Goal: Task Accomplishment & Management: Use online tool/utility

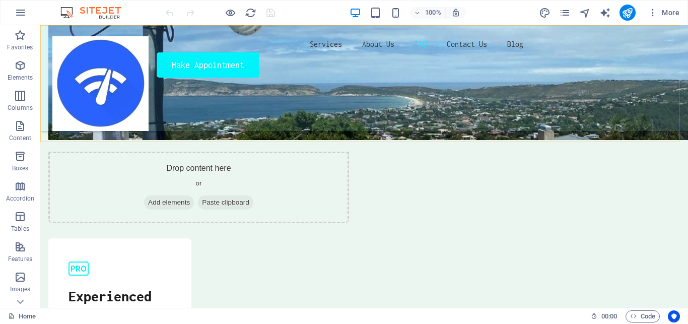
scroll to position [3112, 0]
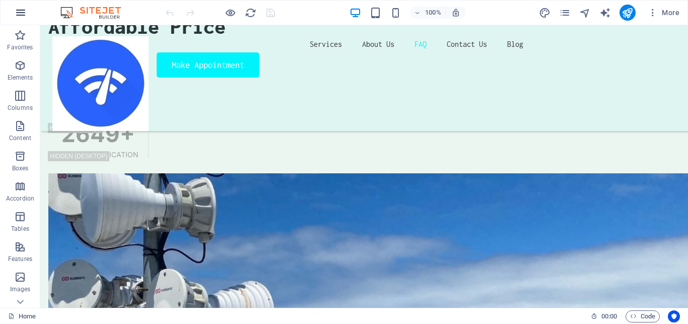
click at [24, 15] on icon "button" at bounding box center [21, 13] width 12 height 12
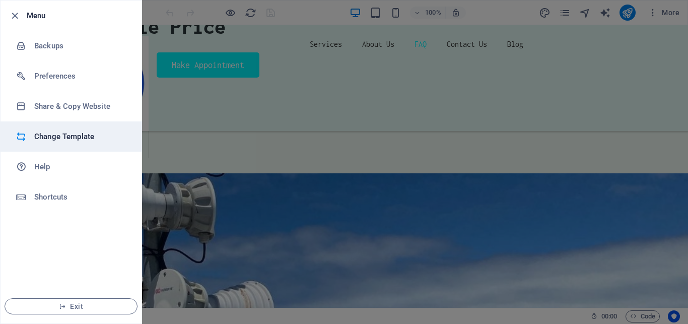
click at [48, 130] on h6 "Change Template" at bounding box center [80, 136] width 93 height 12
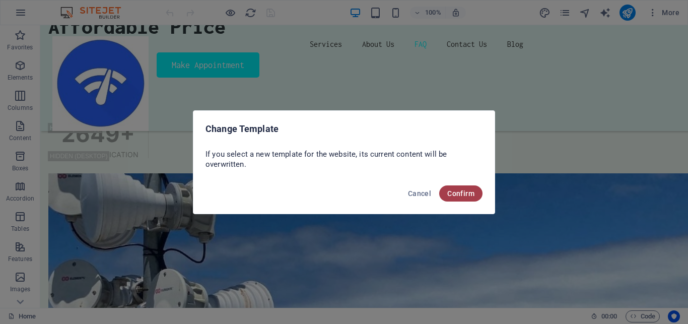
click at [456, 189] on span "Confirm" at bounding box center [460, 193] width 27 height 8
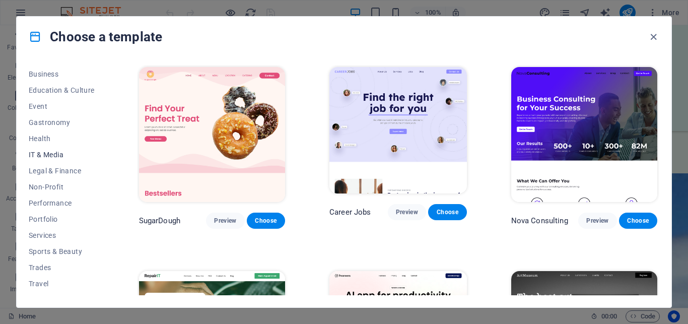
scroll to position [173, 0]
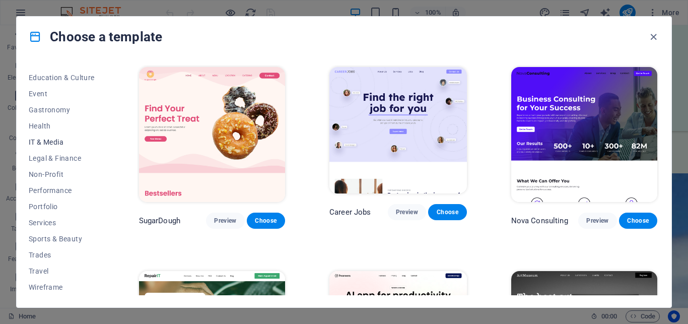
click at [51, 141] on span "IT & Media" at bounding box center [62, 142] width 66 height 8
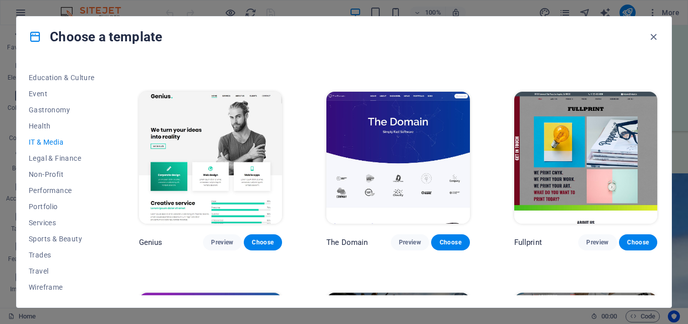
scroll to position [332, 0]
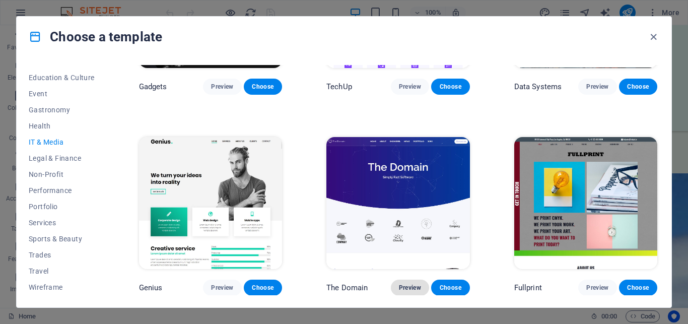
click at [403, 284] on span "Preview" at bounding box center [410, 288] width 22 height 8
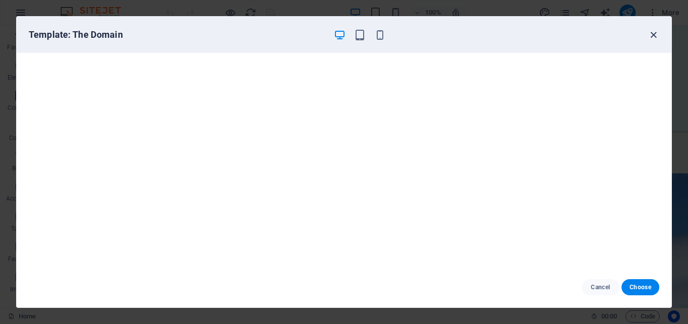
click at [654, 35] on icon "button" at bounding box center [654, 35] width 12 height 12
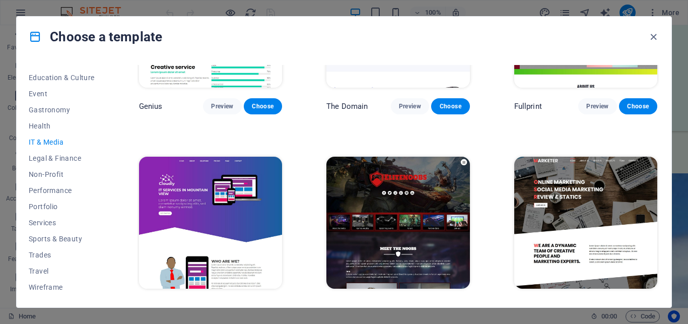
scroll to position [0, 0]
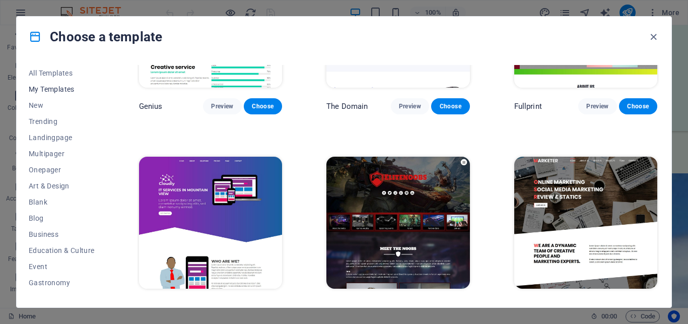
click at [49, 86] on span "My Templates" at bounding box center [62, 89] width 66 height 8
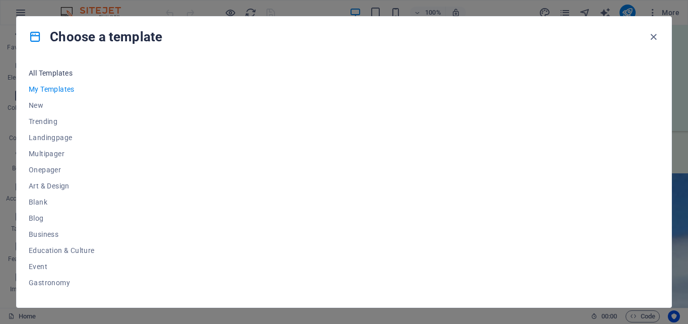
click at [50, 72] on span "All Templates" at bounding box center [62, 73] width 66 height 8
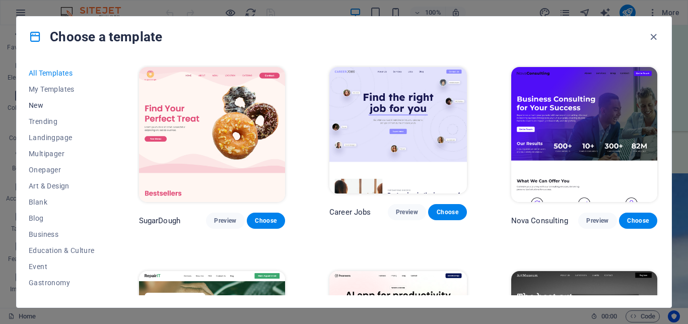
click at [43, 103] on span "New" at bounding box center [62, 105] width 66 height 8
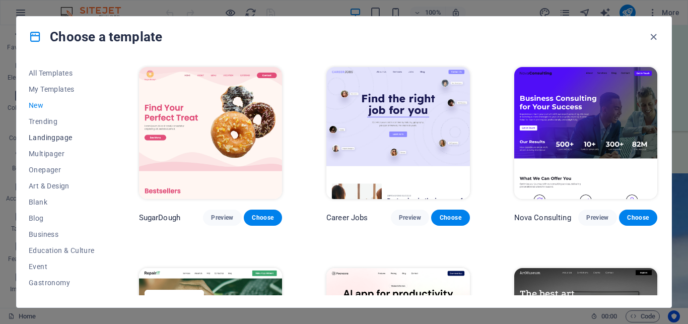
click at [52, 134] on span "Landingpage" at bounding box center [62, 137] width 66 height 8
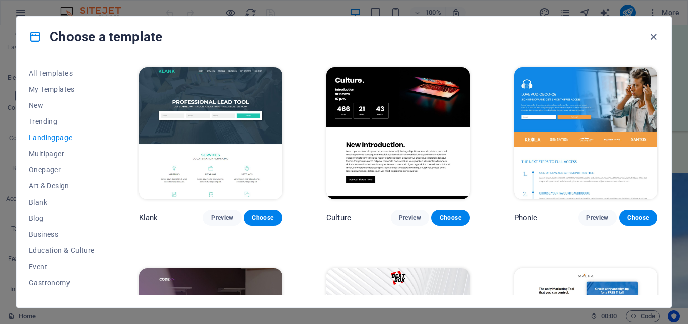
scroll to position [181, 0]
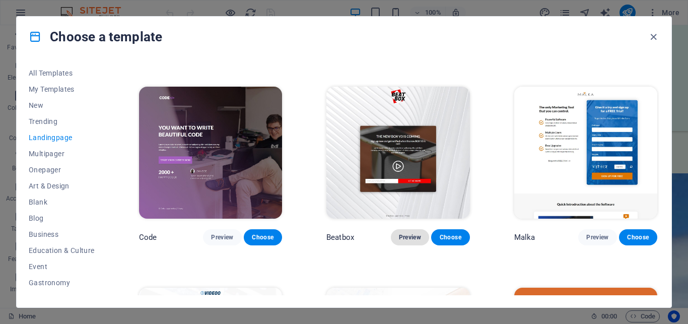
click at [399, 233] on span "Preview" at bounding box center [410, 237] width 22 height 8
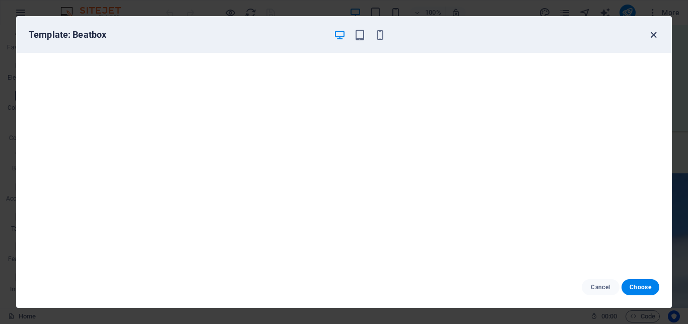
click at [652, 33] on icon "button" at bounding box center [654, 35] width 12 height 12
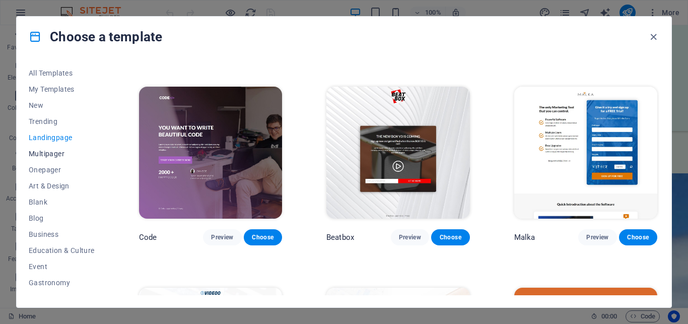
click at [43, 151] on span "Multipager" at bounding box center [62, 154] width 66 height 8
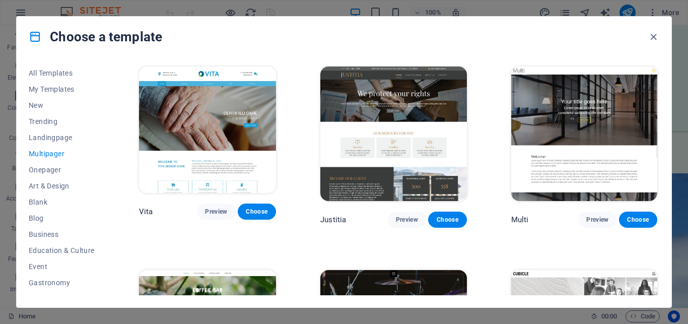
scroll to position [4126, 0]
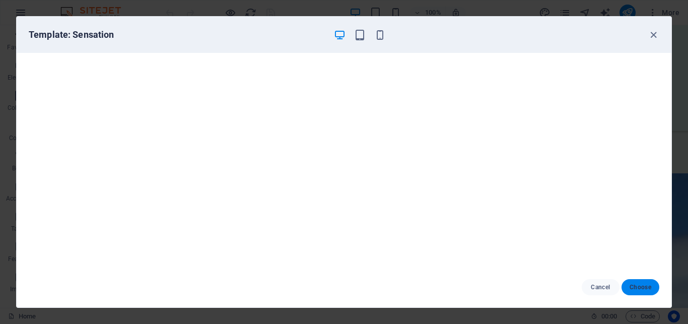
click at [636, 283] on button "Choose" at bounding box center [641, 287] width 38 height 16
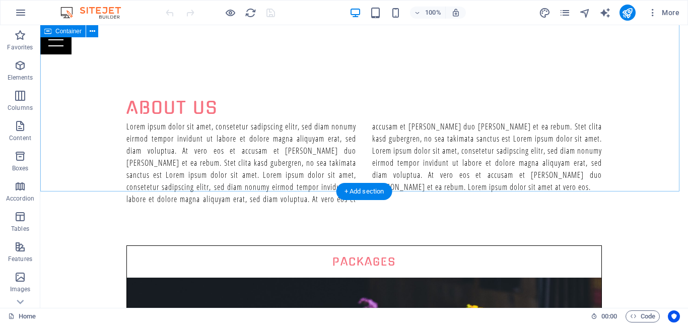
scroll to position [504, 0]
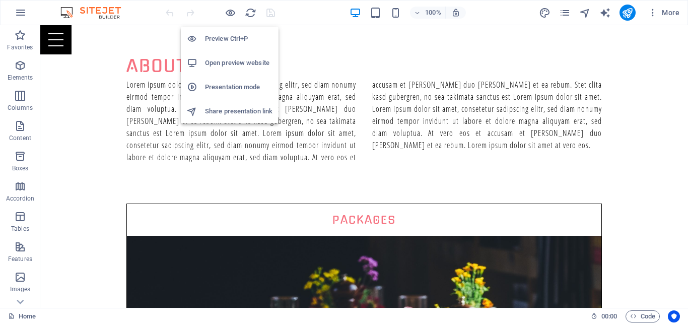
click at [224, 64] on h6 "Open preview website" at bounding box center [239, 63] width 68 height 12
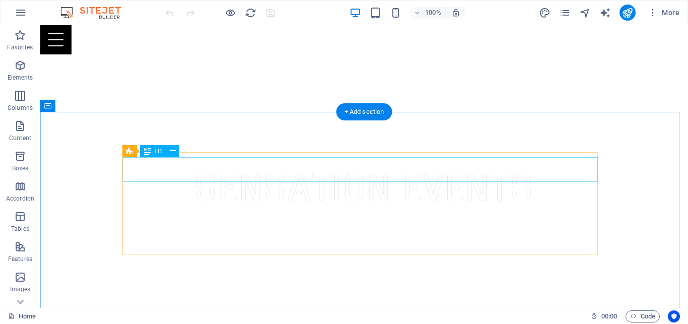
scroll to position [0, 0]
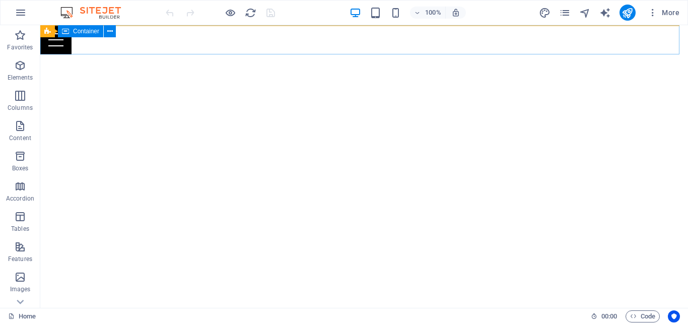
click at [82, 31] on span "Container" at bounding box center [86, 31] width 26 height 6
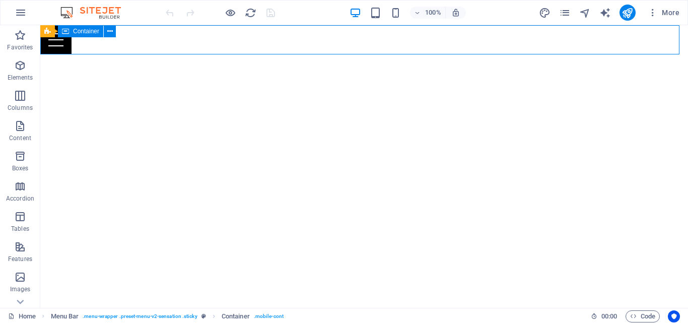
click at [82, 31] on span "Container" at bounding box center [86, 31] width 26 height 6
click at [82, 31] on div "Drag here to replace the existing content. Press “Ctrl” if you want to create a…" at bounding box center [364, 166] width 648 height 283
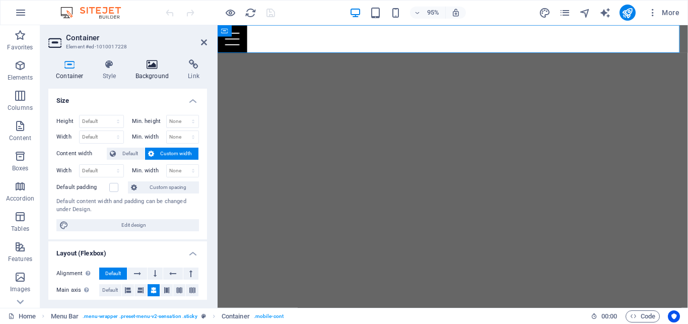
click at [154, 75] on h4 "Background" at bounding box center [154, 69] width 53 height 21
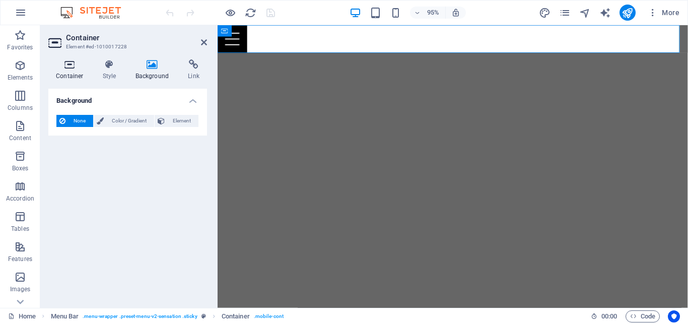
click at [71, 64] on icon at bounding box center [69, 64] width 43 height 10
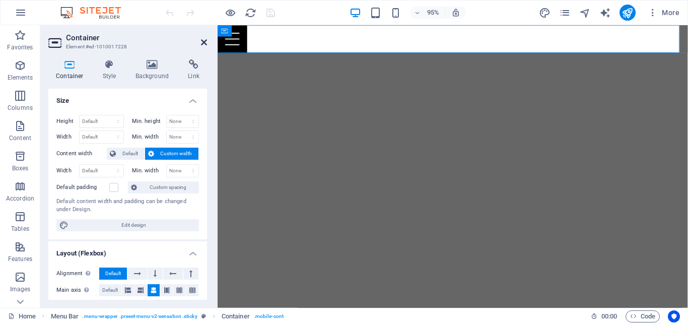
click at [207, 42] on icon at bounding box center [204, 42] width 6 height 8
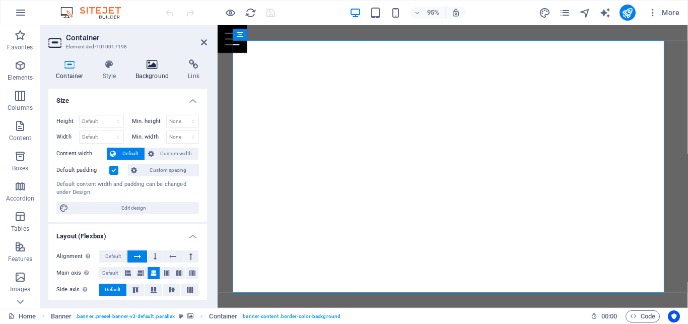
click at [142, 78] on h4 "Background" at bounding box center [154, 69] width 53 height 21
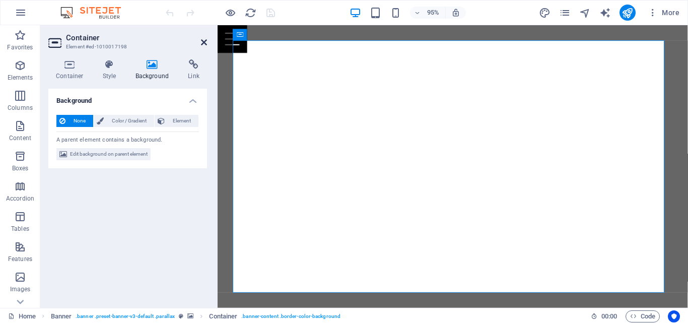
click at [206, 46] on icon at bounding box center [204, 42] width 6 height 8
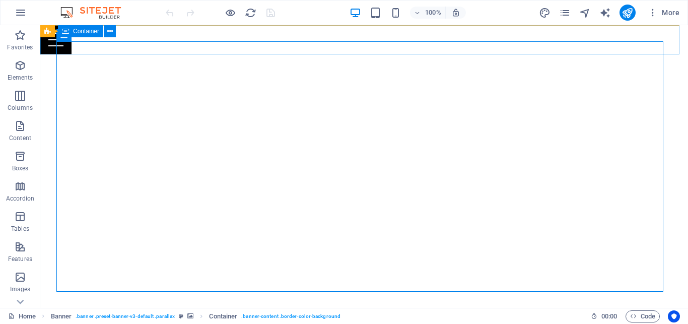
click at [491, 33] on div "Menu" at bounding box center [364, 39] width 648 height 29
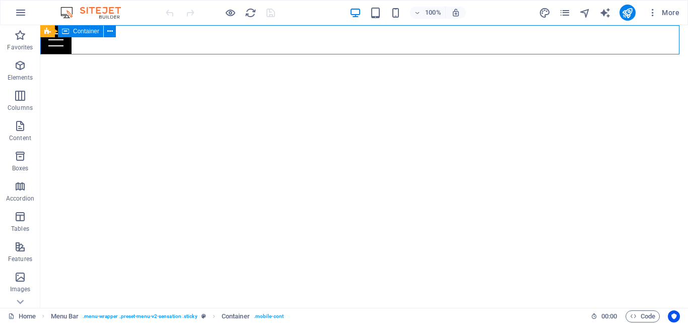
click at [491, 33] on div "Menu" at bounding box center [364, 39] width 648 height 29
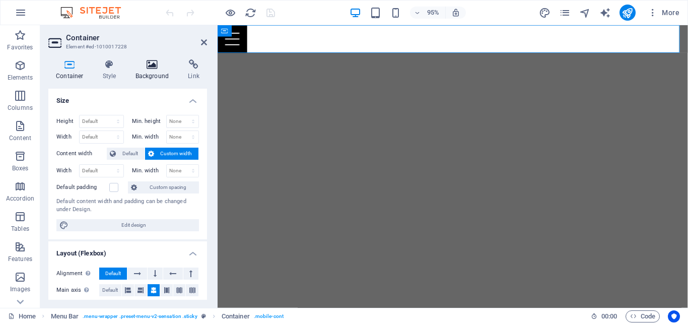
click at [144, 77] on h4 "Background" at bounding box center [154, 69] width 53 height 21
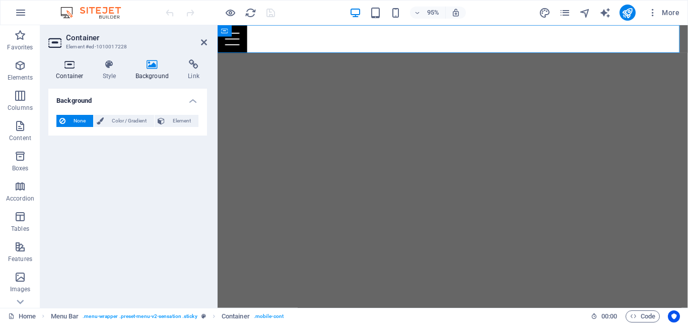
click at [79, 70] on h4 "Container" at bounding box center [71, 69] width 47 height 21
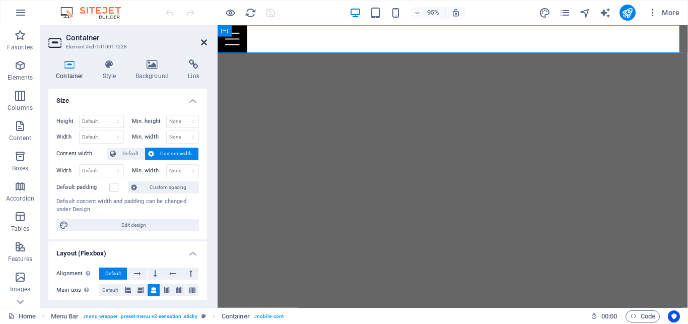
click at [203, 38] on icon at bounding box center [204, 42] width 6 height 8
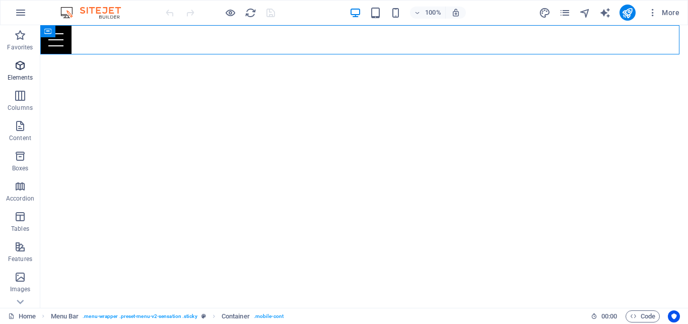
click at [21, 62] on icon "button" at bounding box center [20, 65] width 12 height 12
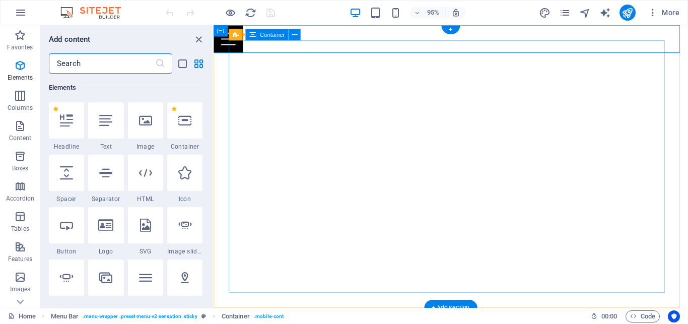
scroll to position [107, 0]
drag, startPoint x: 200, startPoint y: 39, endPoint x: 167, endPoint y: 18, distance: 39.1
click at [200, 39] on icon "close panel" at bounding box center [199, 40] width 12 height 12
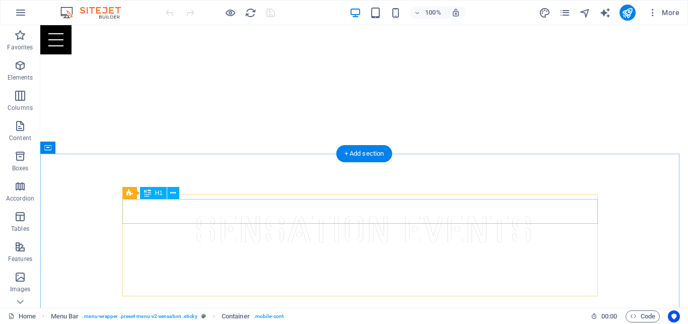
scroll to position [103, 0]
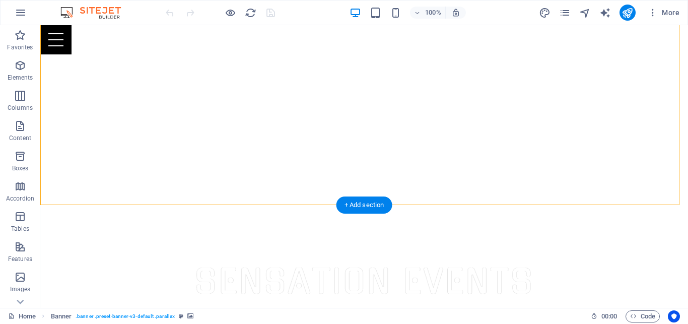
select select "vh"
select select "banner"
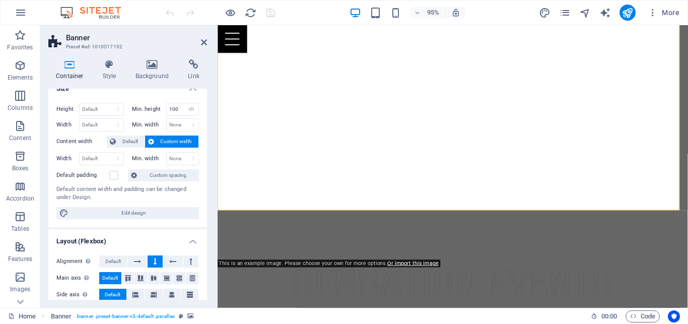
scroll to position [0, 0]
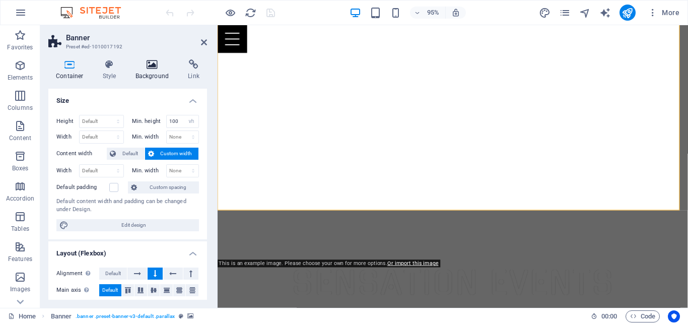
click at [151, 62] on icon at bounding box center [152, 64] width 49 height 10
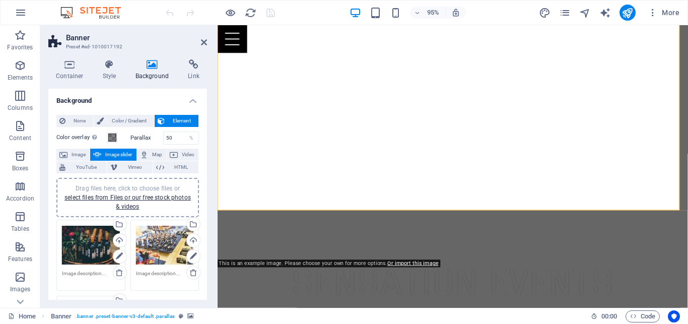
scroll to position [91, 0]
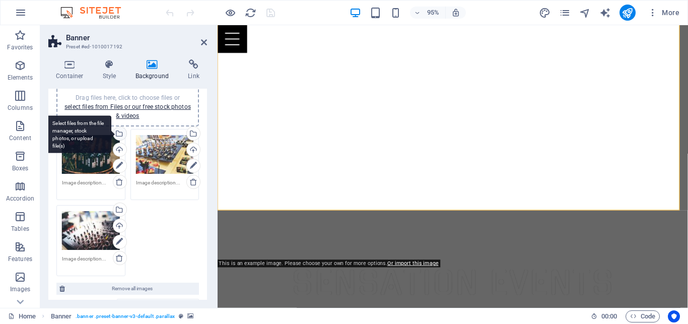
click at [116, 134] on div "Select files from the file manager, stock photos, or upload file(s)" at bounding box center [118, 134] width 15 height 15
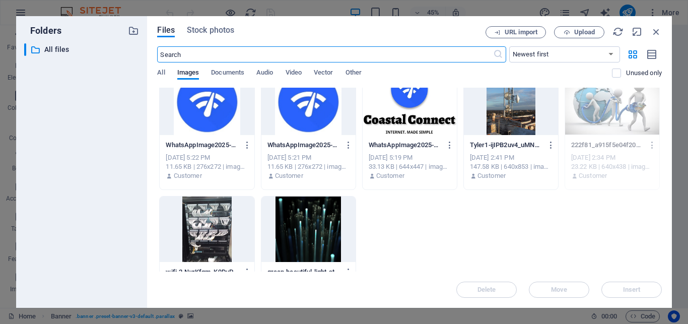
scroll to position [735, 0]
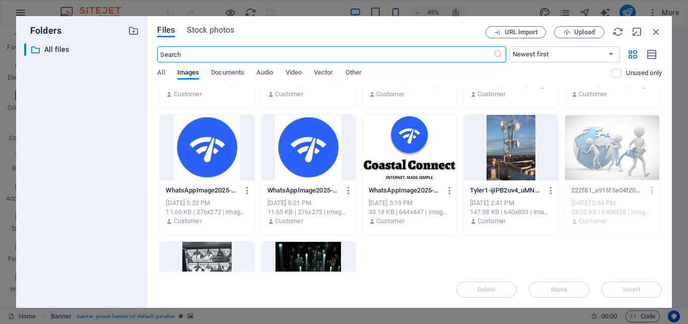
click at [495, 164] on div at bounding box center [511, 147] width 94 height 65
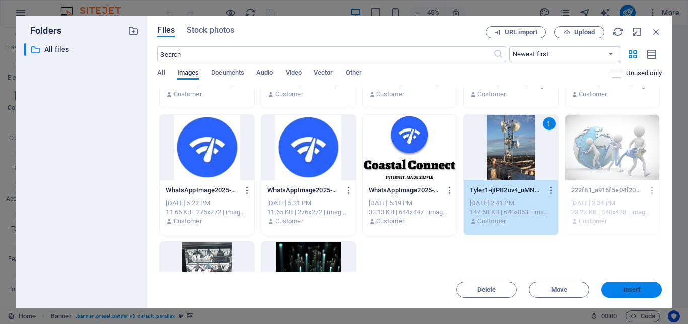
click at [612, 284] on button "Insert" at bounding box center [631, 290] width 60 height 16
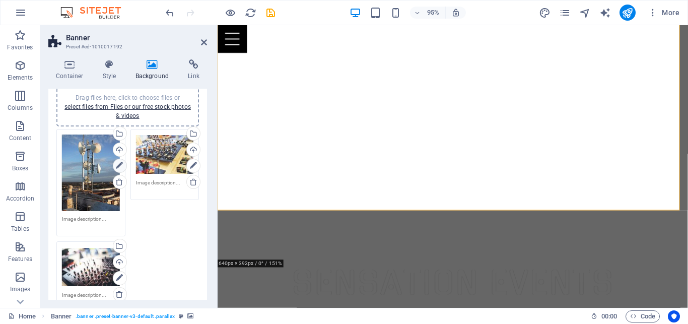
click at [113, 164] on link at bounding box center [120, 166] width 14 height 14
click at [117, 165] on icon at bounding box center [119, 166] width 7 height 12
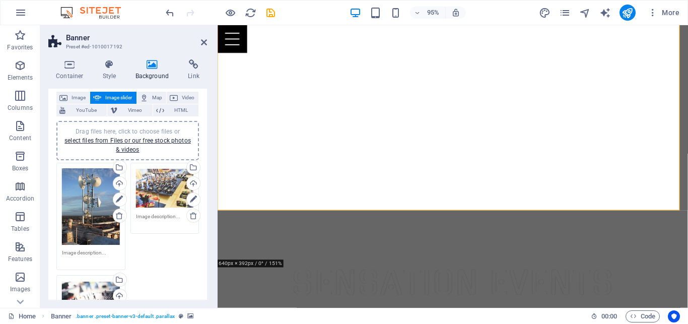
scroll to position [91, 0]
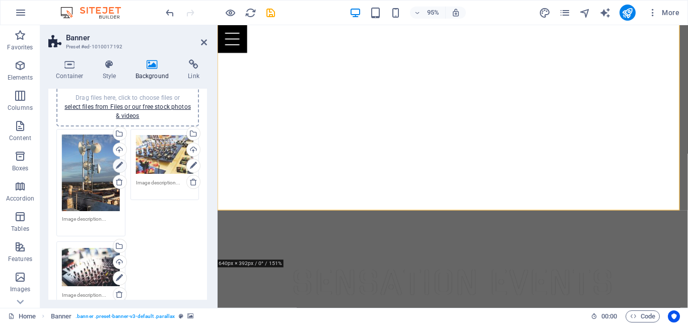
click at [116, 165] on icon at bounding box center [119, 166] width 7 height 12
click at [185, 133] on div "Select files from the file manager, stock photos, or upload file(s)" at bounding box center [192, 134] width 15 height 15
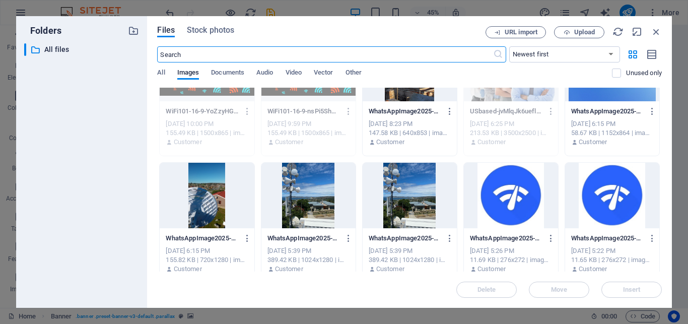
scroll to position [544, 0]
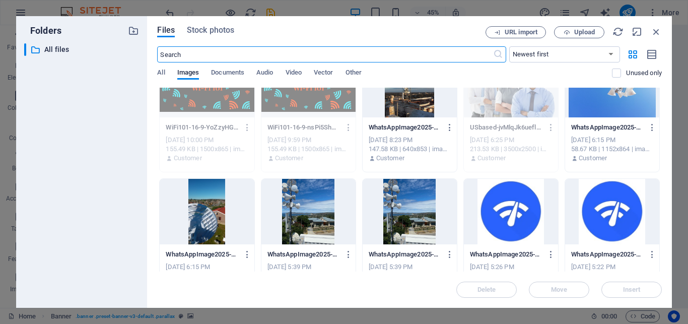
click at [219, 209] on div at bounding box center [207, 211] width 94 height 65
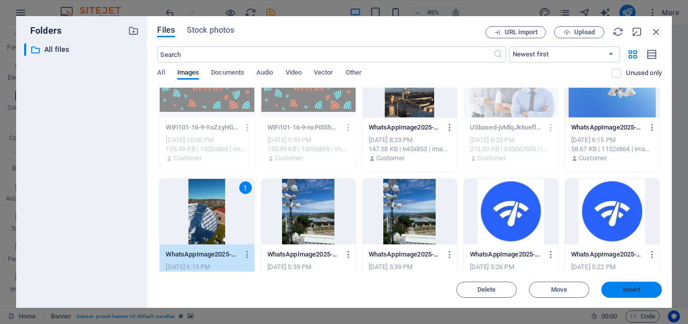
click at [613, 291] on span "Insert" at bounding box center [631, 290] width 52 height 6
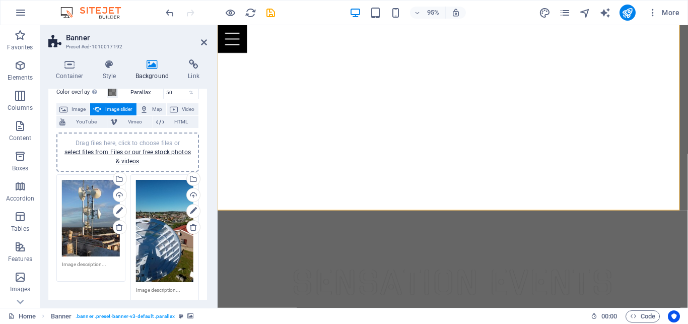
scroll to position [136, 0]
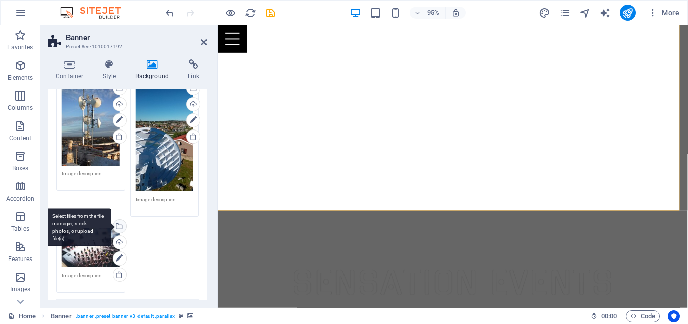
click at [116, 220] on div "Select files from the file manager, stock photos, or upload file(s)" at bounding box center [118, 227] width 15 height 15
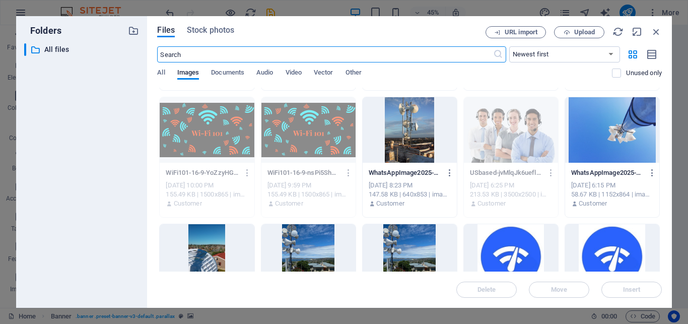
scroll to position [589, 0]
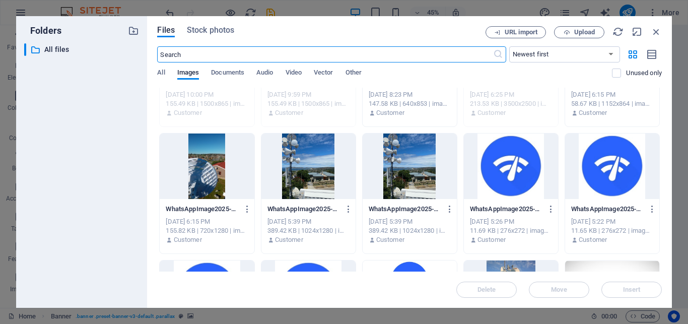
click at [308, 172] on div at bounding box center [308, 165] width 94 height 65
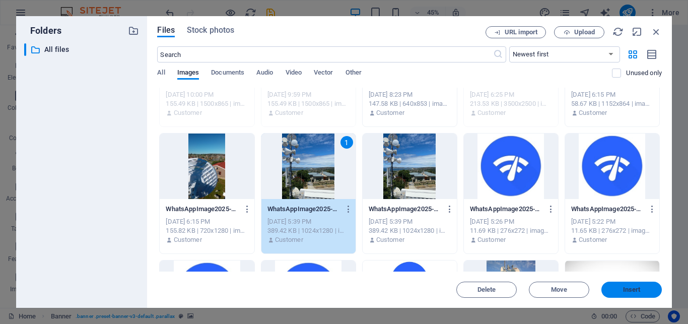
click at [643, 284] on button "Insert" at bounding box center [631, 290] width 60 height 16
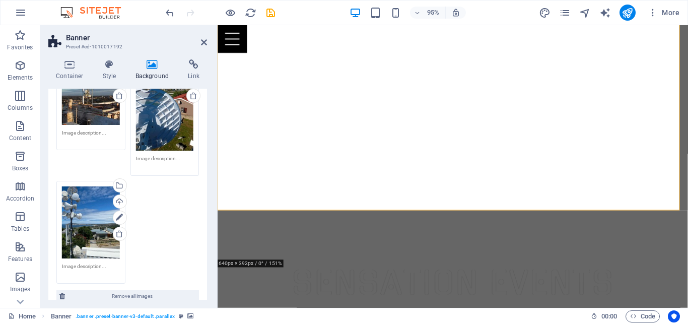
scroll to position [194, 0]
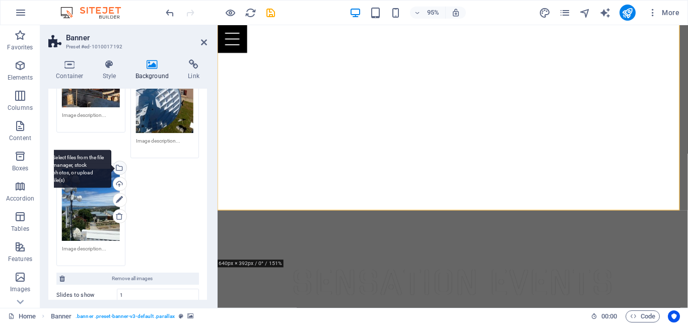
click at [111, 162] on div "Select files from the file manager, stock photos, or upload file(s)" at bounding box center [78, 169] width 65 height 38
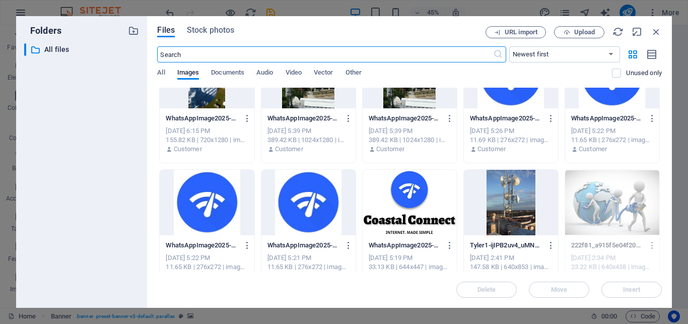
scroll to position [635, 0]
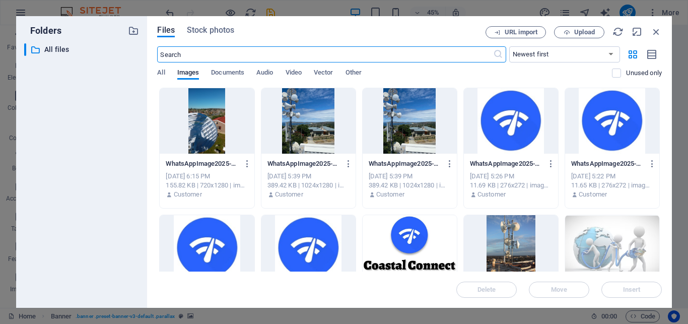
click at [318, 141] on div at bounding box center [308, 120] width 94 height 65
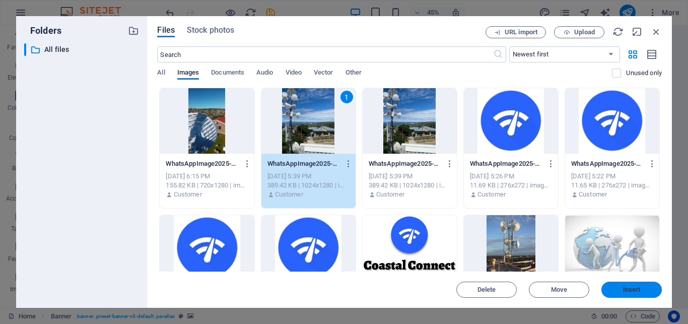
click at [624, 284] on button "Insert" at bounding box center [631, 290] width 60 height 16
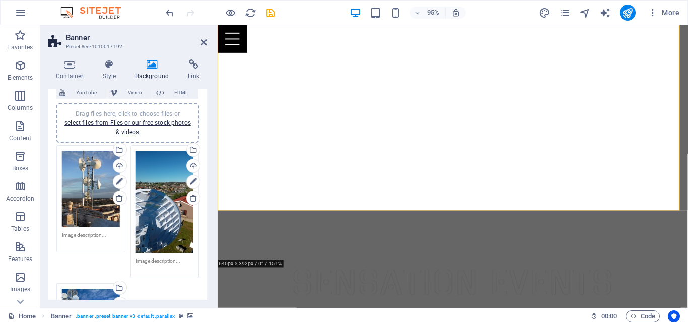
scroll to position [26, 0]
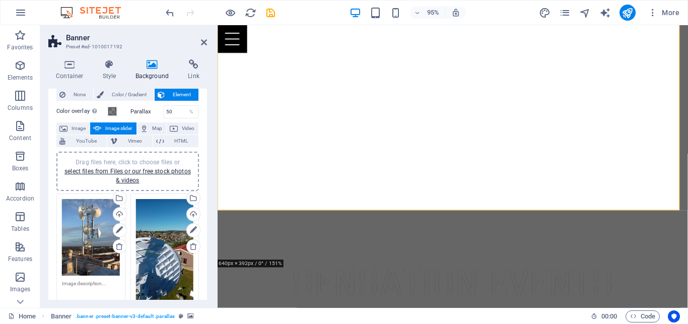
click at [159, 159] on span "Drag files here, click to choose files or select files from Files or our free s…" at bounding box center [127, 171] width 126 height 25
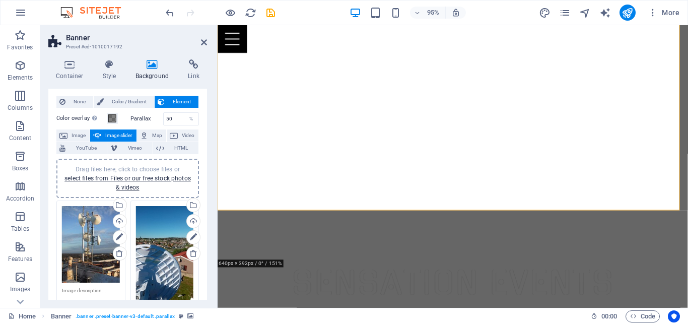
scroll to position [0, 0]
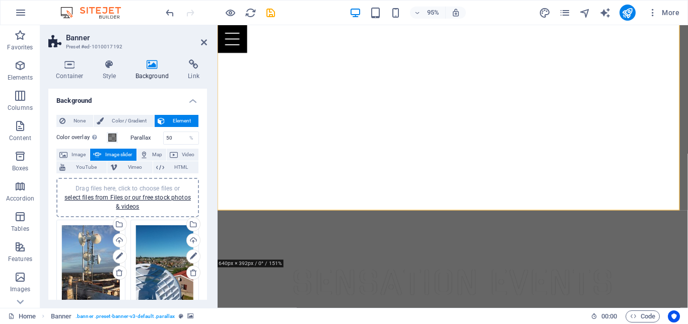
click at [162, 185] on span "Drag files here, click to choose files or select files from Files or our free s…" at bounding box center [127, 197] width 126 height 25
click at [111, 221] on div "Select files from the file manager, stock photos, or upload file(s)" at bounding box center [78, 225] width 65 height 38
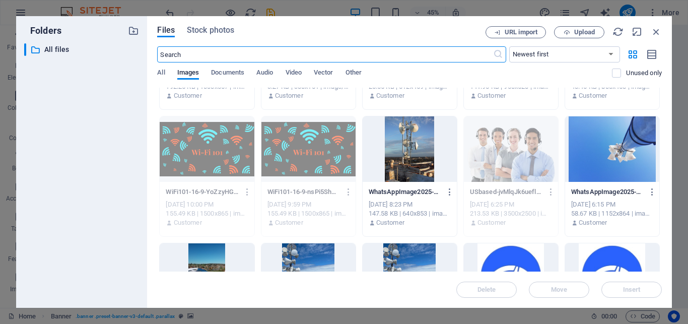
scroll to position [463, 0]
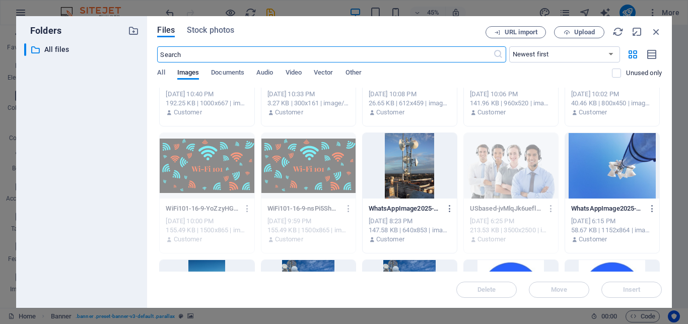
click at [565, 160] on div at bounding box center [612, 165] width 94 height 65
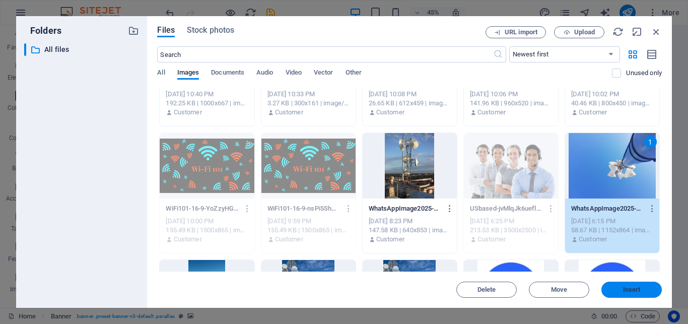
click at [620, 290] on span "Insert" at bounding box center [631, 290] width 52 height 6
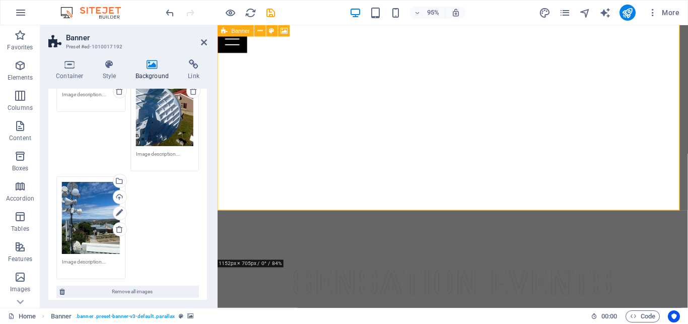
scroll to position [91, 0]
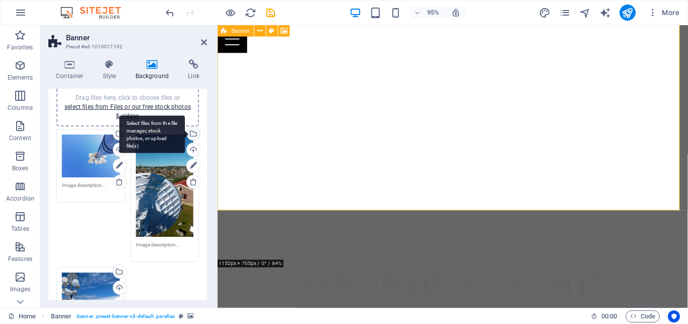
click at [183, 132] on div "Select files from the file manager, stock photos, or upload file(s)" at bounding box center [151, 134] width 65 height 38
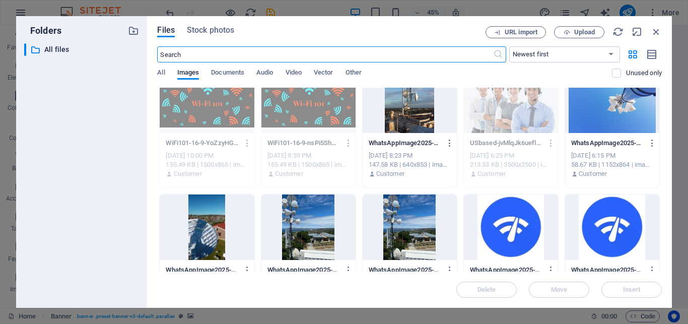
scroll to position [544, 0]
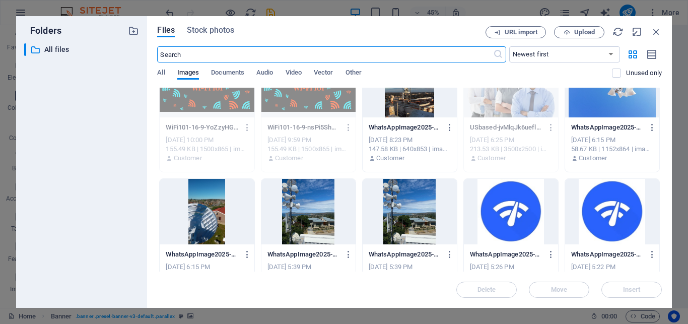
click at [396, 203] on div at bounding box center [410, 211] width 94 height 65
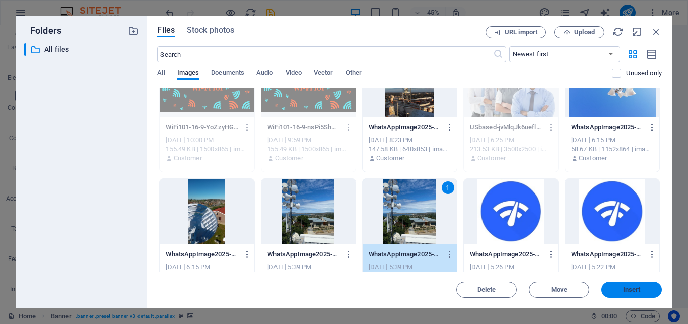
drag, startPoint x: 616, startPoint y: 285, endPoint x: 72, endPoint y: 215, distance: 548.5
click at [616, 285] on button "Insert" at bounding box center [631, 290] width 60 height 16
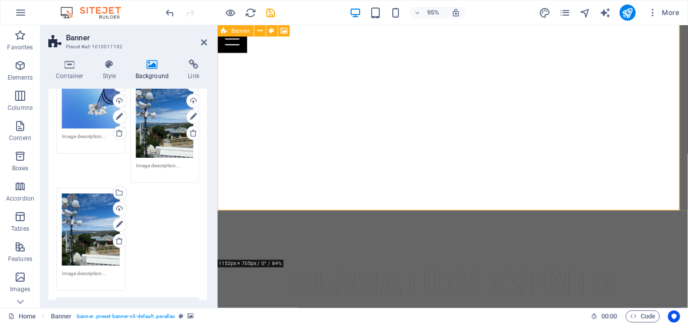
scroll to position [136, 0]
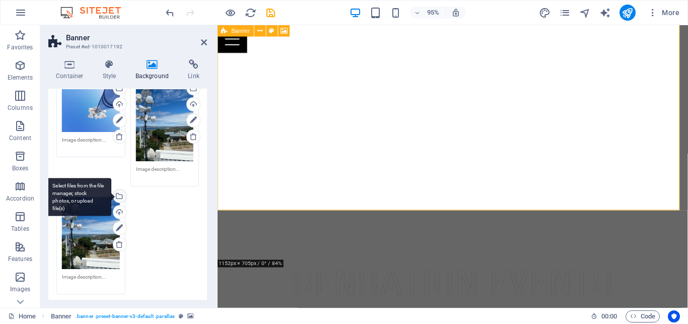
click at [117, 189] on div "Select files from the file manager, stock photos, or upload file(s)" at bounding box center [118, 196] width 15 height 15
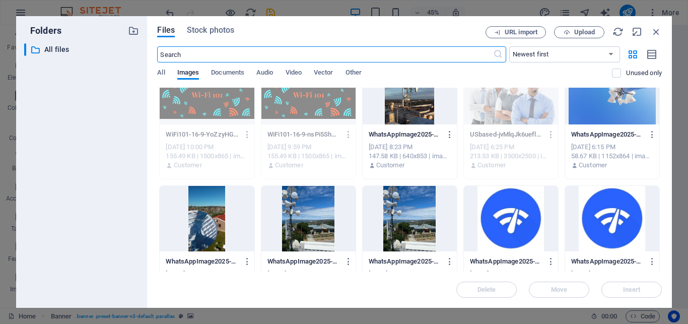
scroll to position [544, 0]
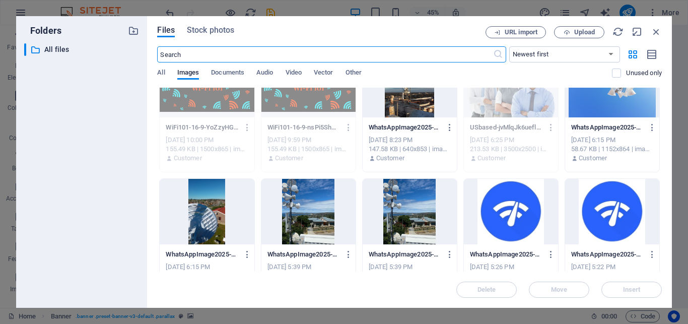
click at [214, 200] on div at bounding box center [207, 211] width 94 height 65
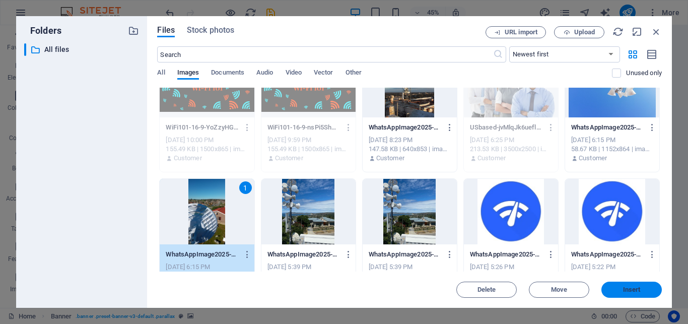
drag, startPoint x: 617, startPoint y: 285, endPoint x: 256, endPoint y: 295, distance: 361.3
click at [617, 285] on button "Insert" at bounding box center [631, 290] width 60 height 16
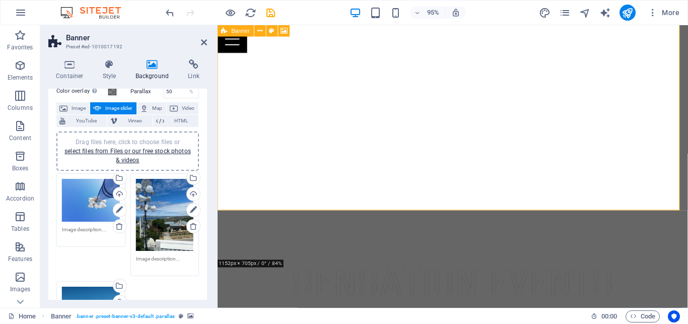
scroll to position [28, 0]
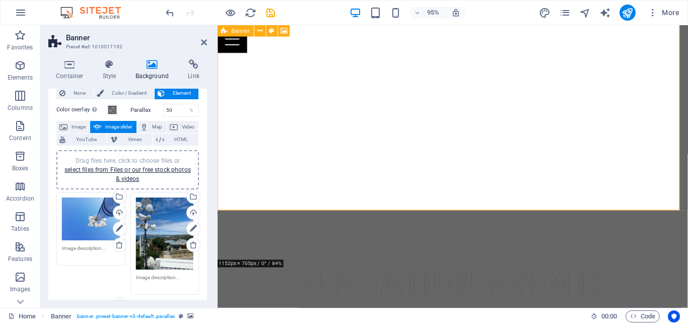
click at [168, 157] on span "Drag files here, click to choose files or select files from Files or our free s…" at bounding box center [127, 169] width 126 height 25
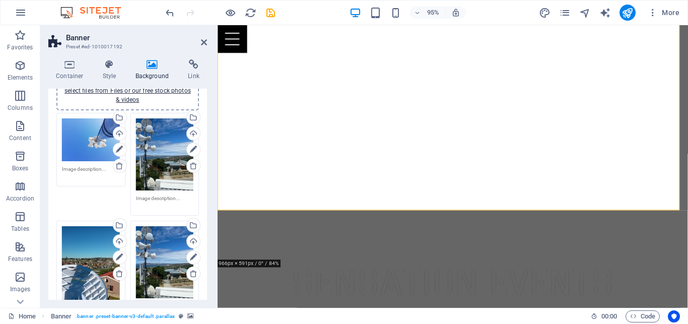
scroll to position [73, 0]
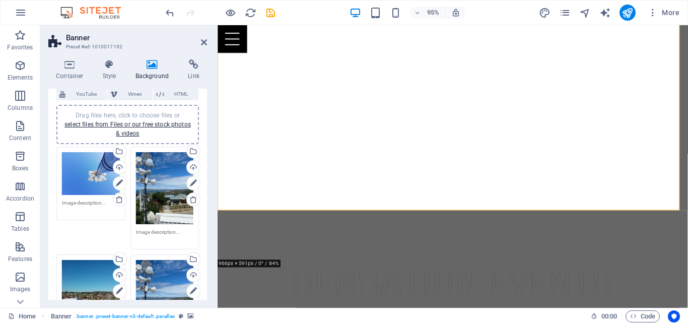
click at [159, 112] on span "Drag files here, click to choose files or select files from Files or our free s…" at bounding box center [127, 124] width 126 height 25
click at [164, 111] on div "Drag files here, click to choose files or select files from Files or our free s…" at bounding box center [127, 124] width 130 height 27
click at [204, 40] on icon at bounding box center [204, 42] width 6 height 8
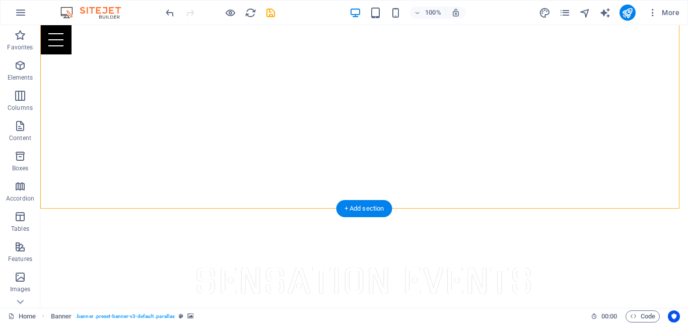
scroll to position [0, 0]
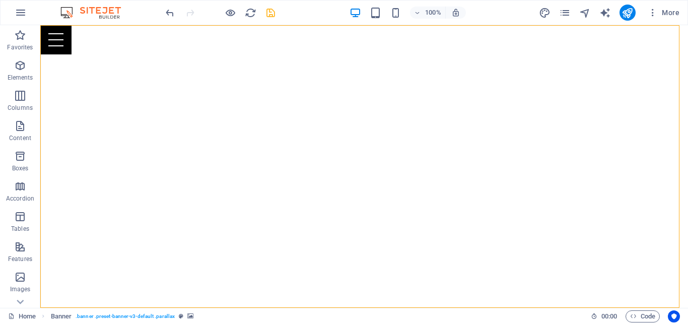
click at [274, 12] on icon "save" at bounding box center [271, 13] width 12 height 12
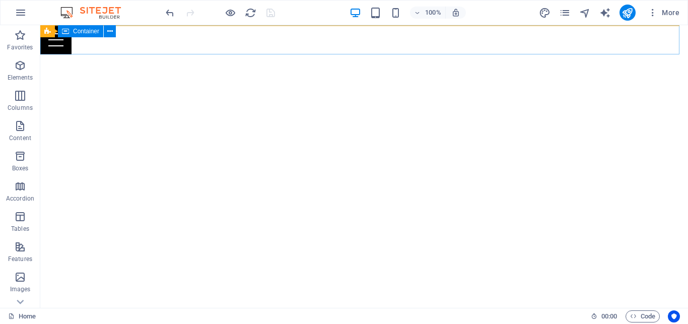
click at [556, 34] on div "Menu" at bounding box center [364, 39] width 648 height 29
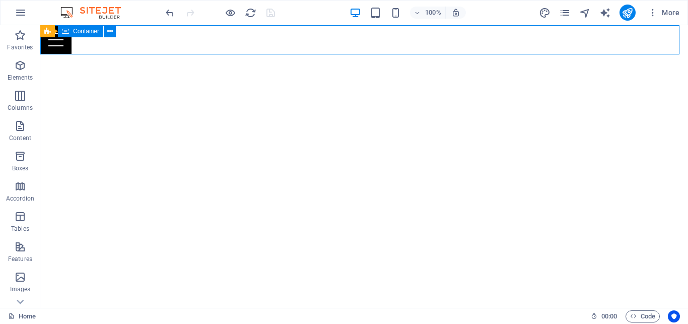
click at [556, 34] on div "Menu" at bounding box center [364, 39] width 648 height 29
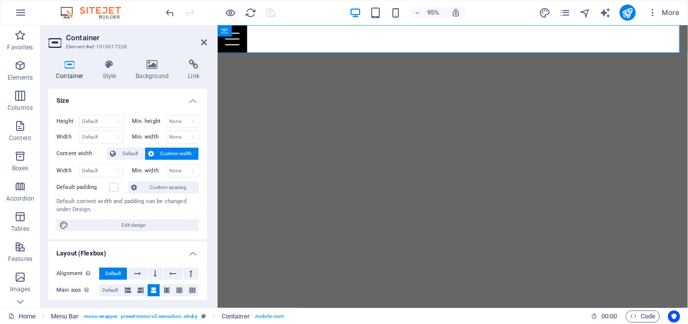
click at [207, 43] on aside "Container Element #ed-1010017228 Container Style Background Link Size Height De…" at bounding box center [128, 166] width 177 height 283
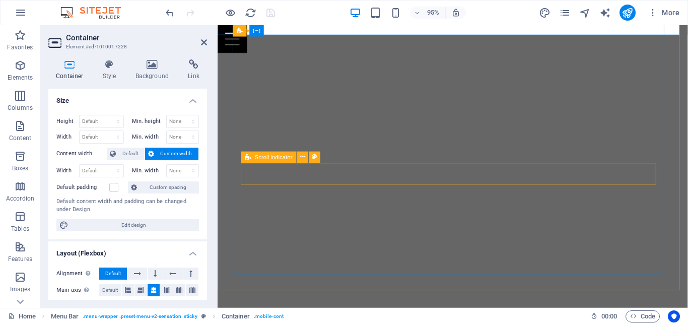
scroll to position [103, 0]
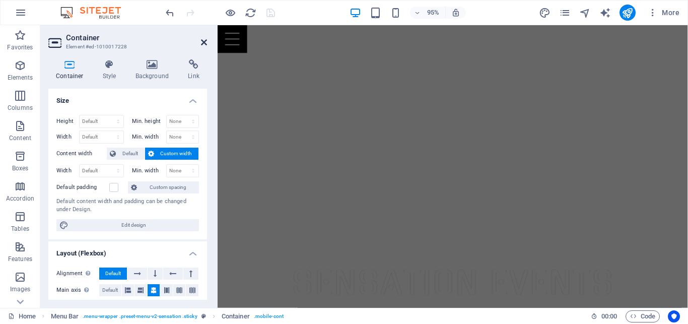
click at [201, 43] on icon at bounding box center [204, 42] width 6 height 8
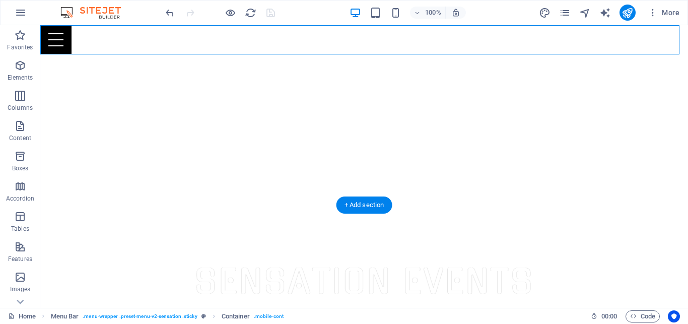
select select "ms"
select select "s"
select select "progressive"
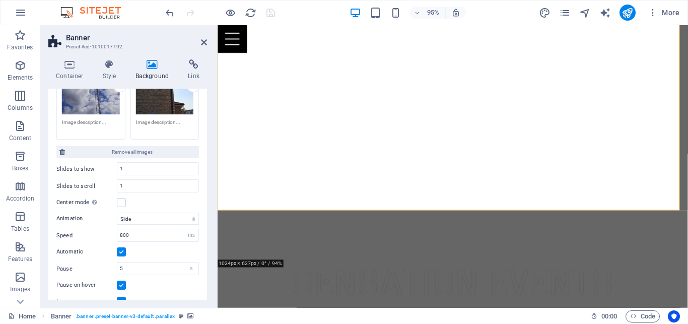
scroll to position [479, 0]
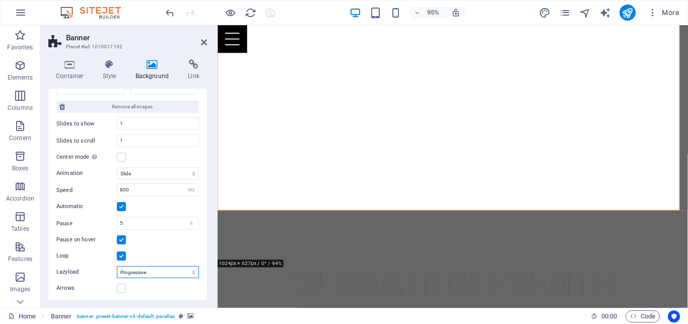
click at [142, 266] on select "Off On demand Progressive" at bounding box center [158, 272] width 82 height 12
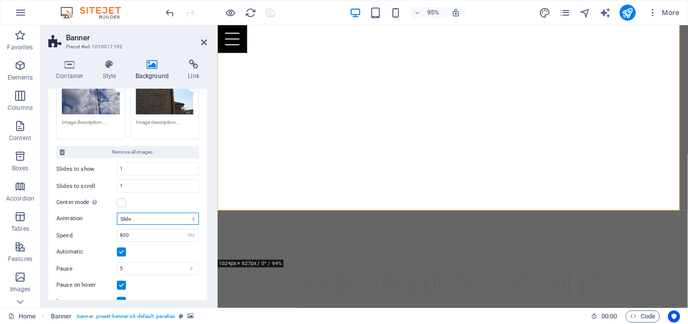
click at [117, 213] on select "Slide Fade" at bounding box center [158, 219] width 82 height 12
select select "fade"
click option "Fade" at bounding box center [0, 0] width 0 height 0
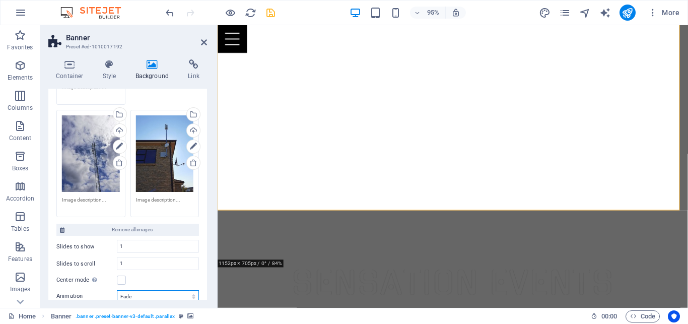
scroll to position [343, 0]
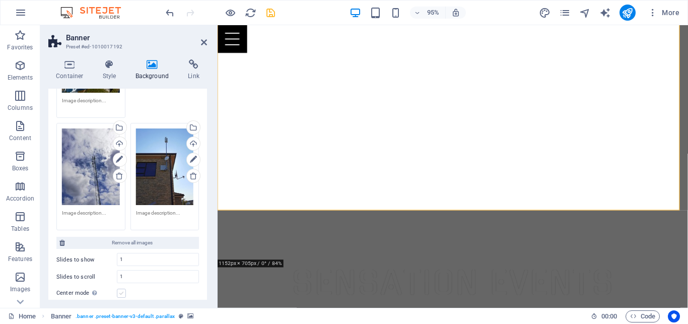
click at [119, 289] on label at bounding box center [121, 293] width 9 height 9
click at [0, 0] on input "Center mode Enables centered view with partial previous/next slide. Use with od…" at bounding box center [0, 0] width 0 height 0
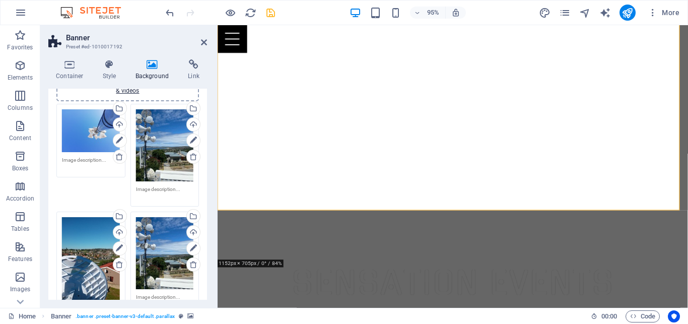
scroll to position [25, 0]
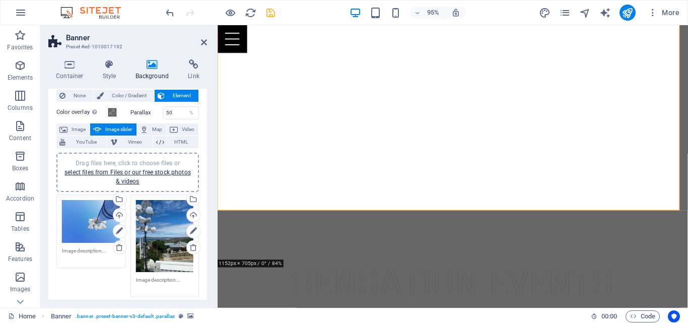
click at [204, 35] on h2 "Banner" at bounding box center [136, 37] width 141 height 9
click at [200, 42] on h2 "Banner" at bounding box center [136, 37] width 141 height 9
click at [198, 44] on header "Banner Preset #ed-1010017192" at bounding box center [127, 38] width 159 height 26
click at [203, 43] on icon at bounding box center [204, 42] width 6 height 8
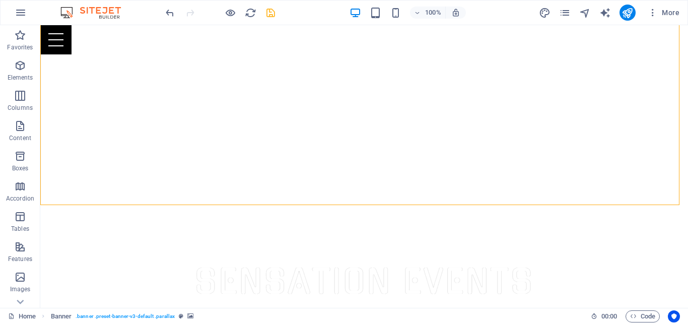
click at [268, 12] on icon "save" at bounding box center [271, 13] width 12 height 12
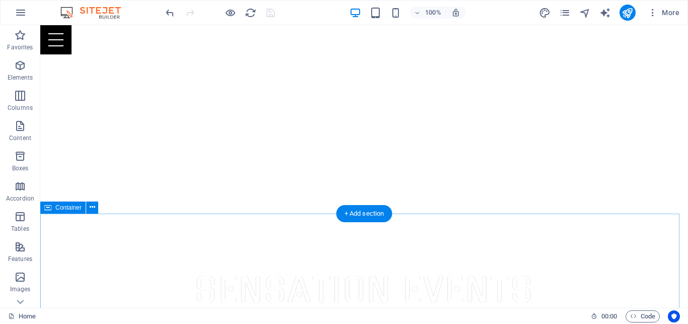
scroll to position [103, 0]
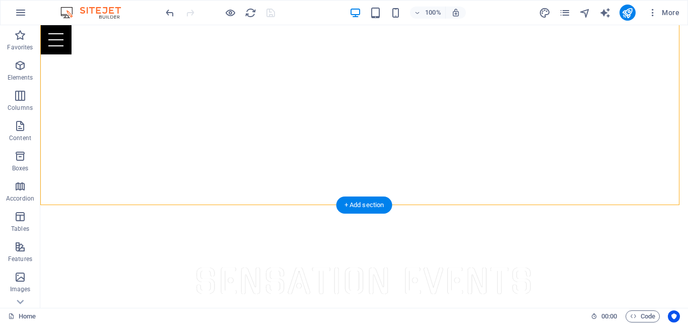
select select "px"
select select "fade"
select select "ms"
select select "s"
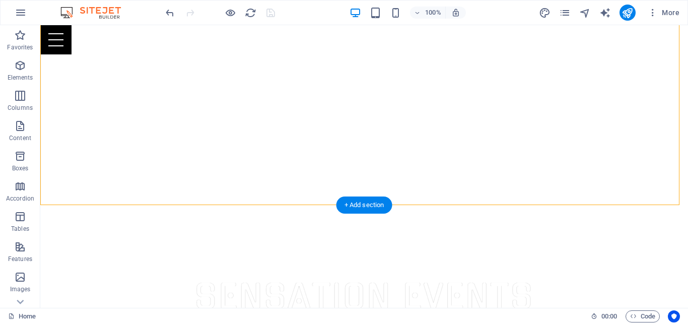
select select "progressive"
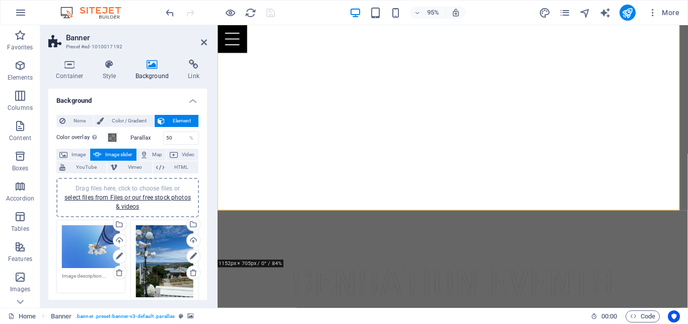
scroll to position [227, 0]
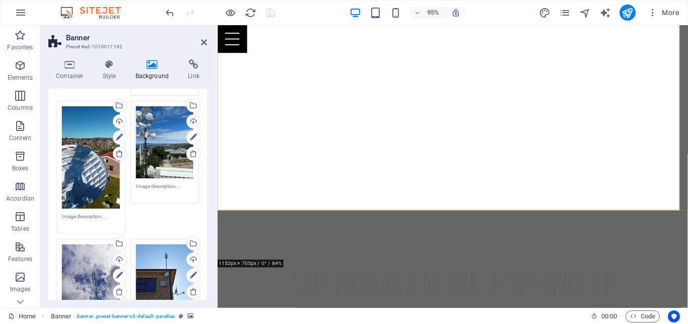
click at [115, 150] on icon at bounding box center [119, 154] width 8 height 8
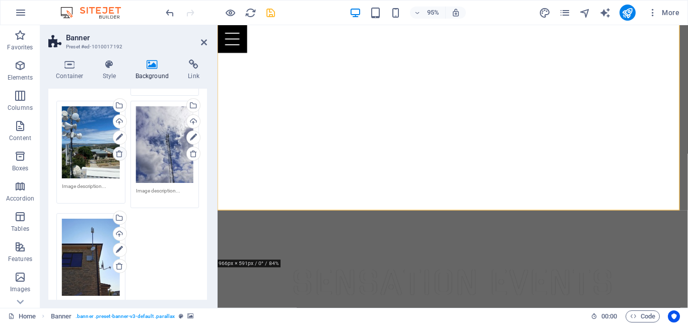
click at [116, 150] on icon at bounding box center [119, 154] width 8 height 8
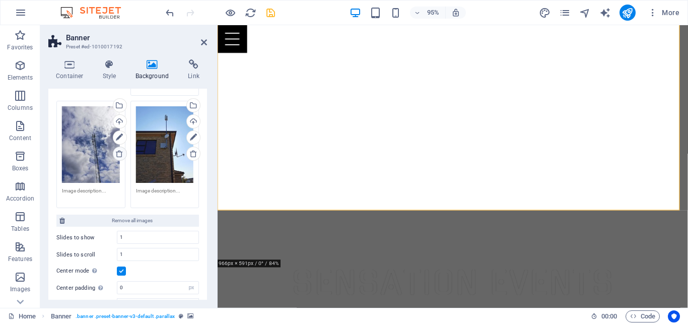
click at [115, 150] on icon at bounding box center [119, 154] width 8 height 8
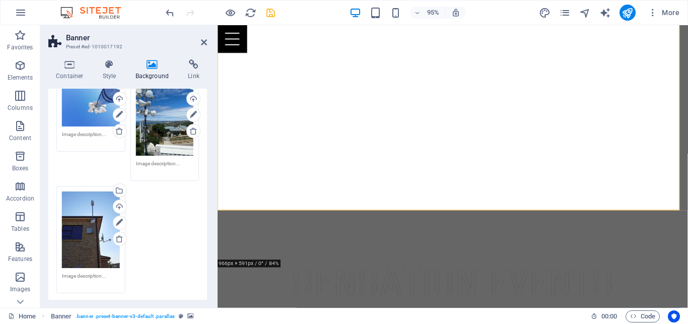
scroll to position [91, 0]
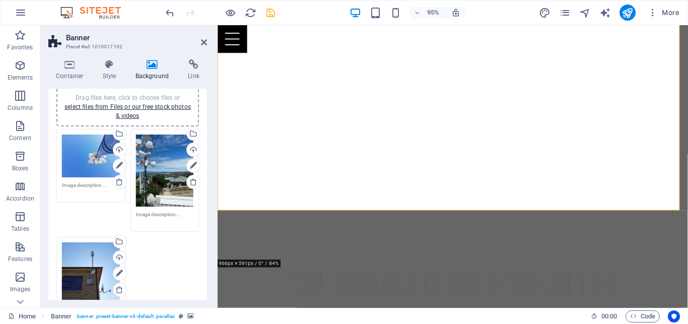
click at [153, 94] on div "Drag files here, click to choose files or select files from Files or our free s…" at bounding box center [127, 106] width 130 height 27
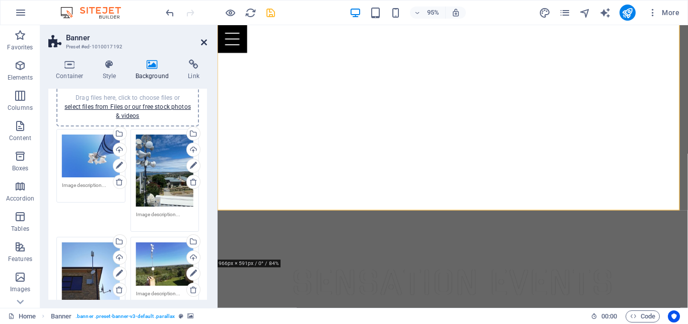
drag, startPoint x: 204, startPoint y: 43, endPoint x: 177, endPoint y: 3, distance: 48.3
click at [204, 43] on icon at bounding box center [204, 42] width 6 height 8
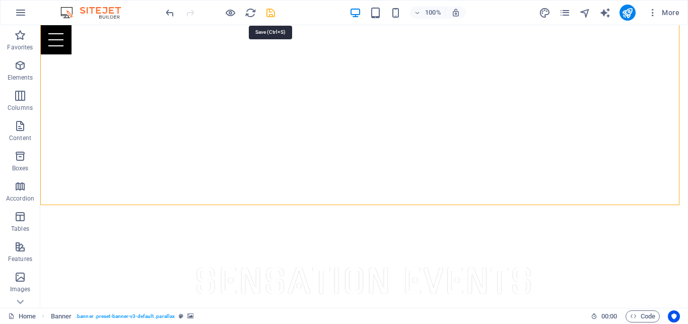
click at [273, 14] on icon "save" at bounding box center [271, 13] width 12 height 12
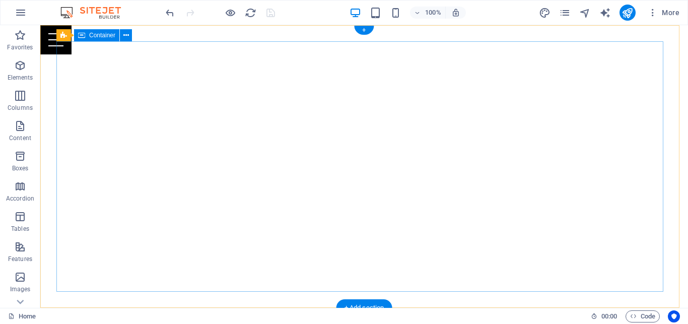
scroll to position [0, 0]
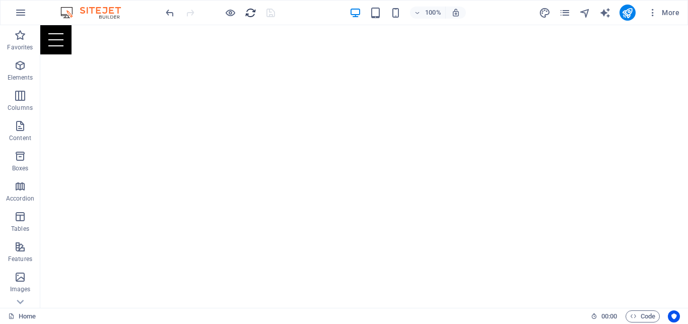
click at [254, 15] on icon "reload" at bounding box center [251, 13] width 12 height 12
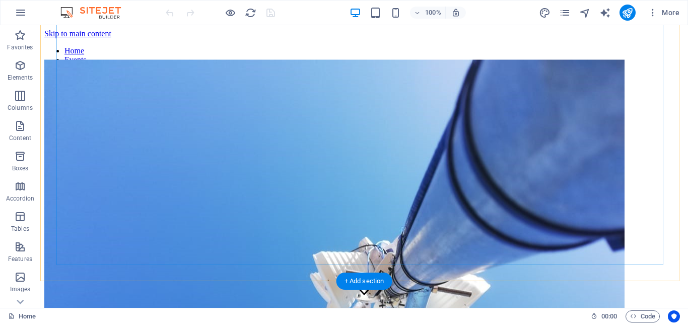
scroll to position [51, 0]
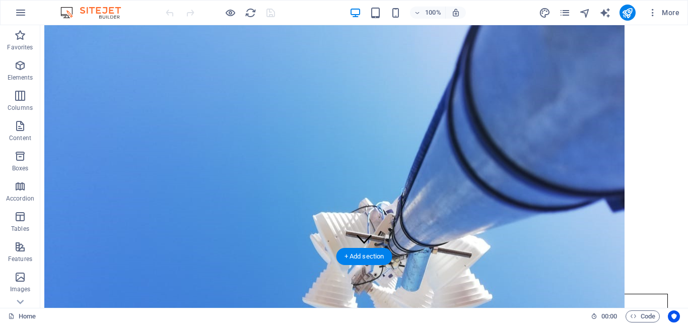
click at [458, 254] on img "1/4" at bounding box center [334, 238] width 580 height 435
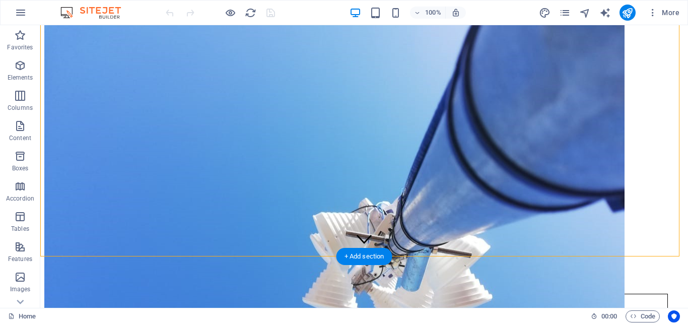
click at [458, 254] on img "1/4" at bounding box center [334, 238] width 580 height 435
select select "vh"
select select "banner"
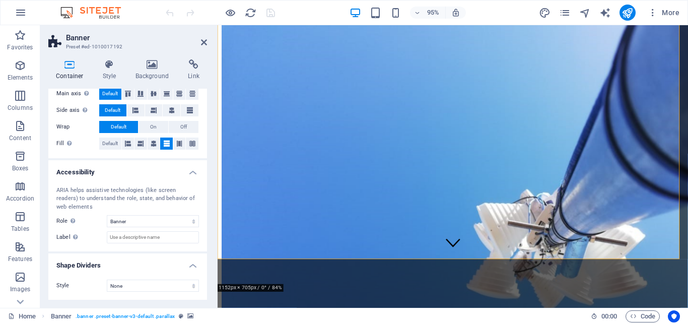
scroll to position [15, 0]
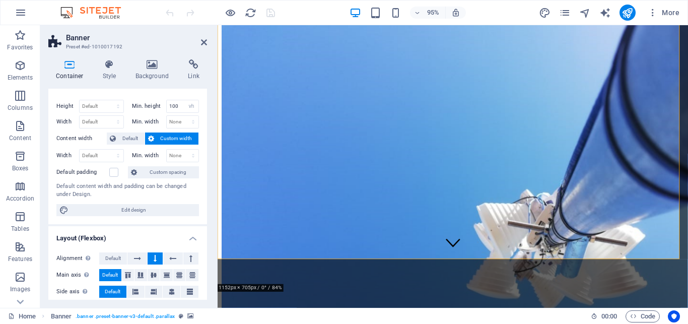
click at [153, 66] on icon at bounding box center [152, 64] width 49 height 10
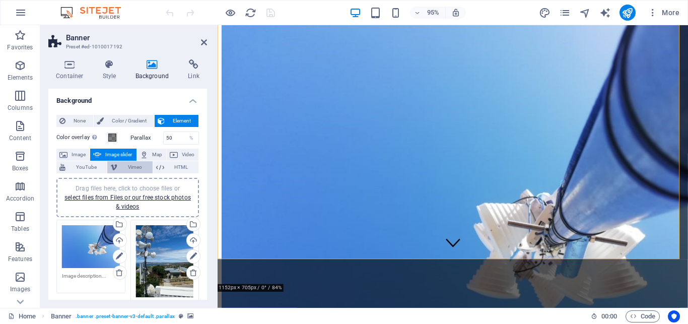
scroll to position [181, 0]
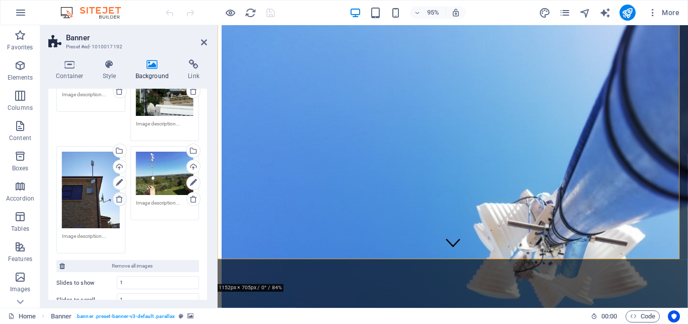
click at [116, 195] on icon at bounding box center [119, 199] width 8 height 8
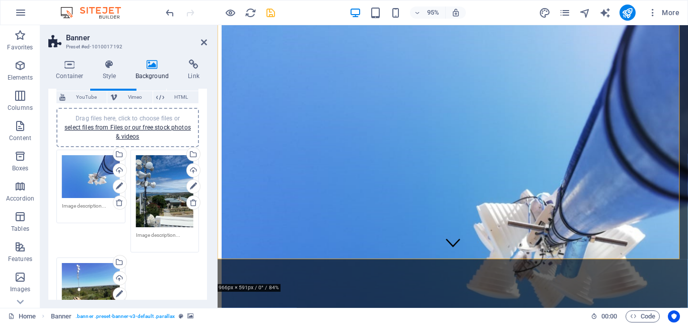
scroll to position [59, 0]
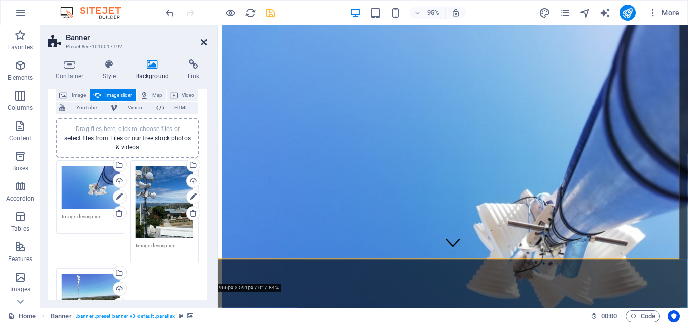
click at [204, 43] on icon at bounding box center [204, 42] width 6 height 8
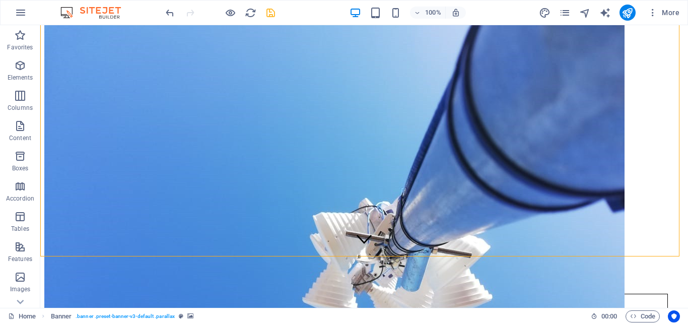
click at [262, 15] on div at bounding box center [220, 13] width 113 height 16
click at [270, 15] on icon "save" at bounding box center [271, 13] width 12 height 12
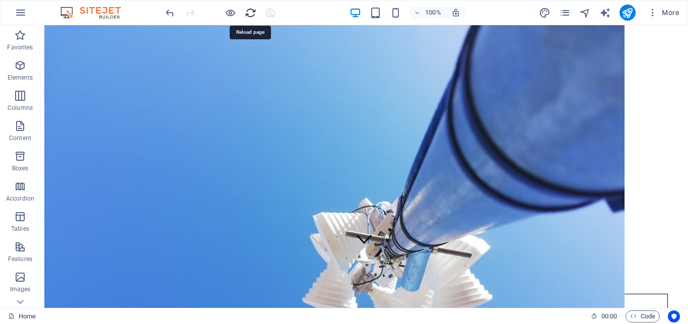
click at [248, 11] on icon "reload" at bounding box center [251, 13] width 12 height 12
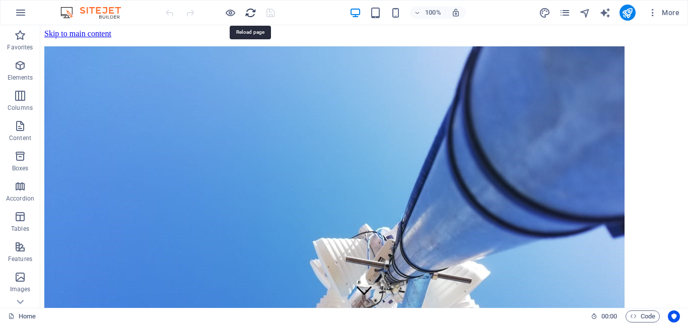
scroll to position [0, 0]
click at [478, 304] on img "1/3" at bounding box center [334, 263] width 580 height 435
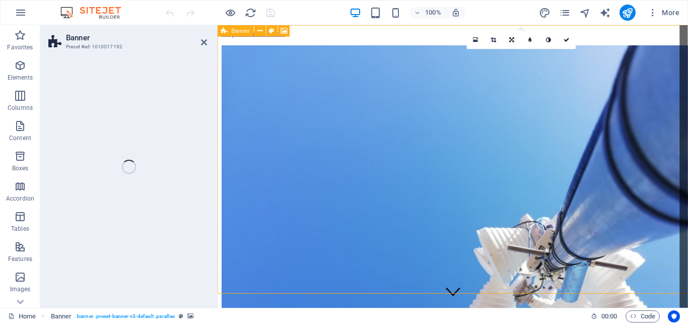
select select "vh"
select select "banner"
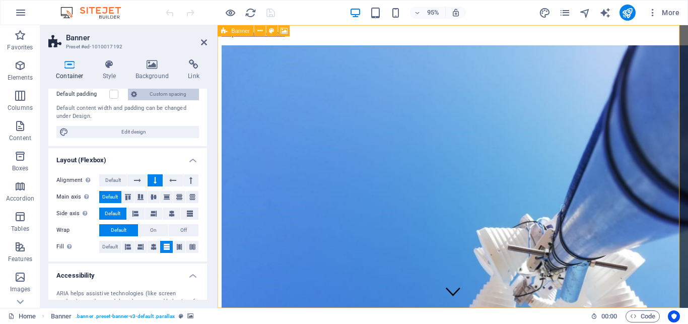
scroll to position [106, 0]
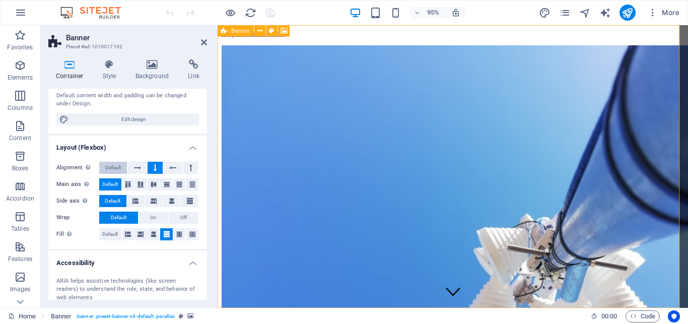
click at [118, 166] on span "Default" at bounding box center [113, 168] width 16 height 12
click at [155, 167] on button at bounding box center [155, 168] width 15 height 12
click at [116, 172] on span "Default" at bounding box center [113, 168] width 16 height 12
click at [136, 170] on icon at bounding box center [137, 168] width 7 height 12
click at [169, 170] on icon at bounding box center [172, 168] width 7 height 12
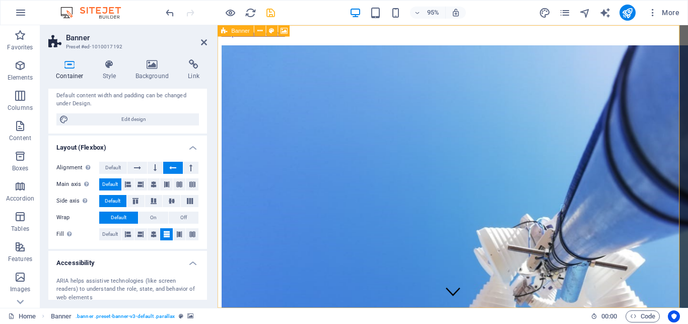
click at [194, 170] on div "Alignment Determines the flex direction. Default Main axis Determine how elemen…" at bounding box center [127, 201] width 159 height 95
click at [185, 169] on button at bounding box center [190, 168] width 15 height 12
click at [154, 168] on icon at bounding box center [155, 168] width 3 height 12
click at [183, 168] on button at bounding box center [190, 168] width 15 height 12
click at [169, 167] on icon at bounding box center [172, 168] width 7 height 12
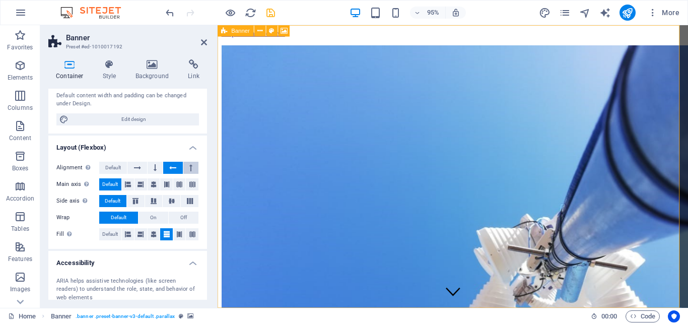
click at [189, 167] on icon at bounding box center [190, 168] width 3 height 12
click at [169, 167] on icon at bounding box center [172, 168] width 7 height 12
click at [183, 167] on button at bounding box center [190, 168] width 15 height 12
click at [154, 166] on icon at bounding box center [155, 168] width 3 height 12
click at [118, 167] on span "Default" at bounding box center [113, 168] width 16 height 12
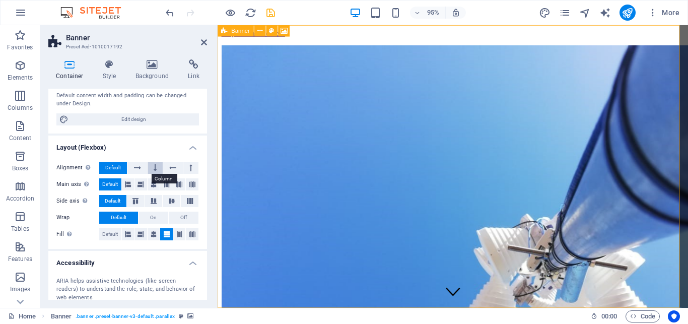
click at [154, 168] on icon at bounding box center [155, 168] width 3 height 12
click at [115, 171] on span "Default" at bounding box center [113, 168] width 16 height 12
click at [148, 169] on button at bounding box center [155, 168] width 15 height 12
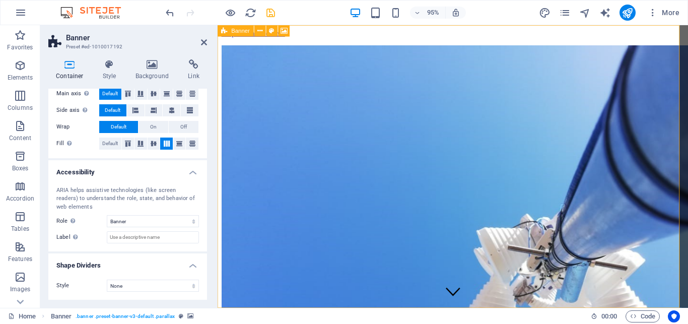
scroll to position [151, 0]
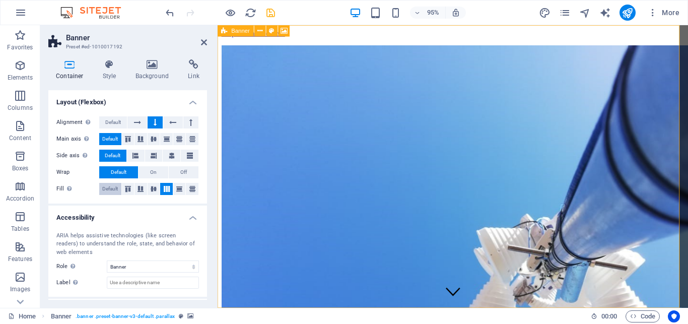
click at [110, 188] on span "Default" at bounding box center [110, 189] width 16 height 12
click at [124, 184] on button at bounding box center [128, 189] width 13 height 12
click at [143, 188] on div "Fill Controls the distances and direction of elements on the y-axis across seve…" at bounding box center [127, 189] width 143 height 13
click at [142, 189] on icon at bounding box center [140, 189] width 12 height 6
click at [148, 190] on icon at bounding box center [154, 189] width 12 height 6
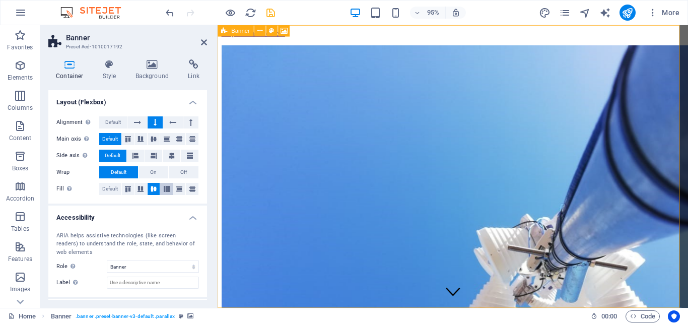
click at [161, 189] on icon at bounding box center [167, 189] width 12 height 6
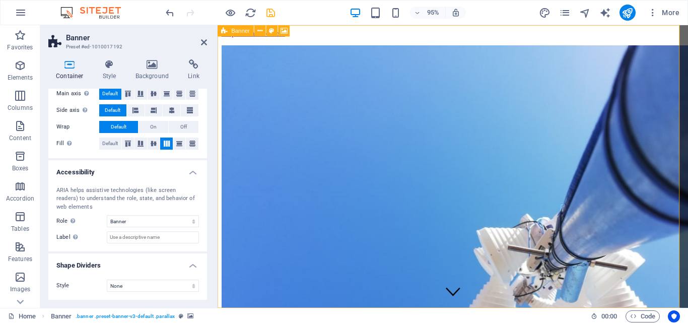
scroll to position [0, 0]
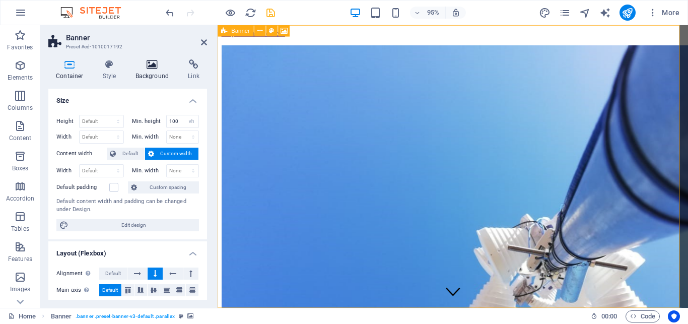
click at [158, 75] on h4 "Background" at bounding box center [154, 69] width 53 height 21
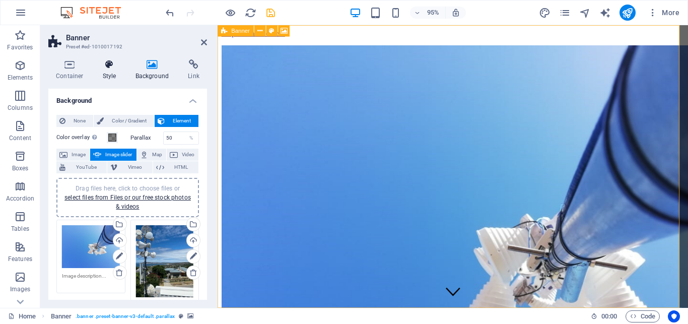
click at [111, 73] on h4 "Style" at bounding box center [111, 69] width 33 height 21
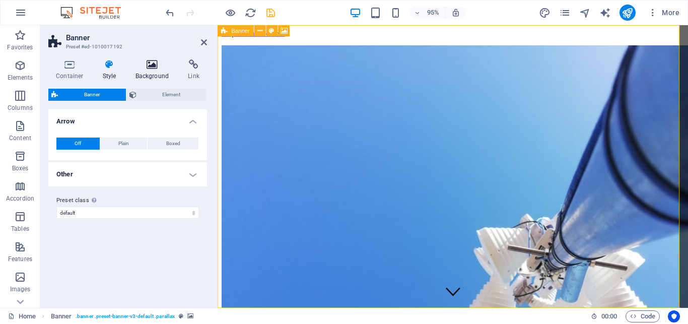
click at [139, 71] on h4 "Background" at bounding box center [154, 69] width 53 height 21
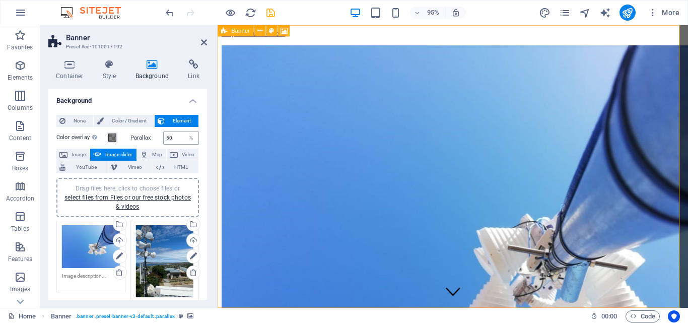
scroll to position [91, 0]
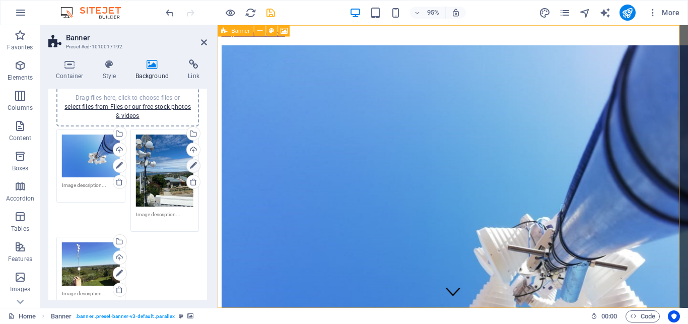
click at [190, 166] on icon at bounding box center [193, 166] width 7 height 12
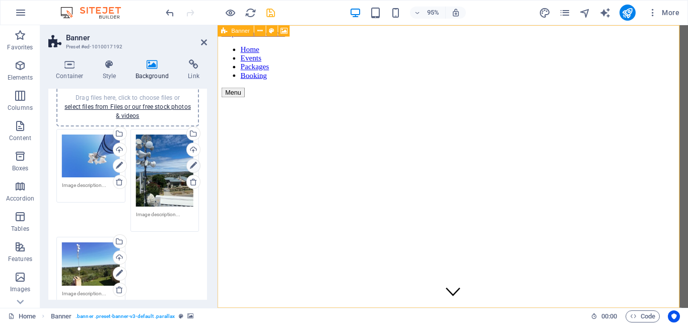
click at [190, 166] on icon at bounding box center [193, 166] width 7 height 12
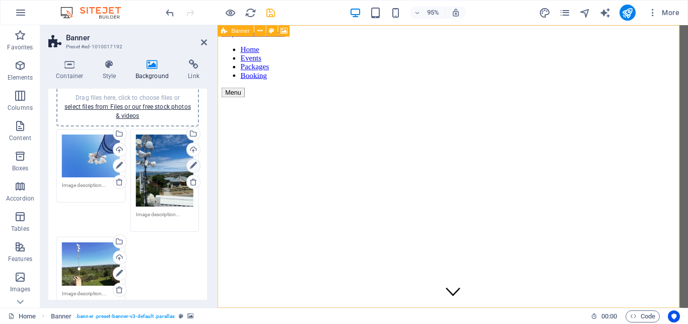
click at [190, 166] on icon at bounding box center [193, 166] width 7 height 12
click at [116, 267] on icon at bounding box center [119, 273] width 7 height 12
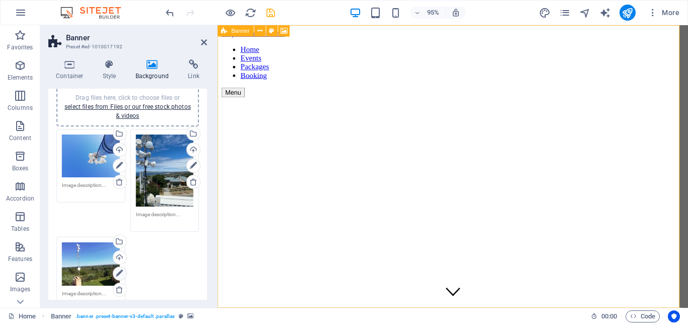
click at [116, 267] on icon at bounding box center [119, 273] width 7 height 12
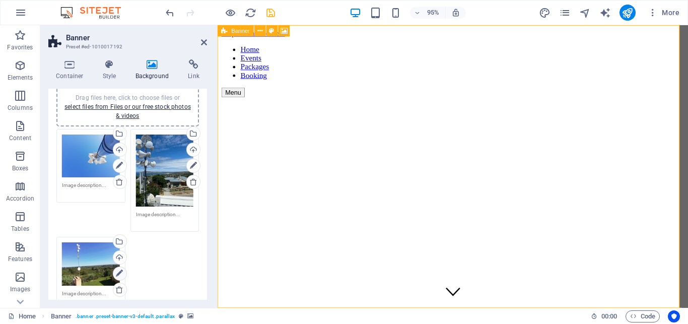
click at [116, 267] on icon at bounding box center [119, 273] width 7 height 12
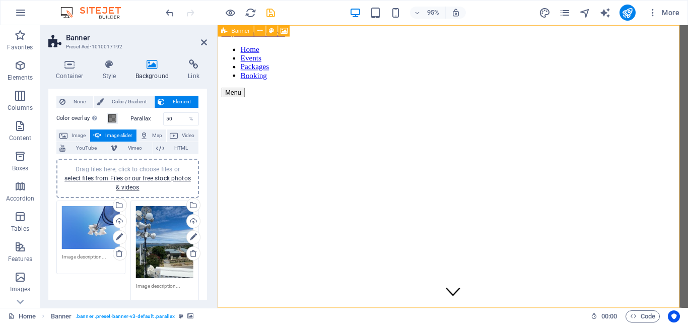
scroll to position [0, 0]
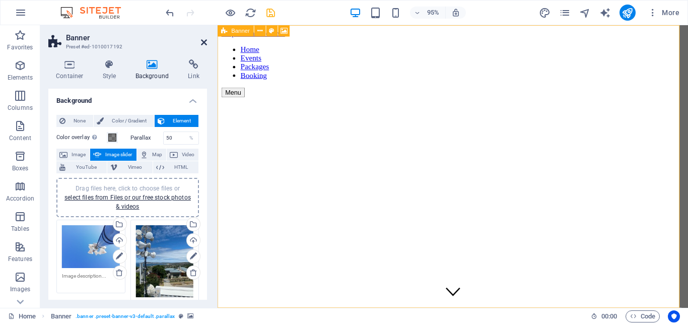
click at [203, 42] on icon at bounding box center [204, 42] width 6 height 8
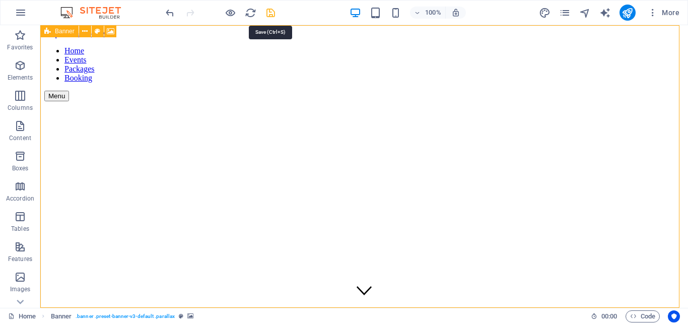
click at [271, 12] on icon "save" at bounding box center [271, 13] width 12 height 12
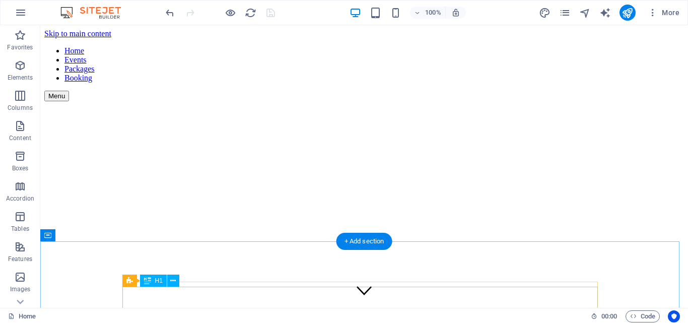
scroll to position [103, 0]
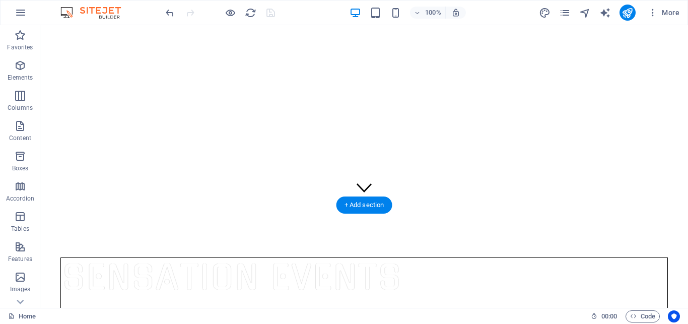
select select "px"
select select "fade"
select select "ms"
select select "s"
select select "progressive"
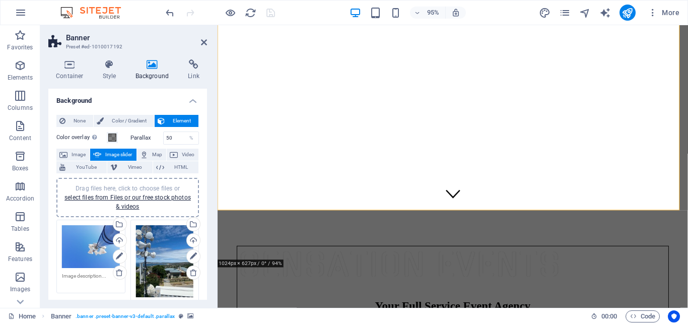
scroll to position [91, 0]
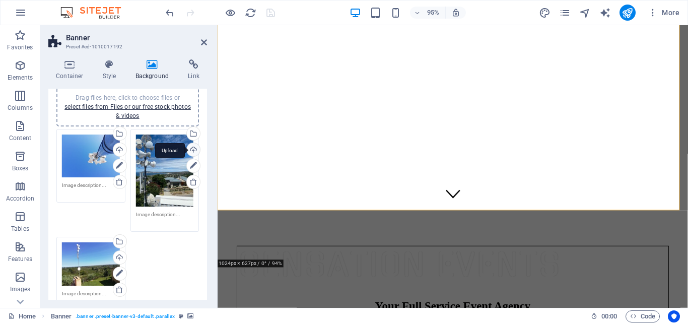
click at [185, 149] on div "Upload" at bounding box center [192, 150] width 15 height 15
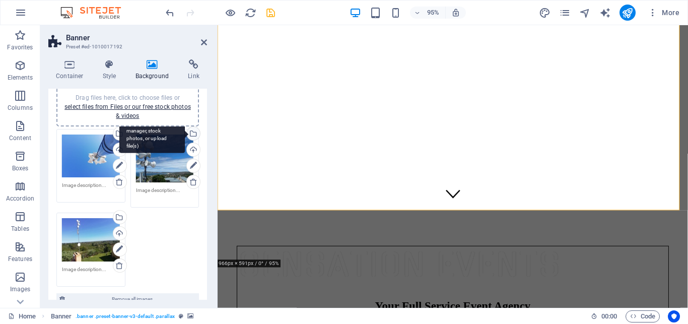
click at [186, 131] on div "Select files from the file manager, stock photos, or upload file(s)" at bounding box center [192, 134] width 15 height 15
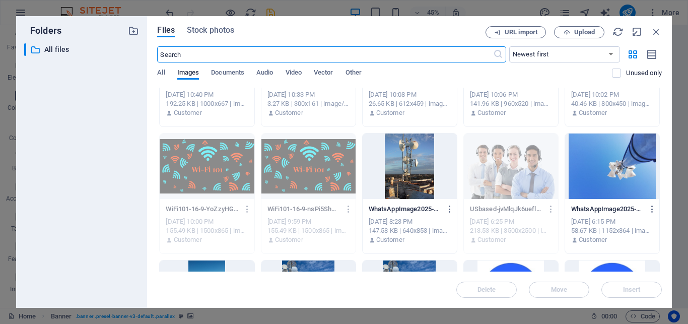
scroll to position [771, 0]
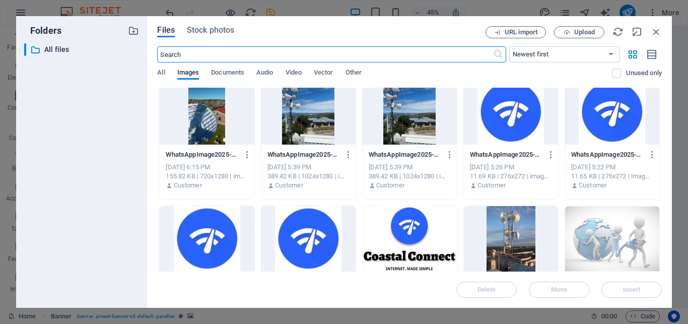
click at [320, 125] on div at bounding box center [308, 111] width 94 height 65
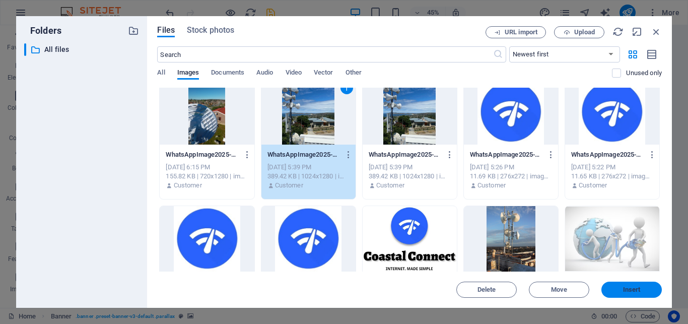
click at [614, 286] on button "Insert" at bounding box center [631, 290] width 60 height 16
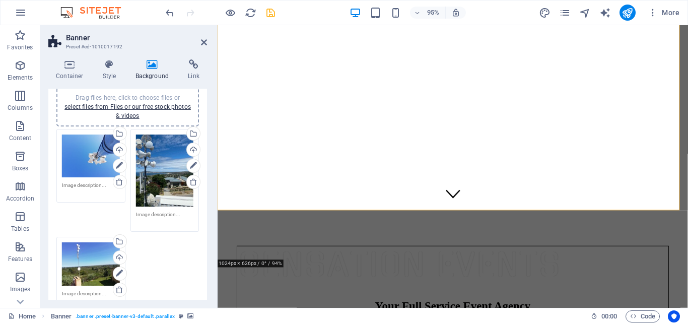
scroll to position [181, 0]
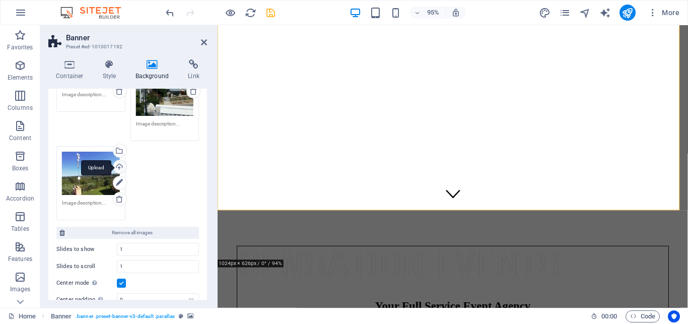
click at [114, 160] on div "Upload" at bounding box center [118, 167] width 15 height 15
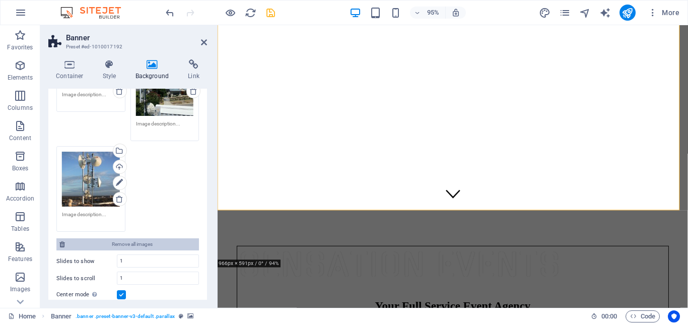
scroll to position [192, 0]
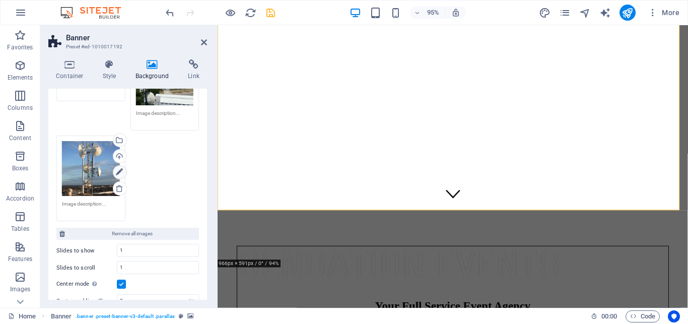
click at [116, 166] on icon at bounding box center [119, 172] width 7 height 12
click at [114, 150] on div "Upload" at bounding box center [118, 157] width 15 height 15
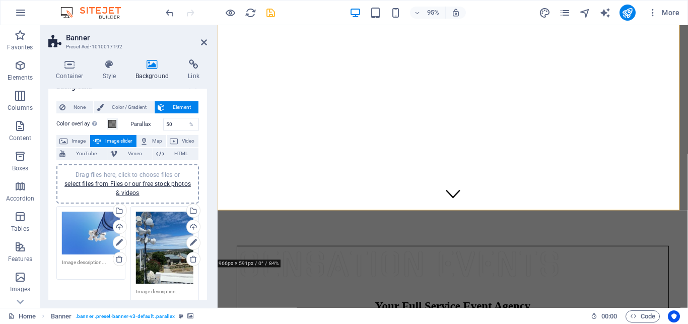
scroll to position [0, 0]
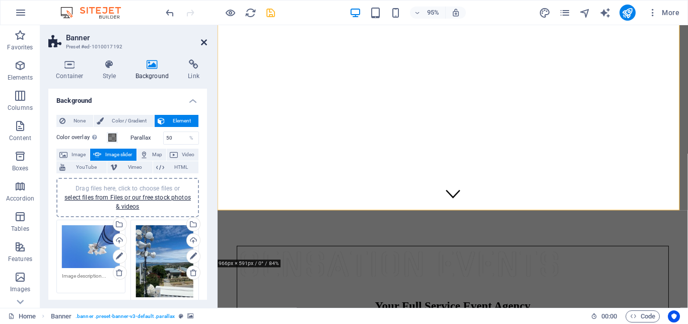
click at [205, 42] on icon at bounding box center [204, 42] width 6 height 8
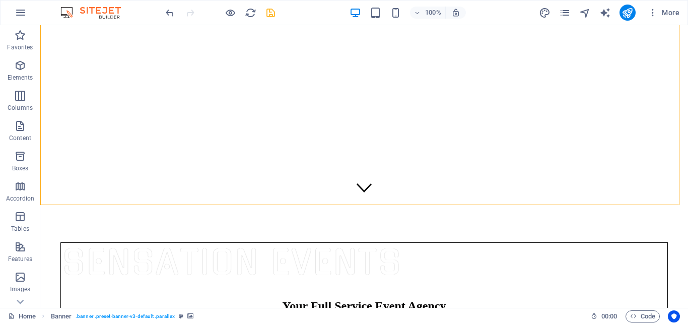
click at [271, 15] on icon "save" at bounding box center [271, 13] width 12 height 12
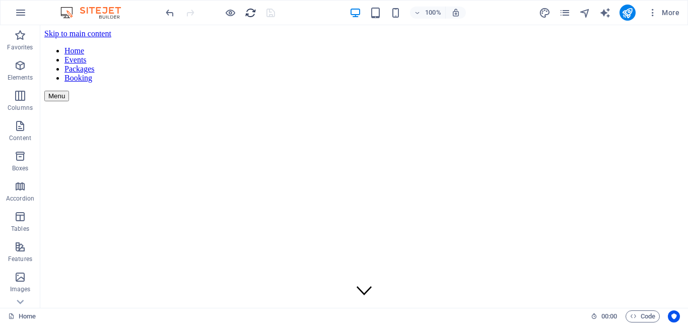
click at [247, 17] on icon "reload" at bounding box center [251, 13] width 12 height 12
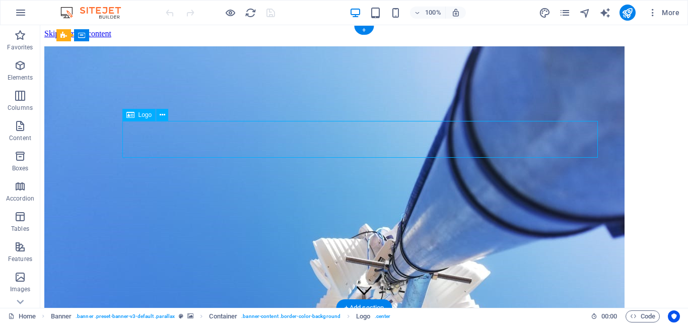
select select "px"
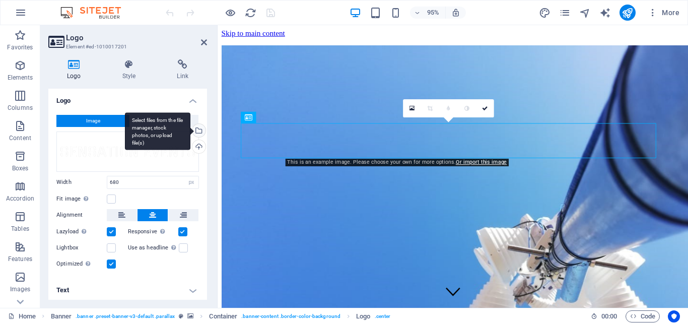
click at [190, 133] on div "Select files from the file manager, stock photos, or upload file(s)" at bounding box center [197, 131] width 15 height 15
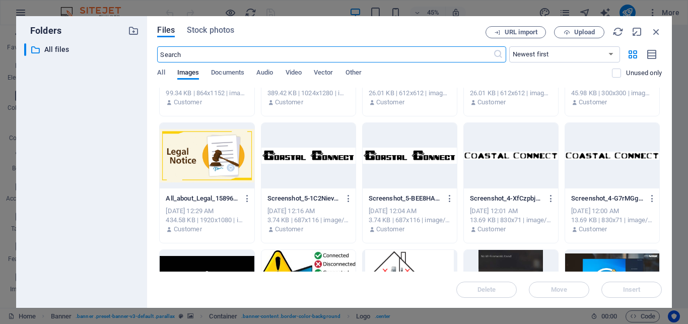
scroll to position [181, 0]
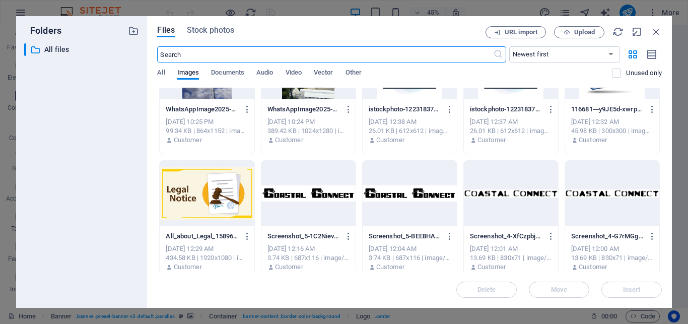
click at [328, 189] on div at bounding box center [308, 193] width 94 height 65
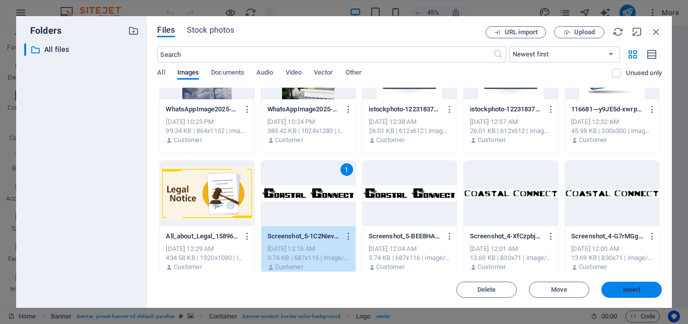
click at [643, 289] on span "Insert" at bounding box center [631, 290] width 52 height 6
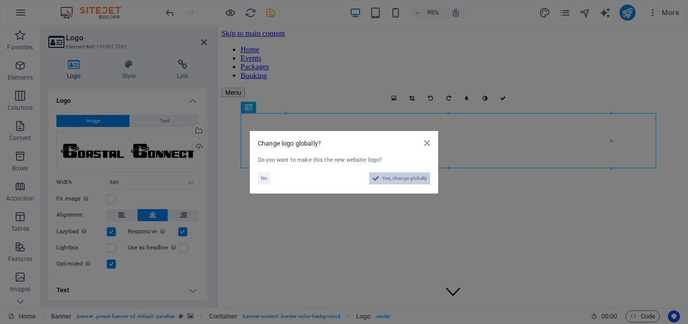
click at [400, 176] on span "Yes, change globally" at bounding box center [404, 178] width 45 height 12
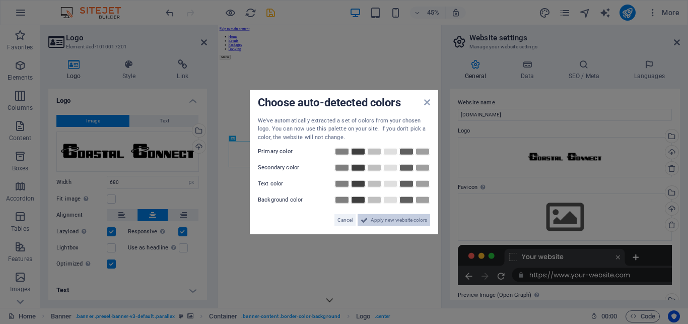
click at [389, 218] on span "Apply new website colors" at bounding box center [399, 220] width 56 height 12
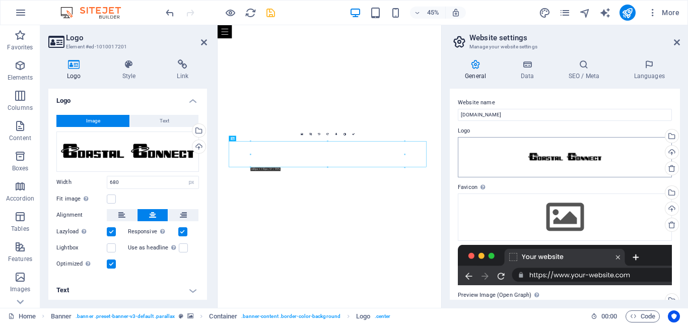
scroll to position [125, 0]
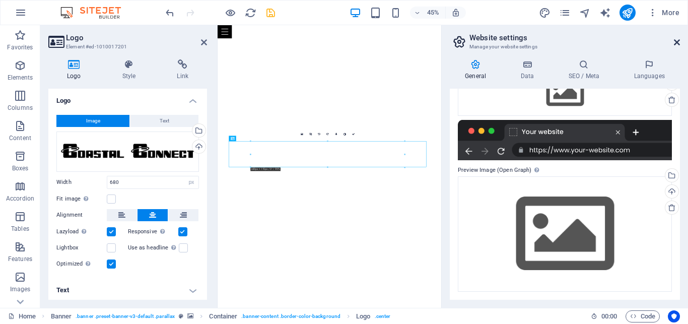
click at [680, 44] on icon at bounding box center [677, 42] width 6 height 8
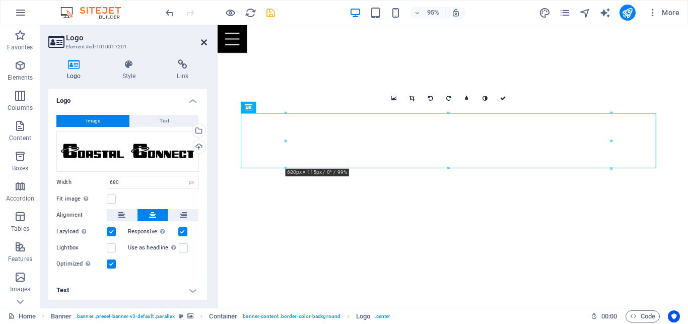
drag, startPoint x: 205, startPoint y: 43, endPoint x: 173, endPoint y: 49, distance: 32.3
click at [205, 43] on icon at bounding box center [204, 42] width 6 height 8
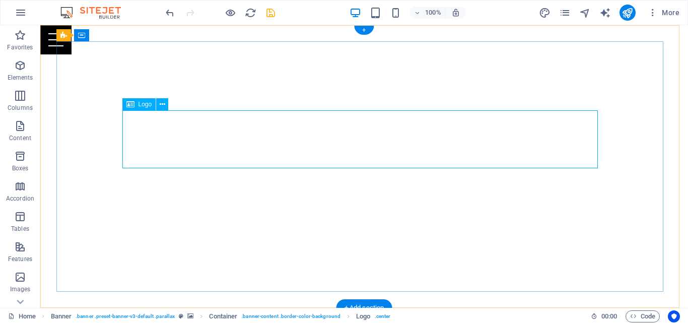
click at [160, 103] on icon at bounding box center [163, 104] width 6 height 11
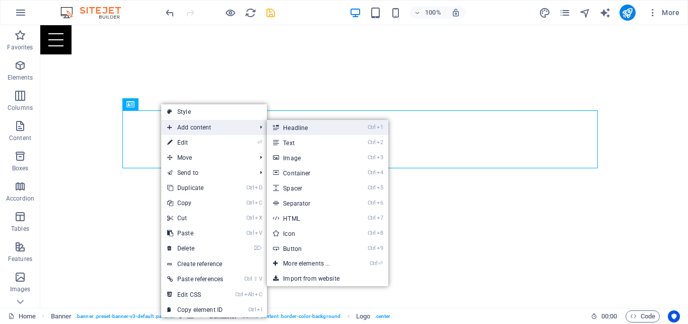
click at [309, 129] on link "Ctrl 1 Headline" at bounding box center [308, 127] width 83 height 15
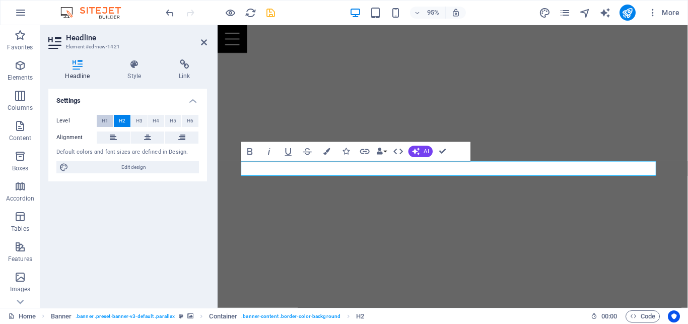
click at [104, 118] on span "H1" at bounding box center [105, 121] width 7 height 12
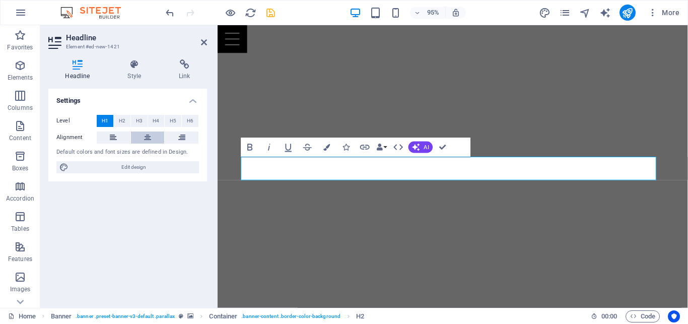
click at [151, 138] on button at bounding box center [148, 137] width 34 height 12
click at [191, 120] on span "H6" at bounding box center [190, 121] width 7 height 12
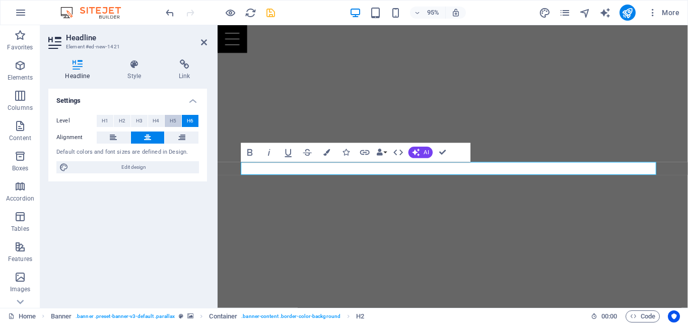
click at [168, 121] on button "H5" at bounding box center [173, 121] width 17 height 12
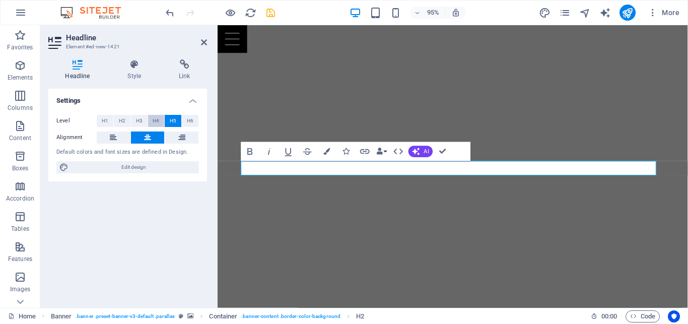
click at [153, 120] on button "H4" at bounding box center [156, 121] width 17 height 12
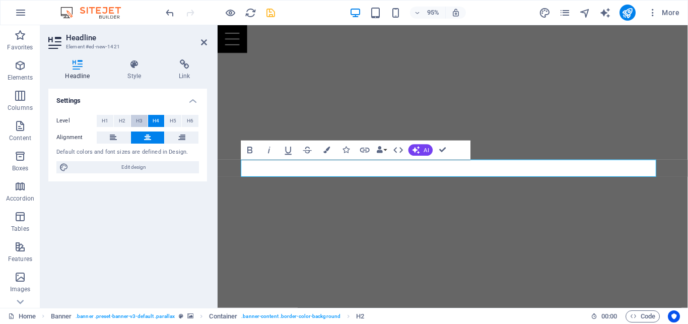
click at [136, 119] on span "H3" at bounding box center [139, 121] width 7 height 12
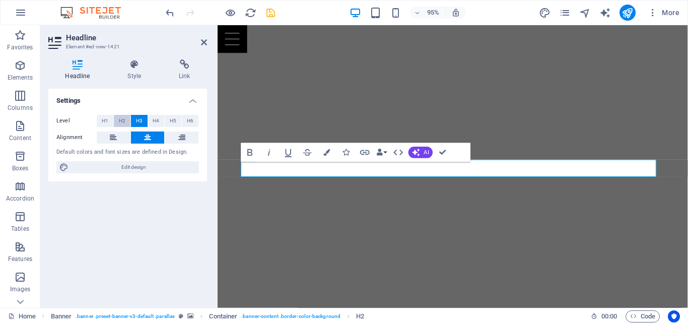
click at [123, 119] on span "H2" at bounding box center [122, 121] width 7 height 12
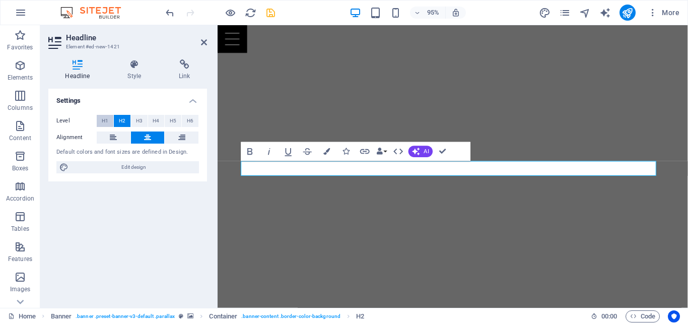
click at [107, 120] on span "H1" at bounding box center [105, 121] width 7 height 12
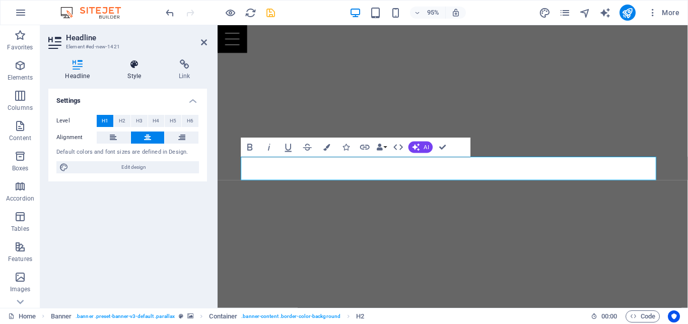
click at [137, 78] on h4 "Style" at bounding box center [136, 69] width 51 height 21
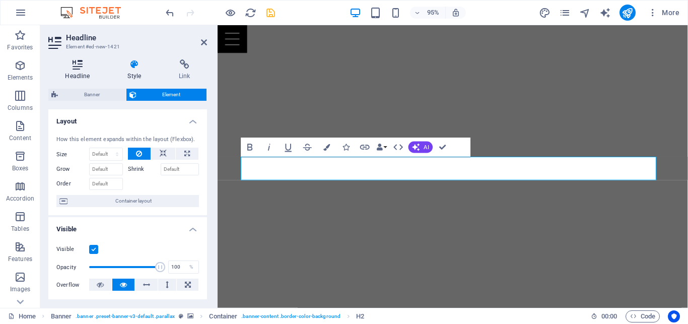
click at [95, 78] on h4 "Headline" at bounding box center [79, 69] width 62 height 21
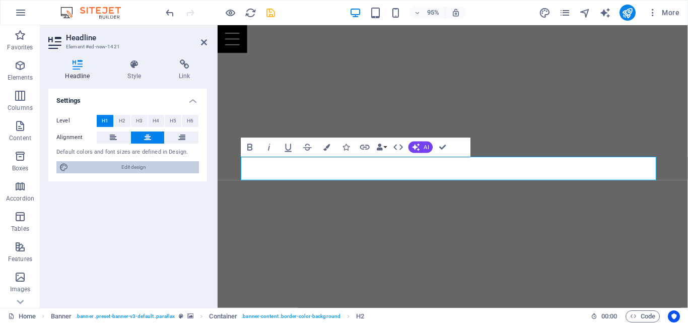
click at [112, 167] on span "Edit design" at bounding box center [134, 167] width 124 height 12
select select "px"
select select "400"
select select "px"
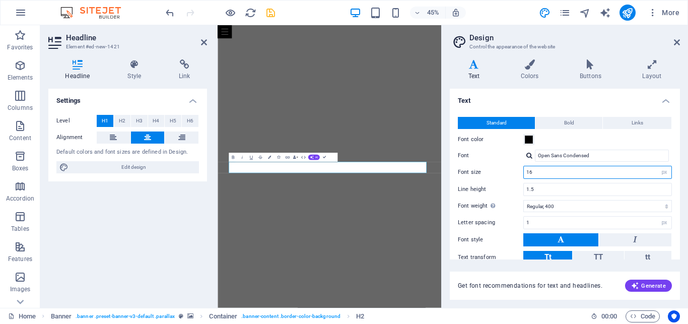
drag, startPoint x: 536, startPoint y: 171, endPoint x: 514, endPoint y: 172, distance: 22.2
click at [524, 172] on input "16" at bounding box center [598, 172] width 148 height 12
type input "30"
click at [680, 45] on icon at bounding box center [677, 42] width 6 height 8
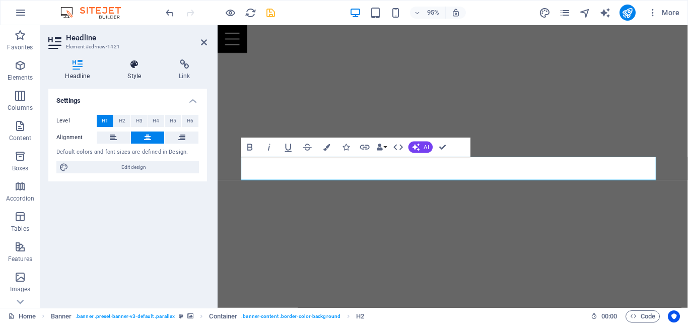
click at [135, 76] on h4 "Style" at bounding box center [136, 69] width 51 height 21
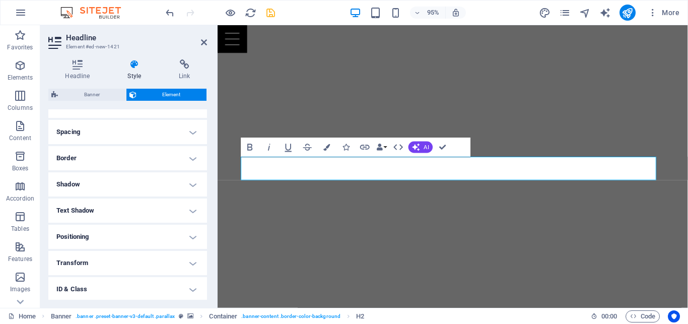
scroll to position [227, 0]
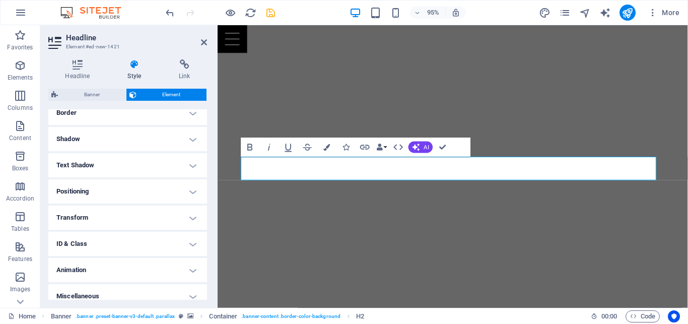
click at [155, 147] on h4 "Shadow" at bounding box center [127, 139] width 159 height 24
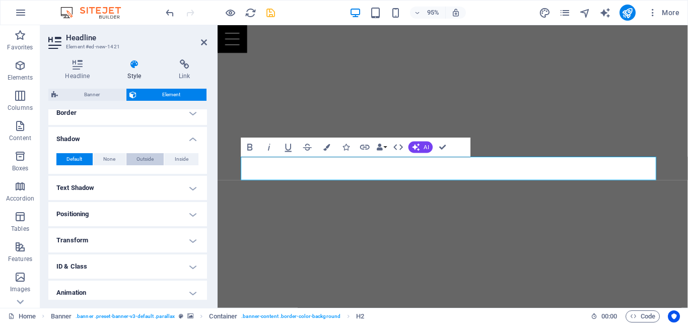
click at [131, 165] on button "Outside" at bounding box center [145, 159] width 38 height 12
type input "2"
type input "4"
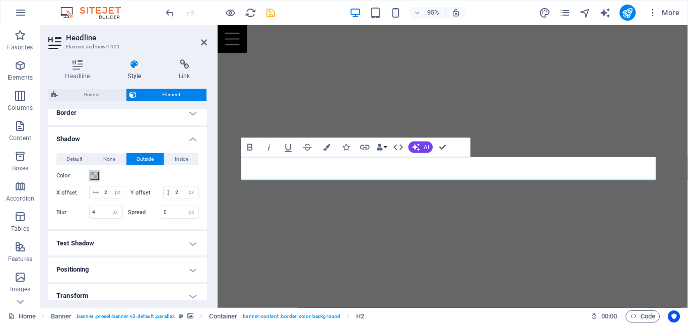
click at [95, 180] on span at bounding box center [95, 176] width 8 height 8
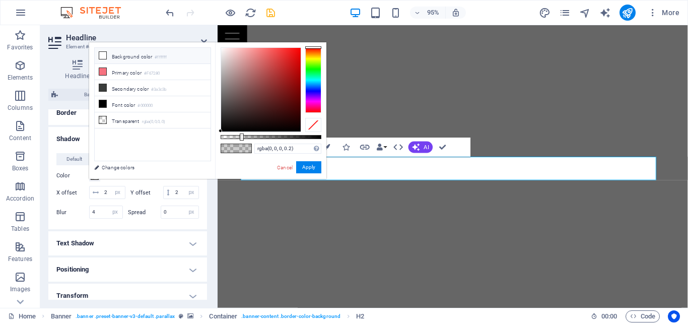
click at [103, 57] on icon at bounding box center [102, 55] width 7 height 7
type input "#ffffff"
click at [301, 164] on button "Apply" at bounding box center [308, 167] width 25 height 12
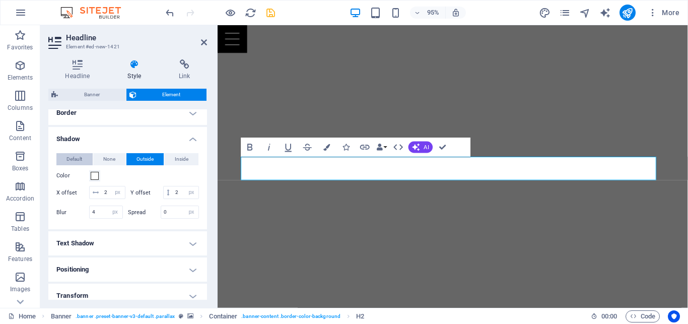
click at [75, 165] on span "Default" at bounding box center [74, 159] width 16 height 12
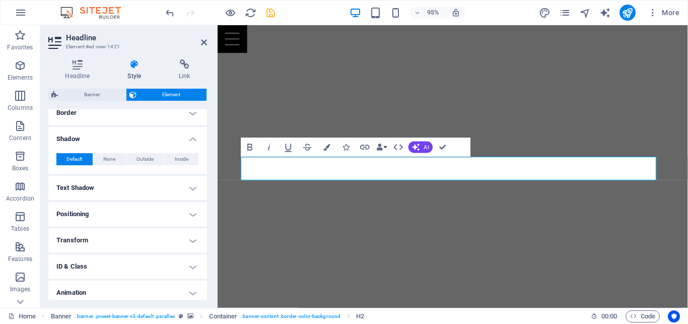
click at [178, 141] on h4 "Shadow" at bounding box center [127, 136] width 159 height 18
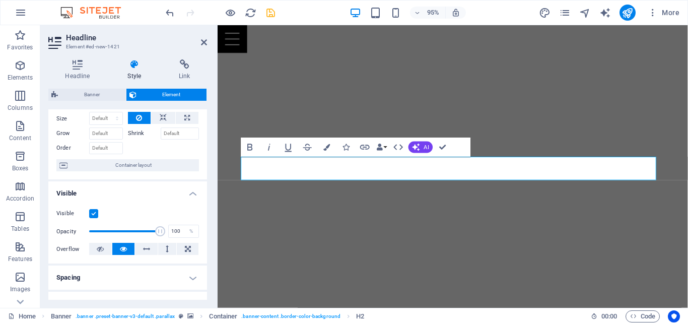
scroll to position [0, 0]
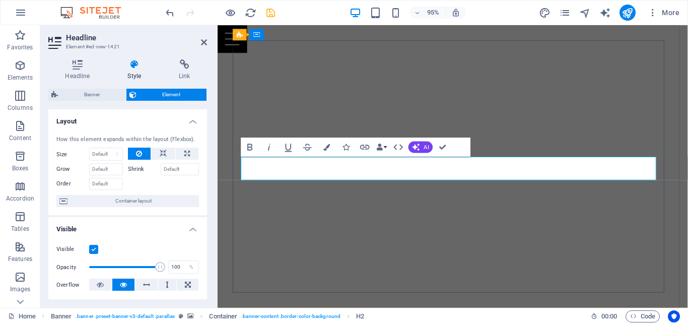
click at [324, 149] on icon "button" at bounding box center [326, 147] width 7 height 7
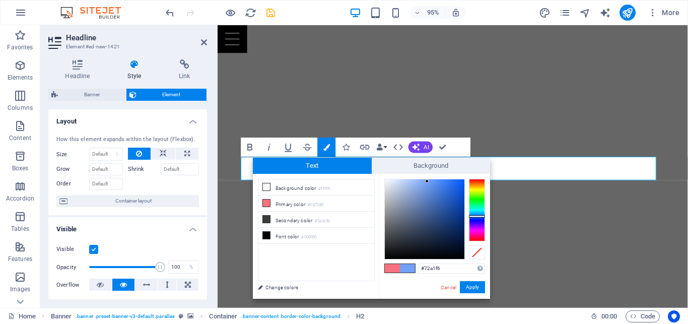
drag, startPoint x: 477, startPoint y: 215, endPoint x: 485, endPoint y: 216, distance: 7.6
click at [485, 216] on div at bounding box center [477, 210] width 16 height 62
drag, startPoint x: 426, startPoint y: 181, endPoint x: 465, endPoint y: 214, distance: 51.1
click at [465, 214] on div at bounding box center [464, 214] width 4 height 4
click at [473, 289] on button "Apply" at bounding box center [472, 287] width 25 height 12
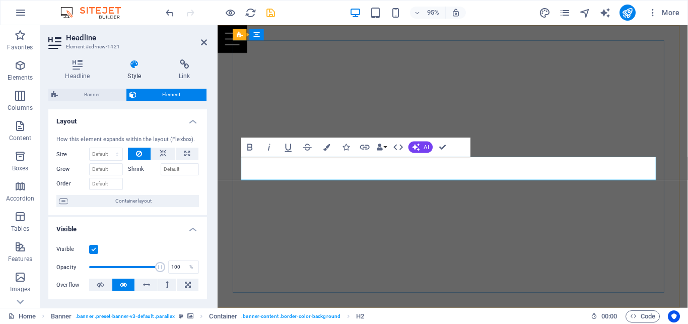
click at [328, 149] on icon "button" at bounding box center [326, 147] width 7 height 7
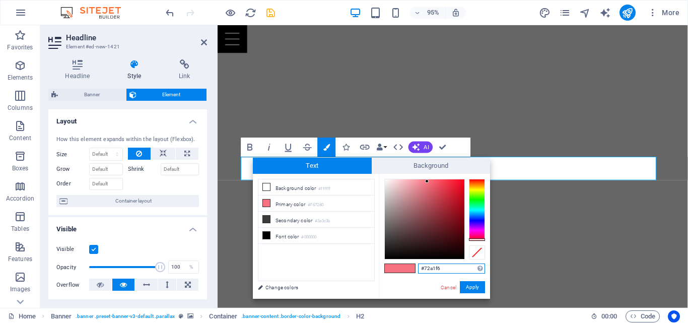
click at [477, 216] on div at bounding box center [477, 210] width 16 height 62
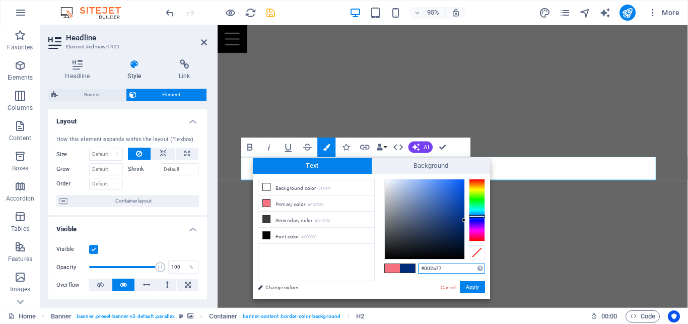
drag, startPoint x: 463, startPoint y: 217, endPoint x: 467, endPoint y: 221, distance: 6.4
click at [467, 221] on div at bounding box center [434, 219] width 101 height 81
click at [469, 283] on button "Apply" at bounding box center [472, 287] width 25 height 12
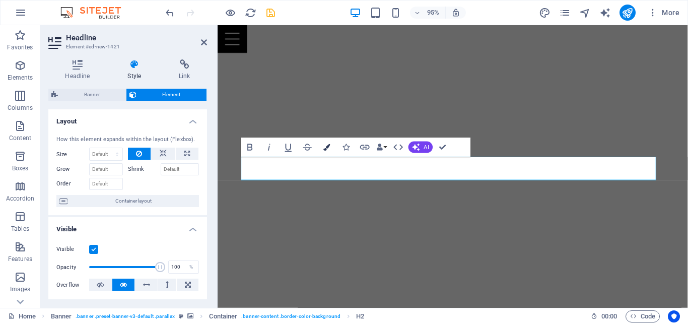
click at [330, 148] on button "Colors" at bounding box center [327, 147] width 18 height 19
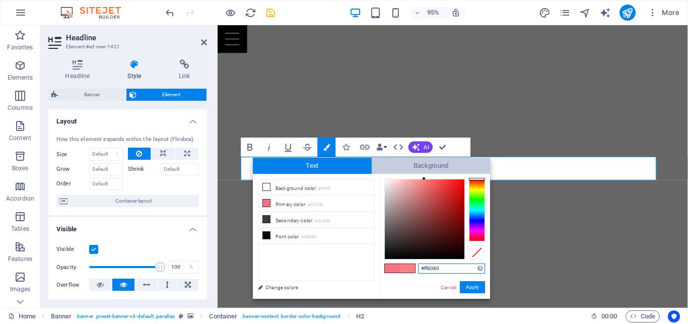
click at [424, 171] on span "Background" at bounding box center [431, 166] width 119 height 16
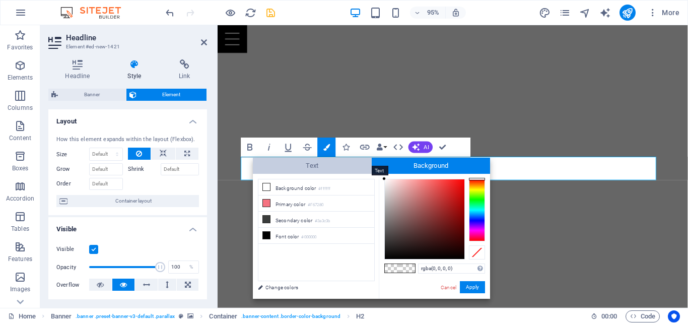
click at [343, 163] on span "Text" at bounding box center [312, 166] width 119 height 16
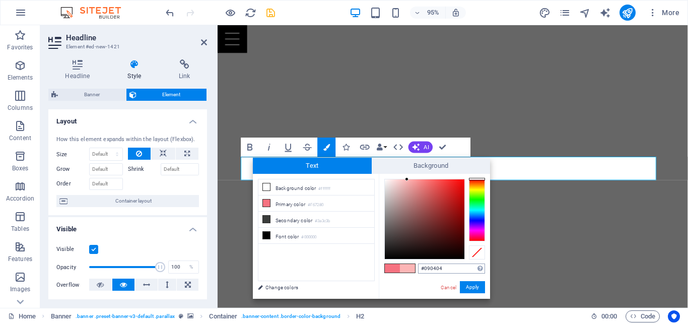
type input "#000000"
click at [465, 287] on button "Apply" at bounding box center [472, 287] width 25 height 12
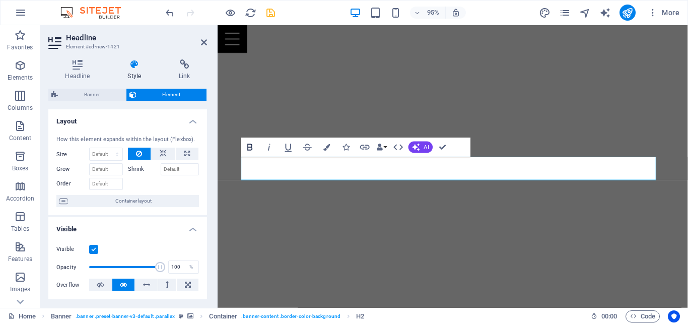
click at [252, 147] on icon "button" at bounding box center [250, 147] width 12 height 12
click at [285, 146] on icon "button" at bounding box center [289, 147] width 12 height 12
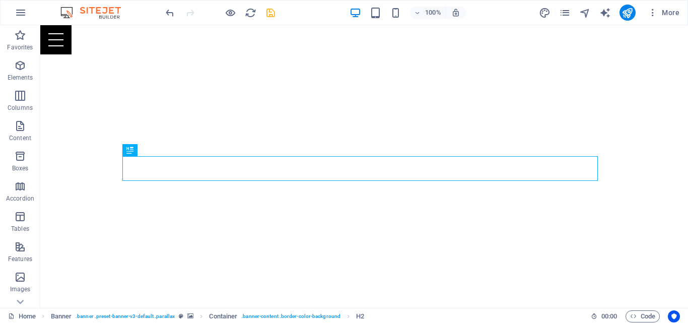
click at [399, 149] on div "Menu Bar Container Menu Bar Banner Container Banner Logo Spacer Container Text …" at bounding box center [364, 166] width 648 height 283
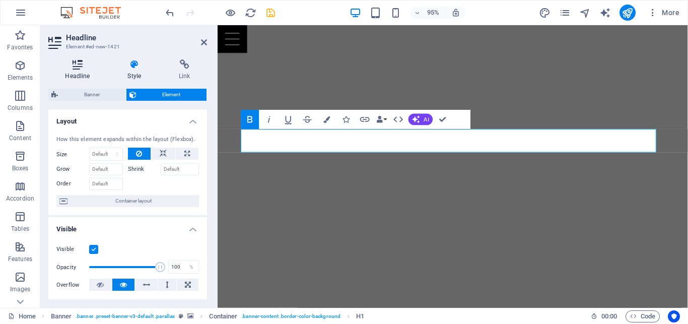
click at [73, 69] on icon at bounding box center [77, 64] width 58 height 10
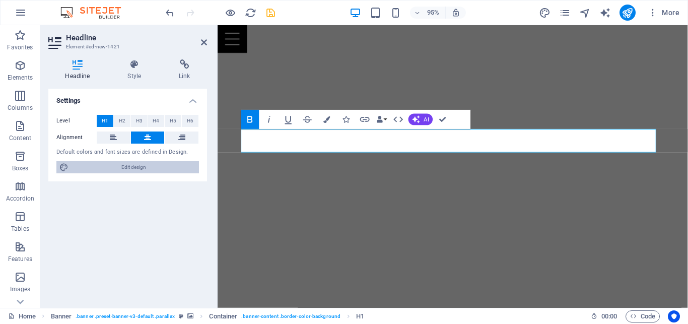
click at [143, 168] on span "Edit design" at bounding box center [134, 167] width 124 height 12
select select "px"
select select "400"
select select "px"
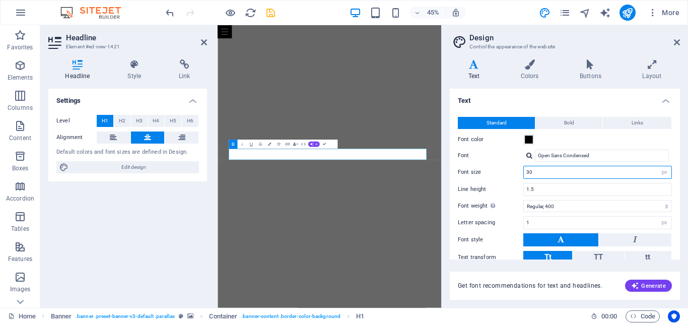
drag, startPoint x: 535, startPoint y: 171, endPoint x: 513, endPoint y: 171, distance: 22.2
click at [524, 171] on input "30" at bounding box center [598, 172] width 148 height 12
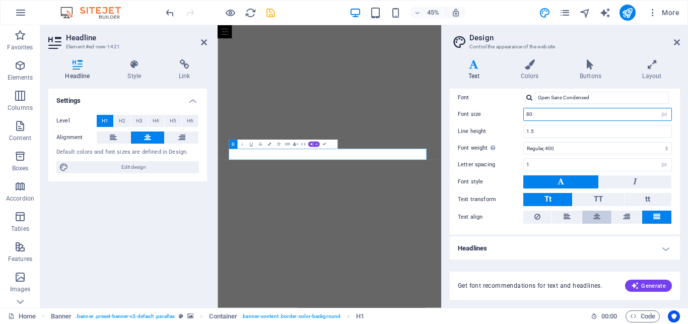
type input "80"
click at [593, 215] on icon at bounding box center [596, 217] width 7 height 12
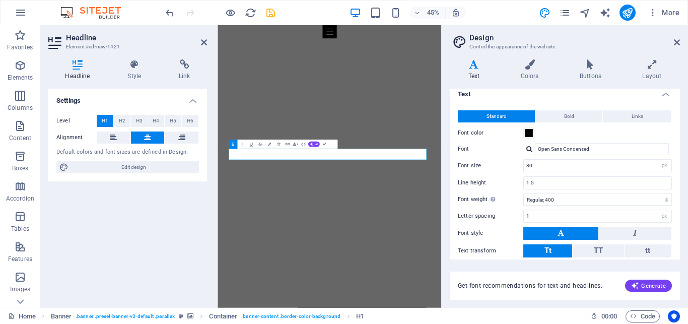
scroll to position [0, 0]
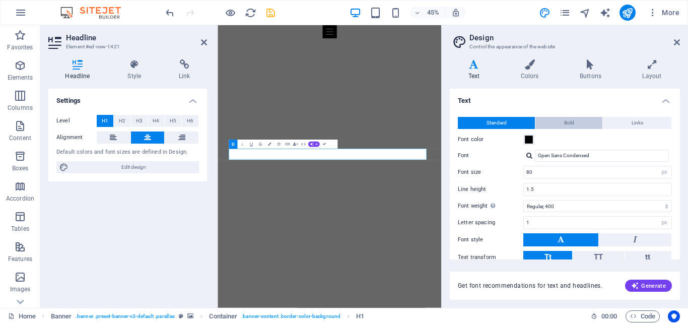
click at [564, 123] on span "Bold" at bounding box center [569, 123] width 10 height 12
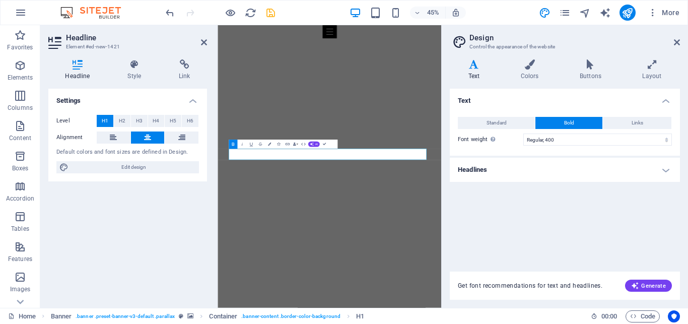
click at [559, 133] on div "Standard Bold Links Font color Font Open Sans Condensed Font size 80 rem px Lin…" at bounding box center [565, 131] width 234 height 49
click at [523, 133] on select "Thin, 100 Extra-light, 200 Light, 300 Regular, 400 Medium, 500 Semi-bold, 600 B…" at bounding box center [597, 139] width 149 height 12
select select "700"
click option "Bold, 700" at bounding box center [0, 0] width 0 height 0
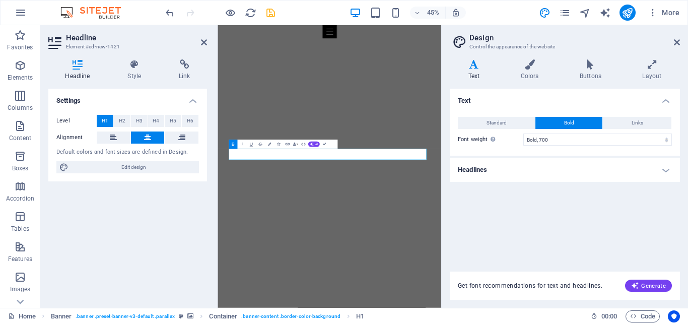
click at [673, 42] on header "Design Control the appearance of the website" at bounding box center [566, 38] width 228 height 26
click at [676, 44] on icon at bounding box center [677, 42] width 6 height 8
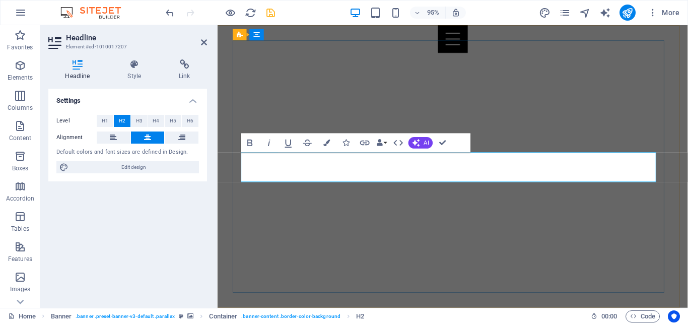
click at [327, 143] on icon "button" at bounding box center [326, 143] width 7 height 7
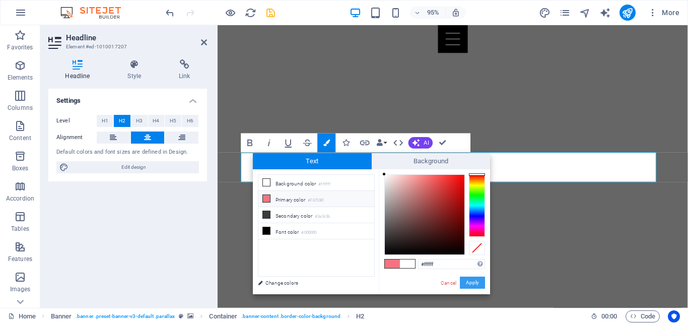
click at [481, 285] on button "Apply" at bounding box center [472, 283] width 25 height 12
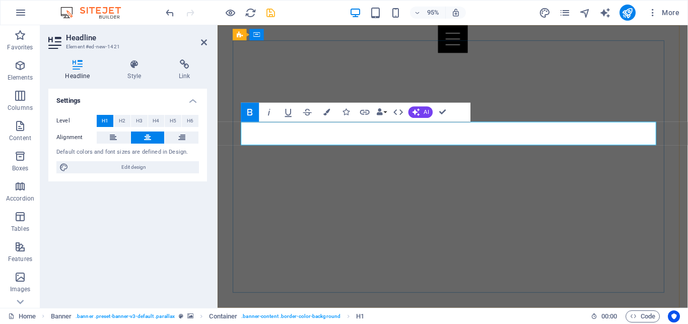
click at [332, 111] on button "Colors" at bounding box center [327, 111] width 18 height 19
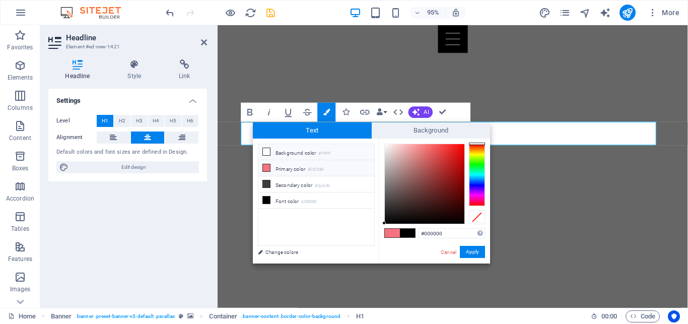
click at [264, 149] on icon at bounding box center [266, 151] width 7 height 7
type input "#ffffff"
click at [472, 248] on button "Apply" at bounding box center [472, 252] width 25 height 12
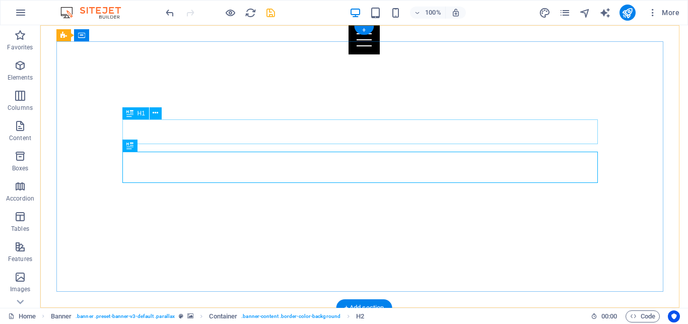
click at [156, 148] on icon at bounding box center [156, 145] width 6 height 11
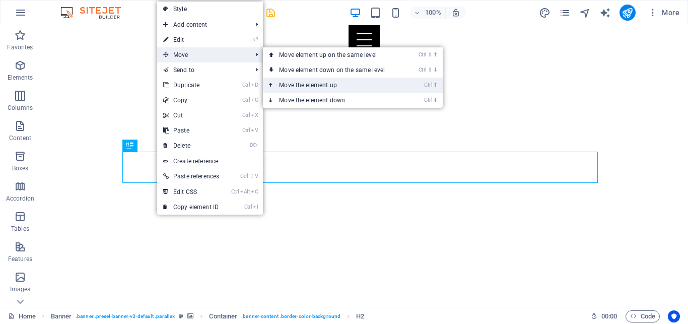
click at [328, 82] on link "Ctrl ⬆ Move the element up" at bounding box center [334, 85] width 142 height 15
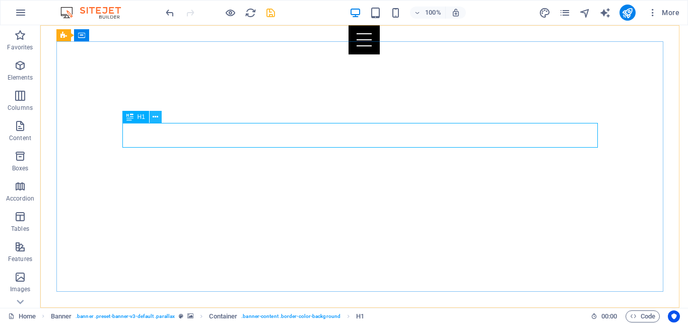
click at [156, 118] on icon at bounding box center [156, 117] width 6 height 11
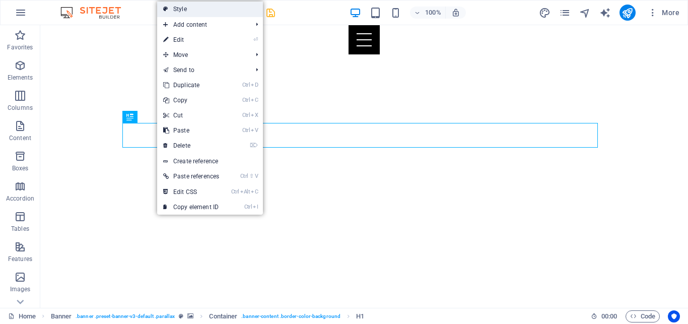
click at [192, 13] on link "Style" at bounding box center [210, 9] width 106 height 15
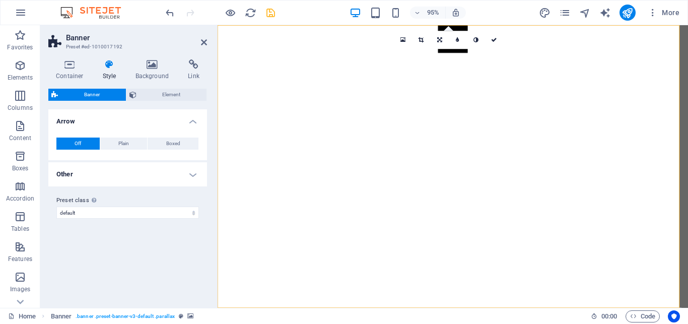
click at [102, 173] on h4 "Other" at bounding box center [127, 174] width 159 height 24
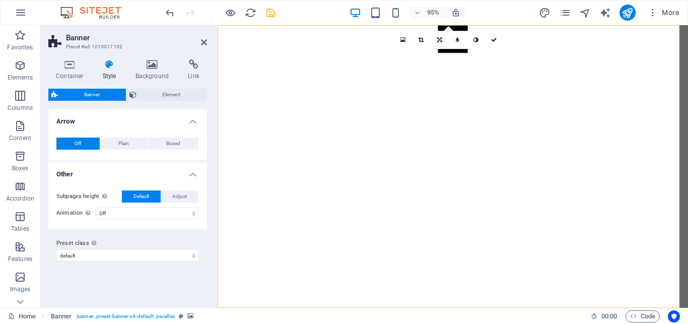
click at [102, 173] on h4 "Other" at bounding box center [127, 171] width 159 height 18
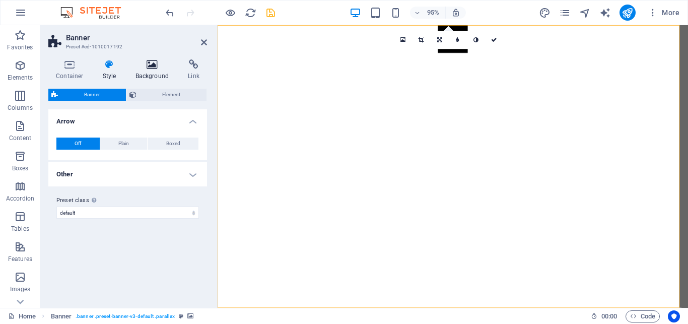
click at [160, 62] on icon at bounding box center [152, 64] width 49 height 10
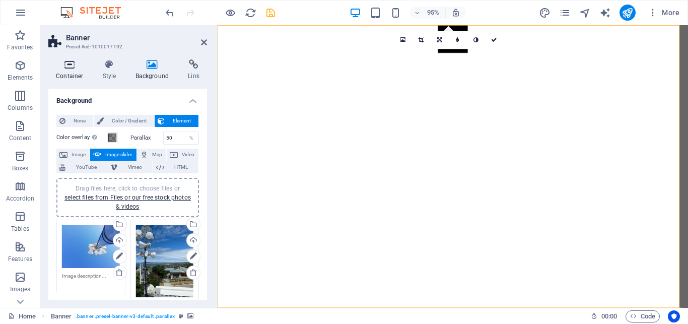
click at [70, 64] on icon at bounding box center [69, 64] width 43 height 10
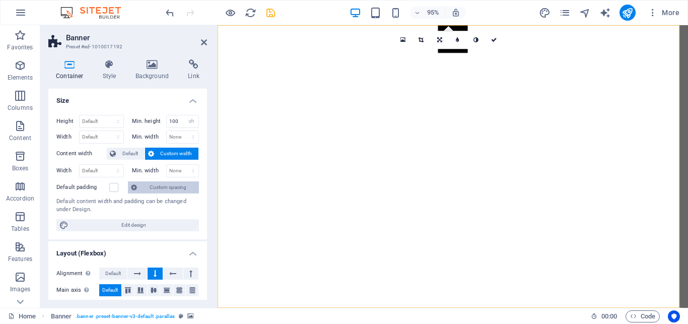
scroll to position [91, 0]
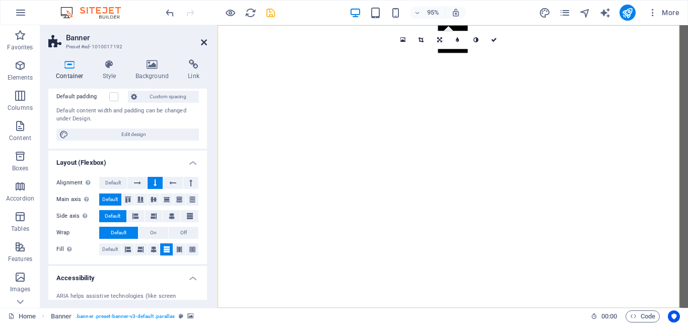
click at [203, 42] on icon at bounding box center [204, 42] width 6 height 8
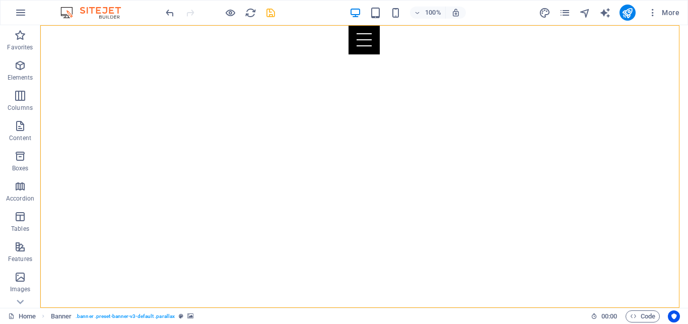
click at [267, 10] on icon "save" at bounding box center [271, 13] width 12 height 12
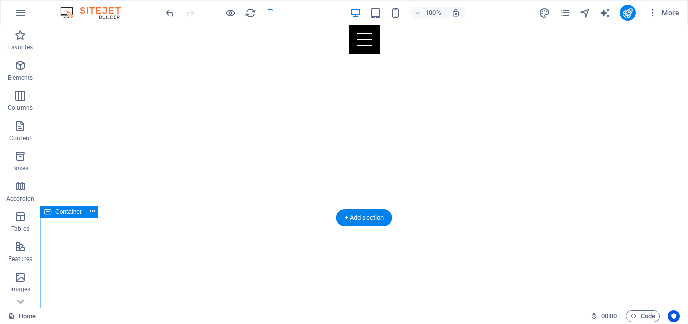
scroll to position [0, 0]
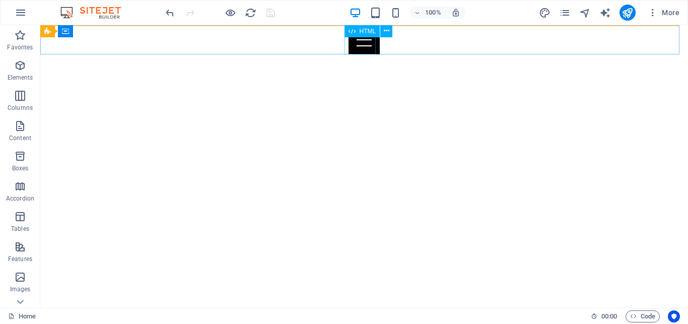
click at [356, 42] on div "Menu" at bounding box center [364, 39] width 648 height 29
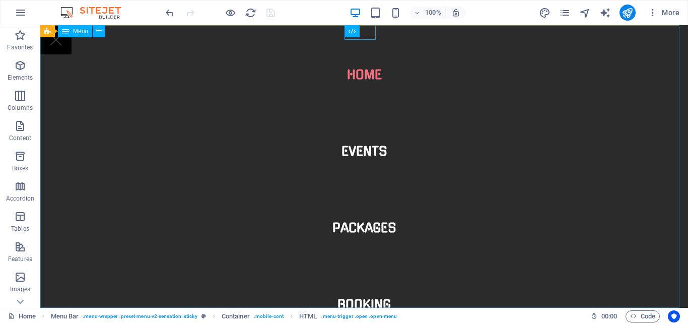
click at [356, 75] on nav "Home Events Packages Booking" at bounding box center [364, 166] width 648 height 283
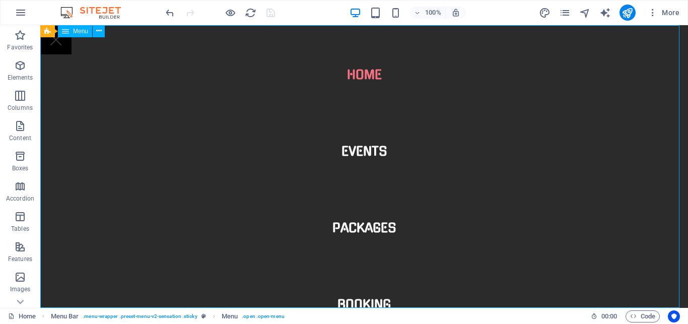
click at [356, 75] on nav "Home Events Packages Booking" at bounding box center [364, 166] width 648 height 283
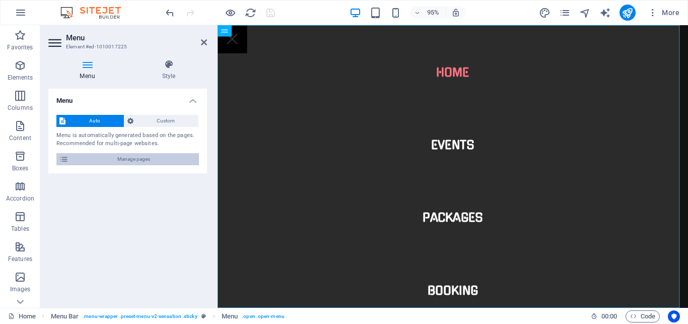
click at [63, 162] on icon at bounding box center [63, 159] width 9 height 12
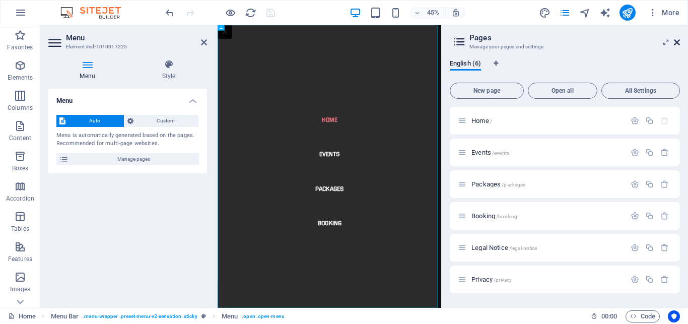
click at [675, 45] on icon at bounding box center [677, 42] width 6 height 8
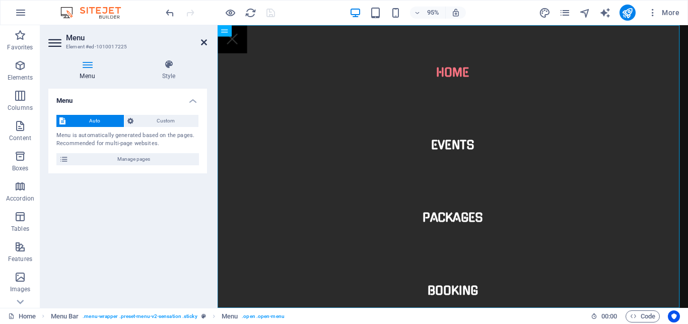
click at [203, 40] on icon at bounding box center [204, 42] width 6 height 8
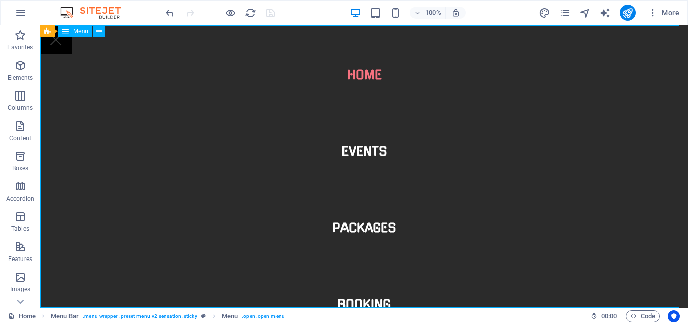
scroll to position [16, 0]
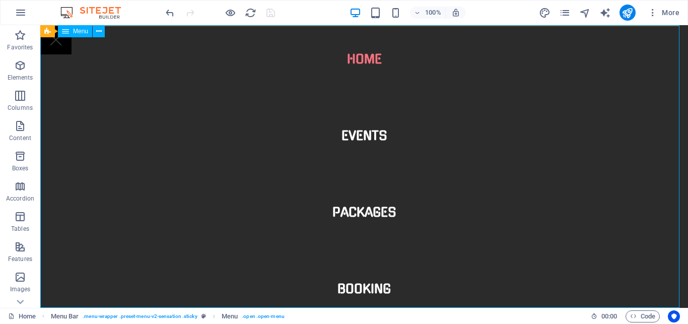
click at [283, 38] on nav "Home Events Packages Booking" at bounding box center [364, 166] width 648 height 283
click at [77, 29] on span "Menu" at bounding box center [80, 31] width 15 height 6
click at [135, 29] on nav "Home Events Packages Booking" at bounding box center [364, 166] width 648 height 283
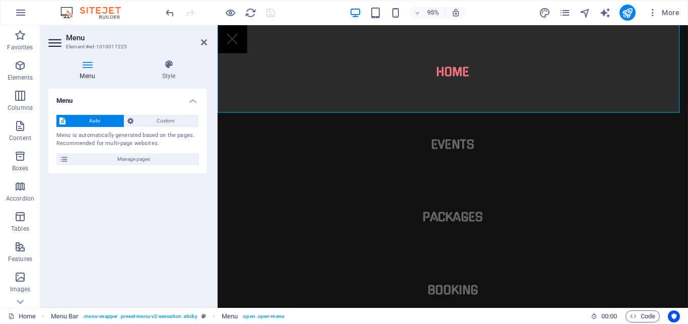
scroll to position [206, 0]
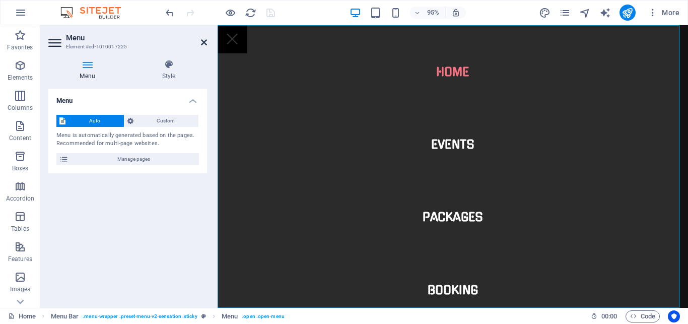
drag, startPoint x: 203, startPoint y: 39, endPoint x: 219, endPoint y: 184, distance: 146.5
click at [203, 39] on icon at bounding box center [204, 42] width 6 height 8
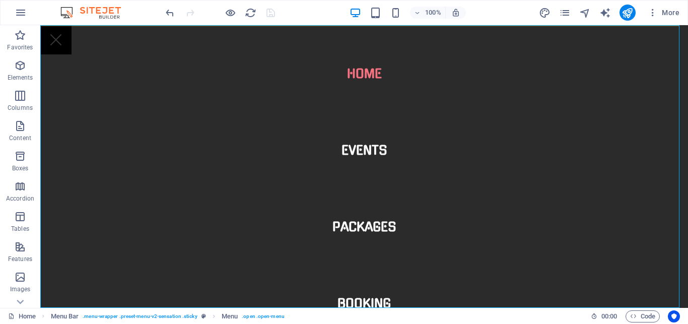
scroll to position [0, 0]
click at [168, 17] on icon "undo" at bounding box center [170, 13] width 12 height 12
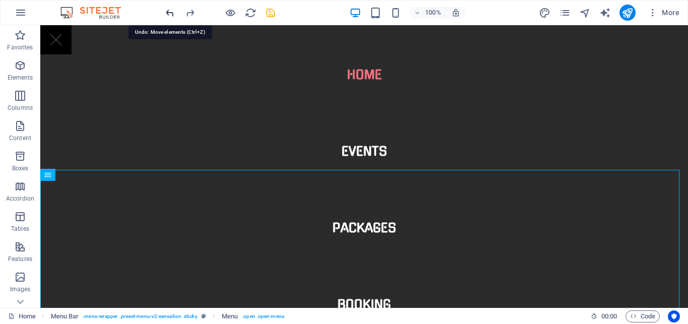
scroll to position [13, 0]
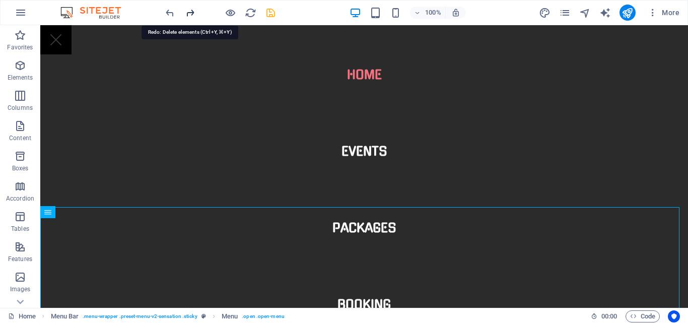
click at [187, 18] on icon "redo" at bounding box center [190, 13] width 12 height 12
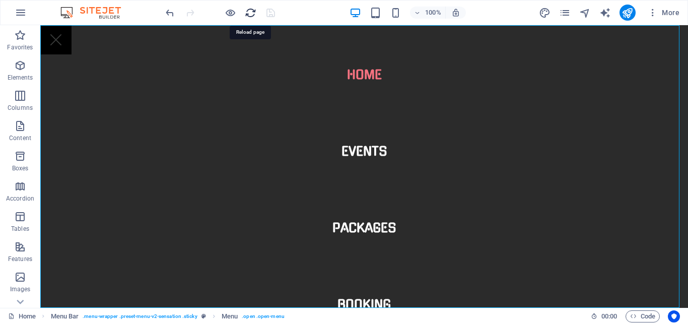
click at [247, 13] on icon "reload" at bounding box center [251, 13] width 12 height 12
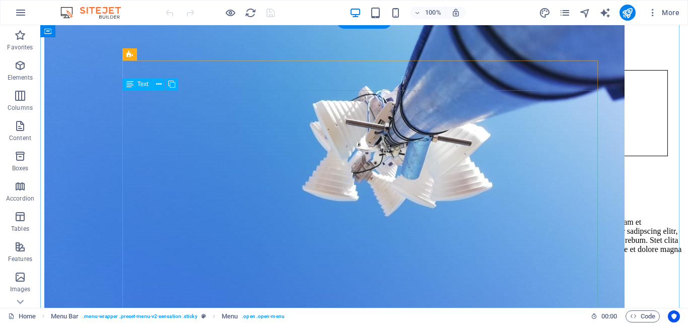
scroll to position [257, 0]
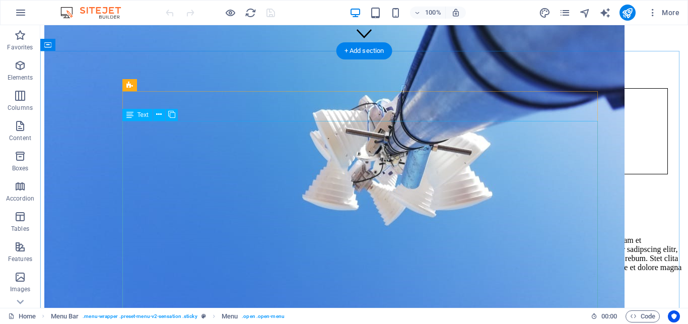
click at [381, 236] on div "Lorem ipsum dolor sit amet, consetetur sadipscing elitr, sed diam nonumy eirmod…" at bounding box center [364, 258] width 640 height 45
click at [294, 236] on div "Lorem ipsum dolor sit amet, consetetur sadipscing elitr, sed diam nonumy eirmod…" at bounding box center [364, 258] width 640 height 45
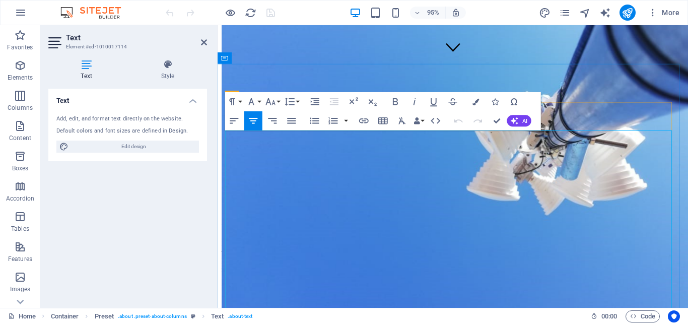
click at [305, 257] on p "Lorem ipsum dolor sit amet, consetetur sadipscing elitr, sed diam nonumy eirmod…" at bounding box center [465, 282] width 487 height 63
click at [320, 251] on strong "Coastal Connect (Pty) Ltd" at bounding box center [275, 255] width 90 height 9
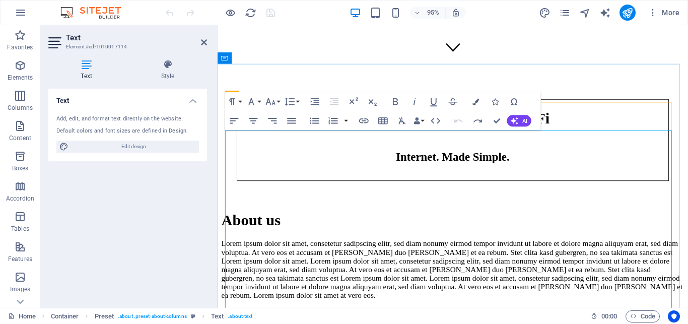
click at [321, 251] on p "Lorem ipsum dolor sit amet, consetetur sadipscing elitr, sed diam nonumy eirmod…" at bounding box center [465, 282] width 487 height 63
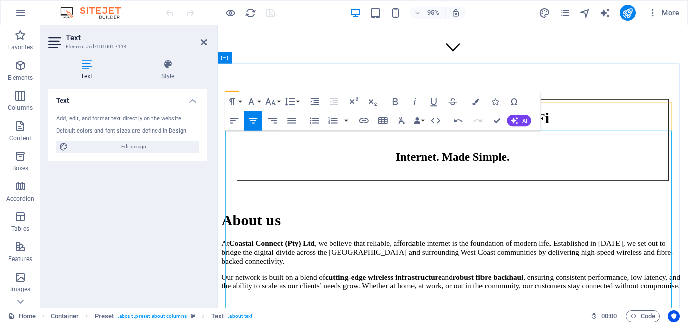
click at [320, 251] on strong "Coastal Connect (Pty) Ltd" at bounding box center [275, 255] width 90 height 9
click at [298, 251] on strong "Coastal Connect (Pty) Ltd" at bounding box center [275, 255] width 90 height 9
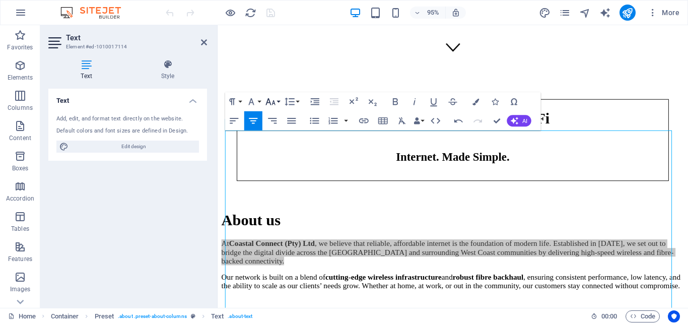
click at [277, 103] on button "Font Size" at bounding box center [272, 101] width 18 height 19
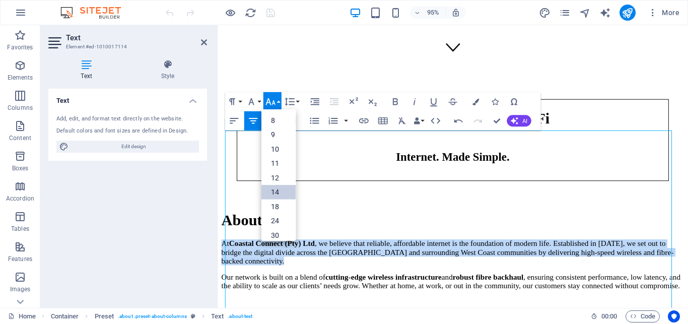
click at [277, 186] on link "14" at bounding box center [278, 192] width 34 height 15
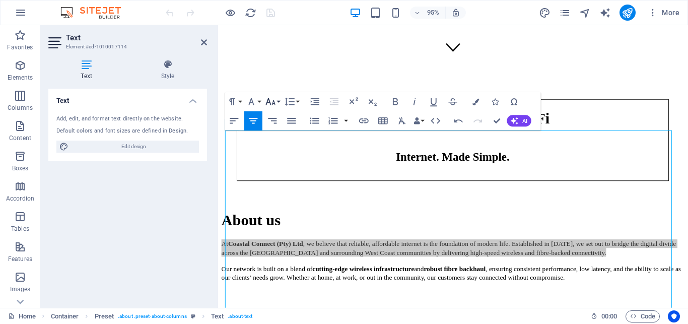
click at [273, 103] on icon "button" at bounding box center [271, 102] width 10 height 7
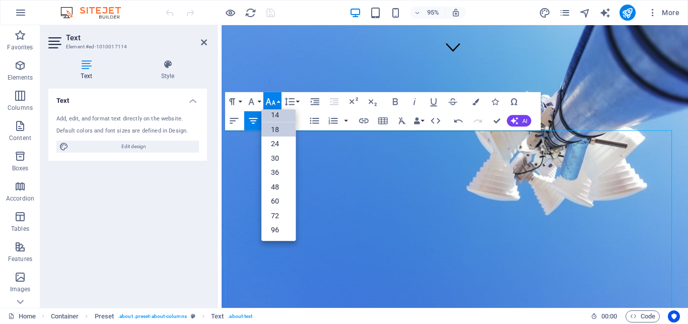
click at [276, 128] on link "18" at bounding box center [278, 129] width 34 height 14
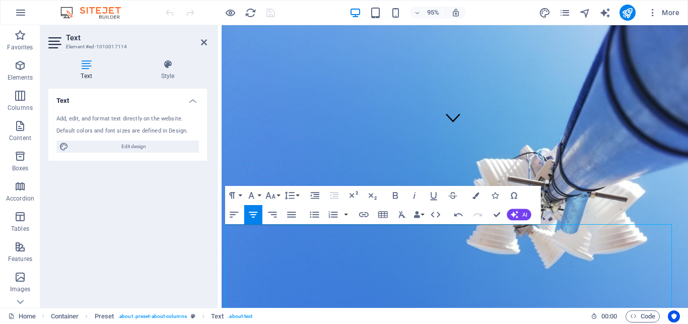
scroll to position [154, 0]
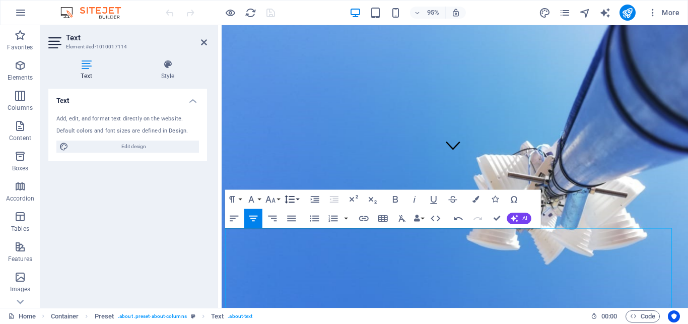
click at [292, 203] on icon "button" at bounding box center [290, 199] width 10 height 8
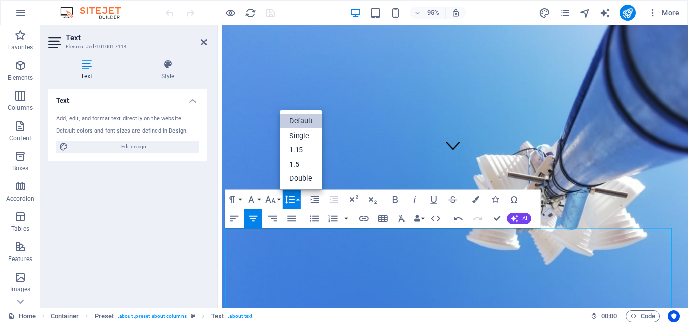
scroll to position [0, 0]
click at [300, 138] on link "Single" at bounding box center [301, 135] width 43 height 15
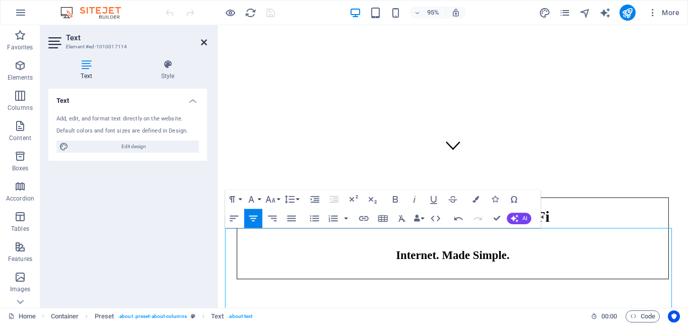
click at [201, 44] on icon at bounding box center [204, 42] width 6 height 8
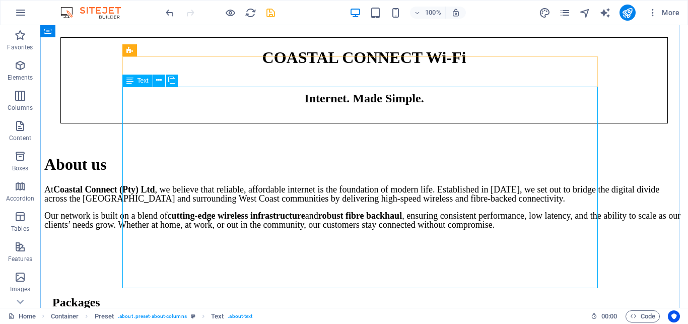
scroll to position [256, 0]
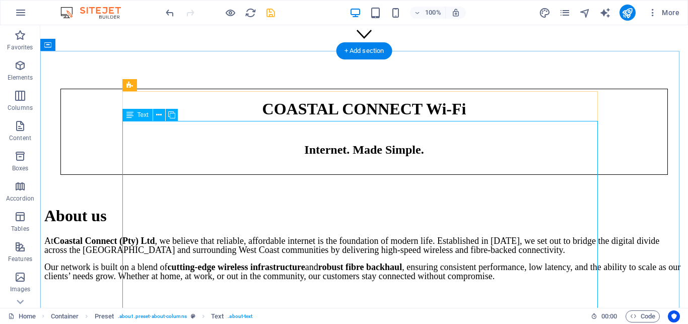
click at [191, 236] on div "At Coastal Connect (Pty) Ltd , we believe that reliable, affordable internet is…" at bounding box center [364, 258] width 640 height 44
click at [160, 118] on icon at bounding box center [159, 115] width 6 height 11
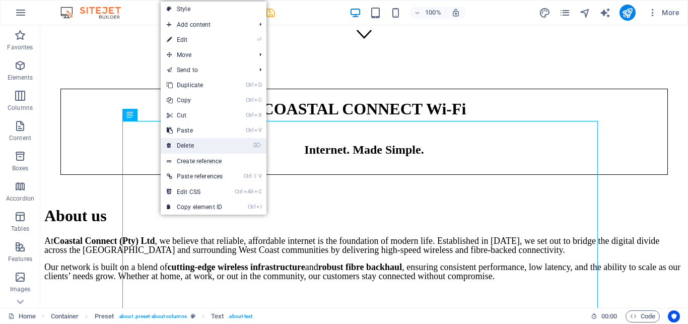
click at [186, 142] on link "⌦ Delete" at bounding box center [195, 145] width 68 height 15
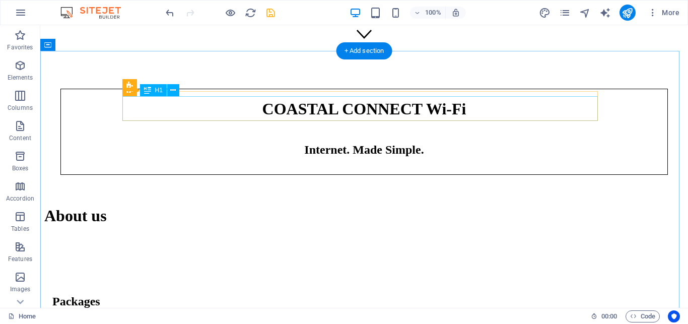
click at [310, 207] on div "About us" at bounding box center [364, 216] width 640 height 19
click at [303, 207] on div "About us" at bounding box center [364, 216] width 640 height 19
click at [174, 91] on icon at bounding box center [173, 90] width 6 height 11
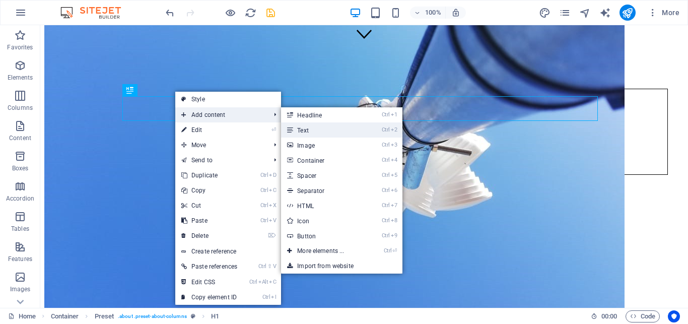
drag, startPoint x: 313, startPoint y: 134, endPoint x: 118, endPoint y: 113, distance: 196.6
click at [313, 134] on link "Ctrl 2 Text" at bounding box center [322, 129] width 83 height 15
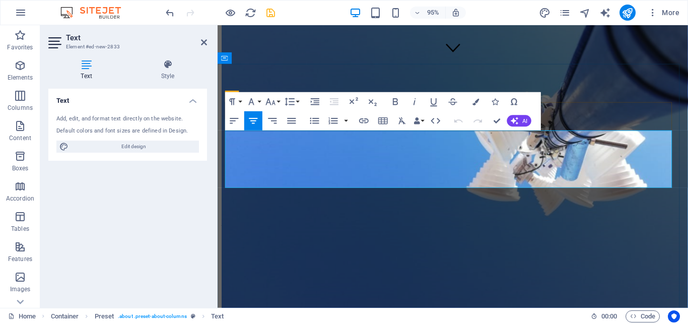
click at [432, 251] on p "New text element" at bounding box center [465, 255] width 487 height 9
click at [508, 268] on div at bounding box center [465, 288] width 487 height 40
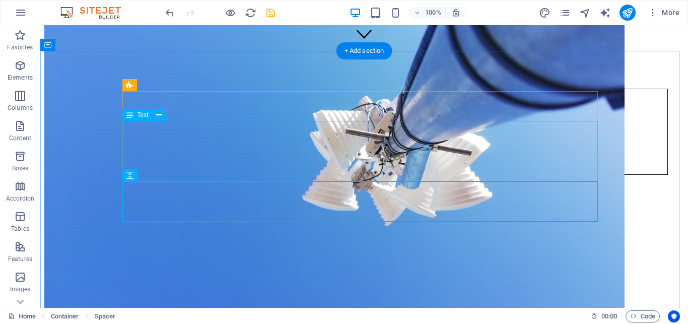
click at [357, 236] on div "New text element" at bounding box center [364, 240] width 640 height 9
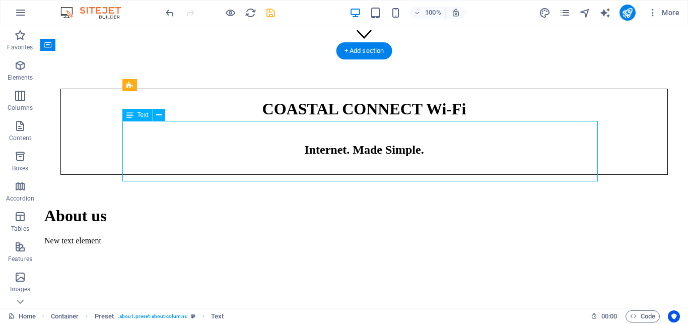
click at [301, 236] on div "New text element" at bounding box center [364, 240] width 640 height 9
click at [307, 236] on div "New text element" at bounding box center [364, 240] width 640 height 9
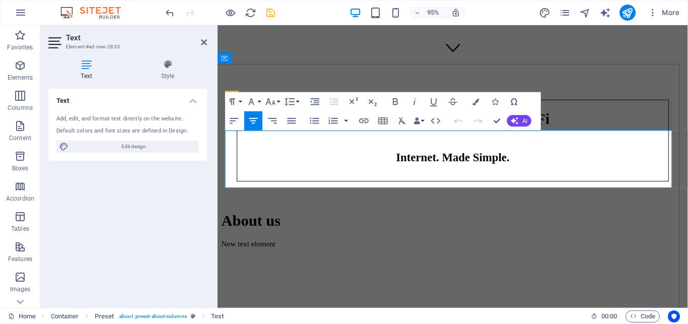
click at [388, 251] on p "New text element" at bounding box center [465, 255] width 487 height 9
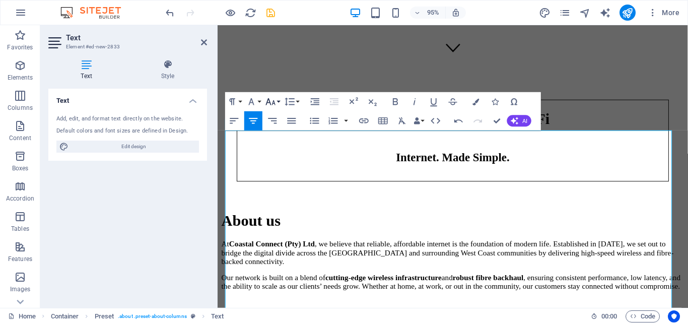
click at [264, 100] on button "Font Size" at bounding box center [272, 101] width 18 height 19
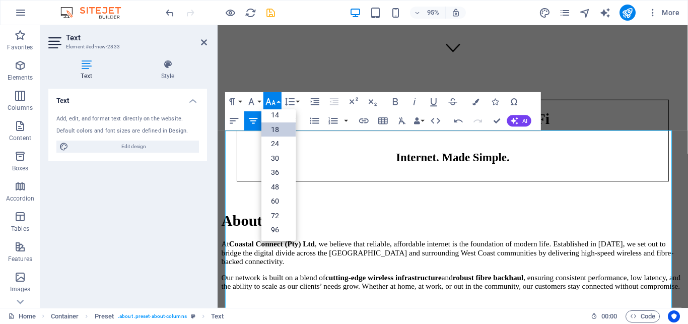
scroll to position [35, 0]
click at [279, 175] on link "18" at bounding box center [278, 173] width 34 height 15
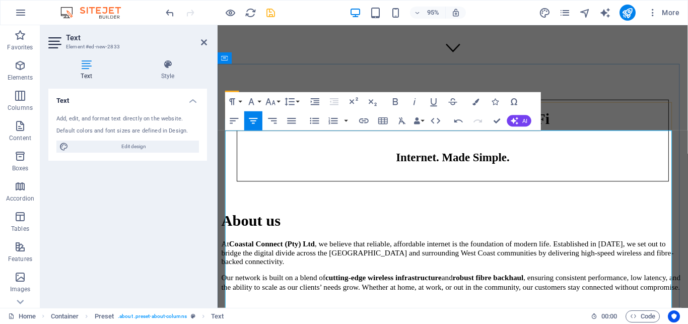
click at [313, 251] on strong "Coastal Connect (Pty) Ltd" at bounding box center [275, 255] width 90 height 9
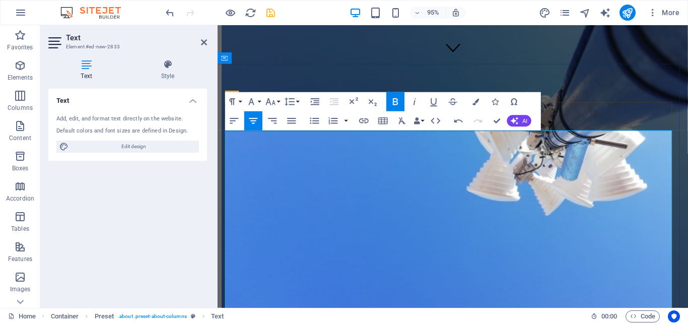
click at [313, 251] on strong "Coastal Connect (Pty) Ltd" at bounding box center [275, 255] width 90 height 9
click at [278, 99] on button "Font Size" at bounding box center [272, 101] width 18 height 19
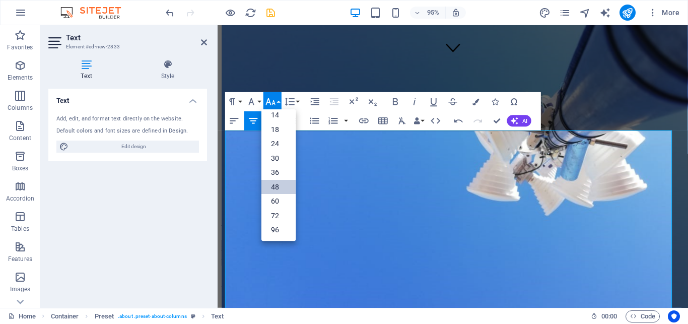
scroll to position [0, 0]
click at [272, 204] on link "18" at bounding box center [278, 206] width 34 height 15
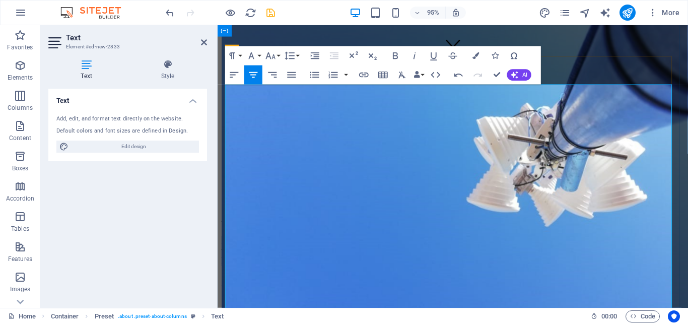
scroll to position [205, 0]
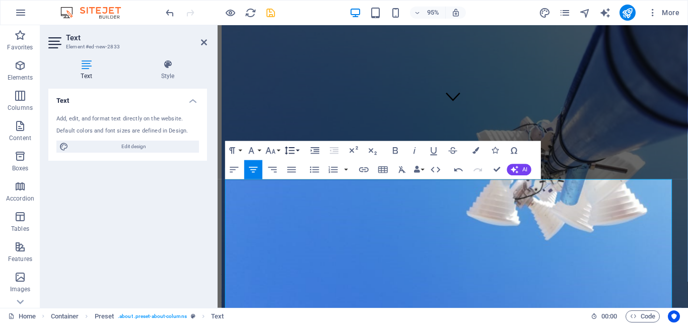
click at [289, 147] on icon "button" at bounding box center [290, 151] width 12 height 12
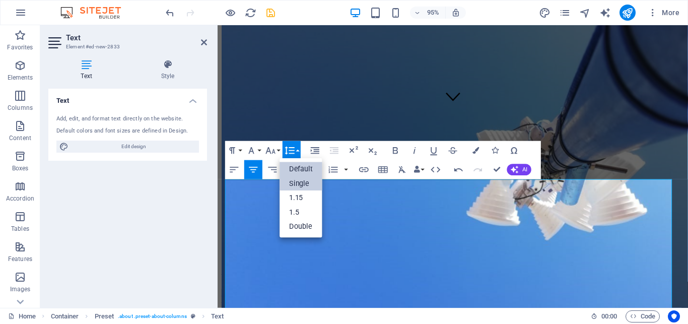
scroll to position [0, 0]
click at [303, 180] on link "Single" at bounding box center [301, 183] width 43 height 15
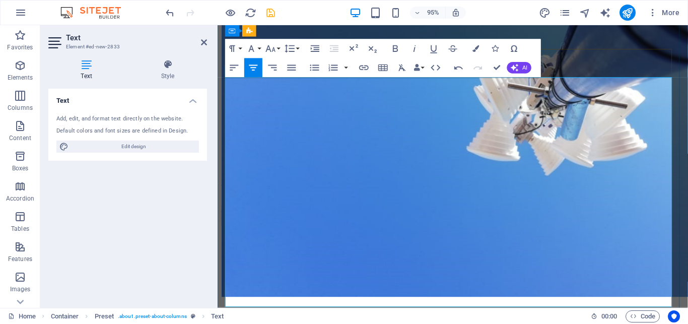
scroll to position [256, 0]
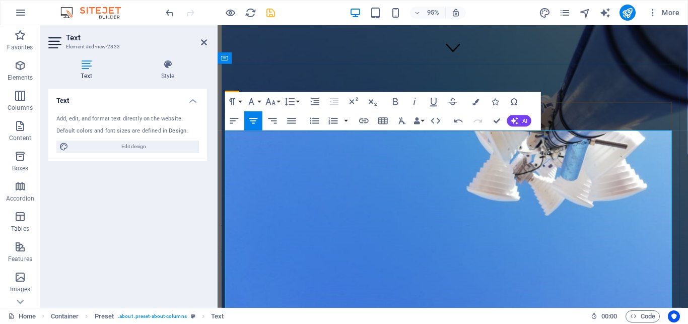
click at [343, 251] on p "At Coastal Connect (Pty) Ltd , we believe that reliable, affordable internet is…" at bounding box center [465, 264] width 487 height 27
click at [361, 251] on p "At Coastal Connect (Pty) Ltd , we believe that reliable, affordable internet is…" at bounding box center [465, 264] width 487 height 27
click at [236, 251] on span "At Coastal Connect (Pty) Ltd , we believe that reliable, affordable internet is…" at bounding box center [461, 265] width 478 height 28
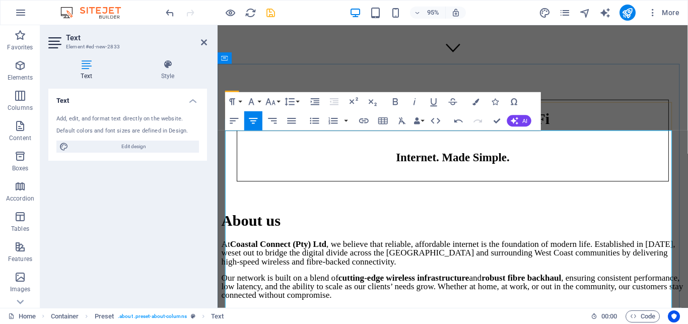
click at [344, 251] on p "At Coastal Connect (Pty) Ltd , we believe that reliable, affordable internet is…" at bounding box center [465, 264] width 487 height 27
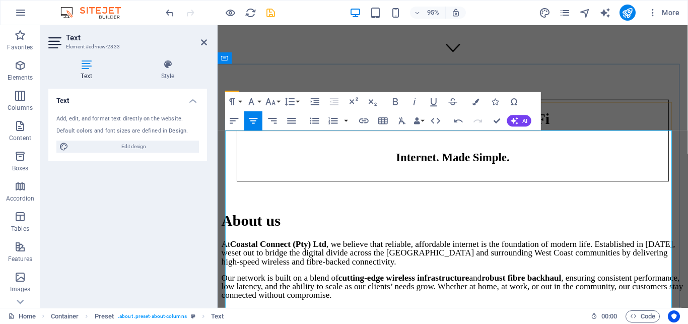
click at [344, 251] on p "At Coastal Connect (Pty) Ltd , we believe that reliable, affordable internet is…" at bounding box center [465, 264] width 487 height 27
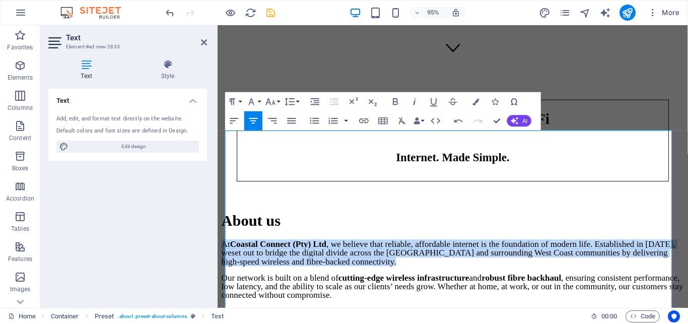
click at [414, 103] on icon "button" at bounding box center [415, 102] width 3 height 7
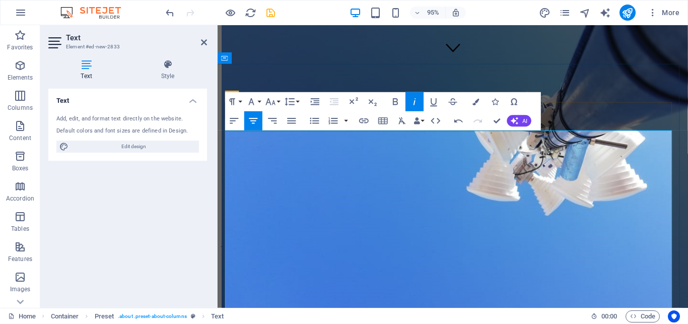
click at [327, 251] on strong "Coastal Connect (Pty) Ltd" at bounding box center [278, 256] width 97 height 10
click at [456, 124] on icon "button" at bounding box center [459, 121] width 12 height 12
click at [327, 251] on strong "Coastal Connect (Pty) Ltd" at bounding box center [278, 256] width 97 height 10
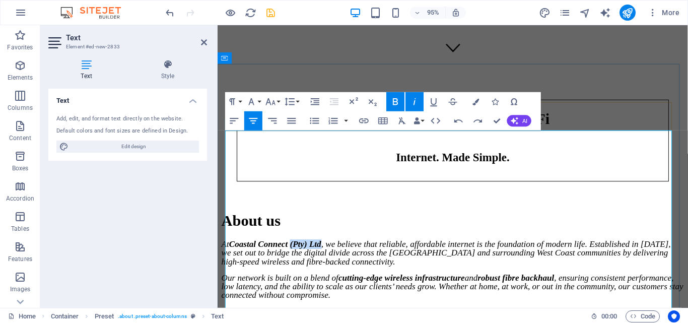
drag, startPoint x: 347, startPoint y: 169, endPoint x: 312, endPoint y: 165, distance: 35.5
click at [312, 251] on em "At Coastal Connect (Pty) Ltd , we believe that reliable, affordable internet is…" at bounding box center [458, 265] width 473 height 28
click at [333, 251] on p "At Coastal Connect Wi-Fi , we believe that reliable, affordable internet is the…" at bounding box center [465, 264] width 487 height 27
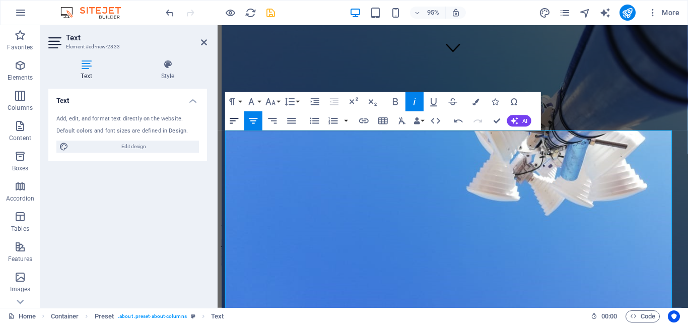
click at [230, 116] on icon "button" at bounding box center [235, 121] width 12 height 12
click at [257, 123] on icon "button" at bounding box center [254, 121] width 12 height 12
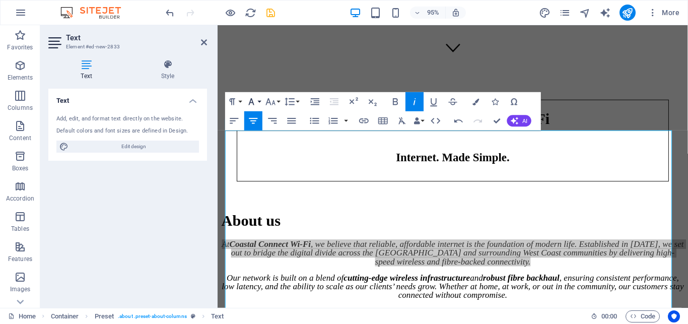
click at [257, 100] on button "Font Family" at bounding box center [253, 101] width 18 height 19
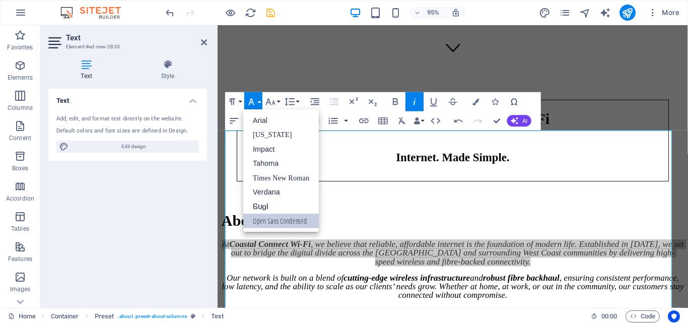
scroll to position [0, 0]
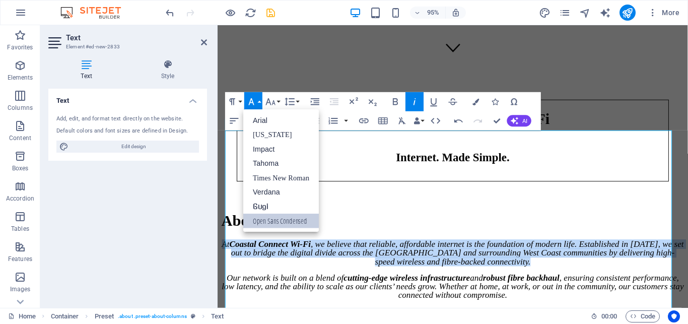
click at [278, 218] on link "Open Sans Condensed" at bounding box center [281, 221] width 76 height 15
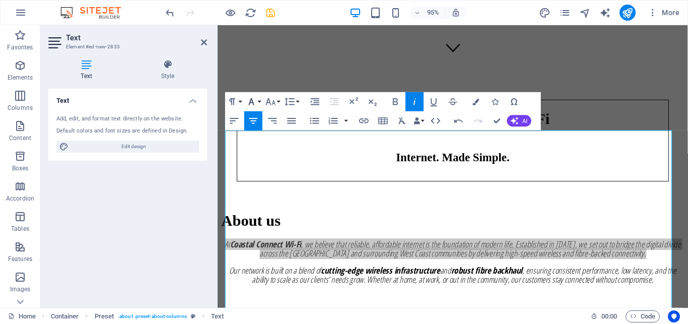
click at [257, 99] on button "Font Family" at bounding box center [253, 101] width 18 height 19
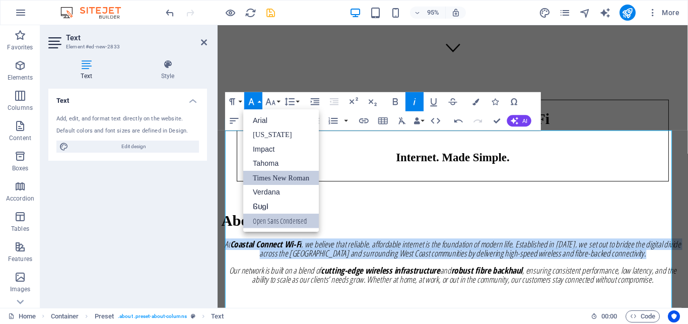
click at [270, 176] on link "Times New Roman" at bounding box center [281, 178] width 76 height 15
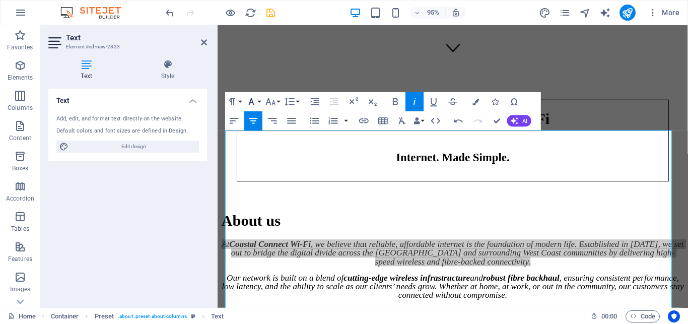
click at [259, 99] on button "Font Family" at bounding box center [253, 101] width 18 height 19
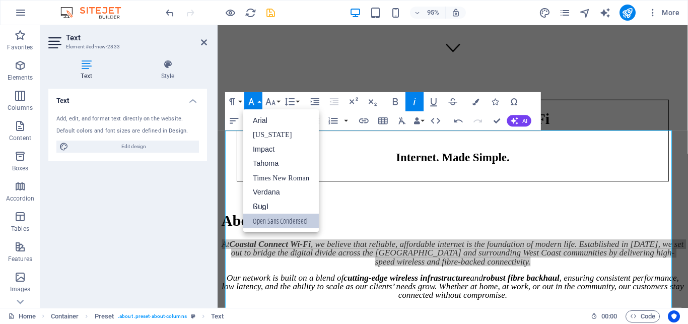
click at [259, 99] on button "Font Family" at bounding box center [253, 101] width 18 height 19
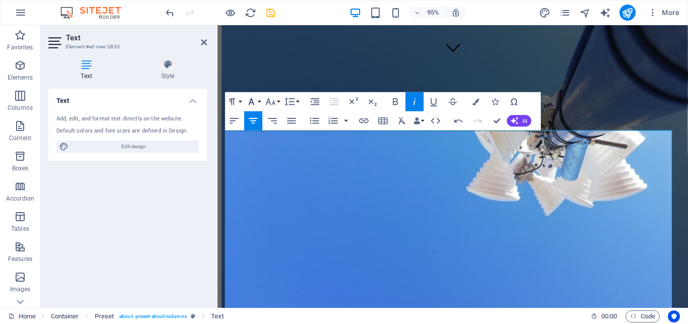
click at [257, 97] on button "Font Family" at bounding box center [253, 101] width 18 height 19
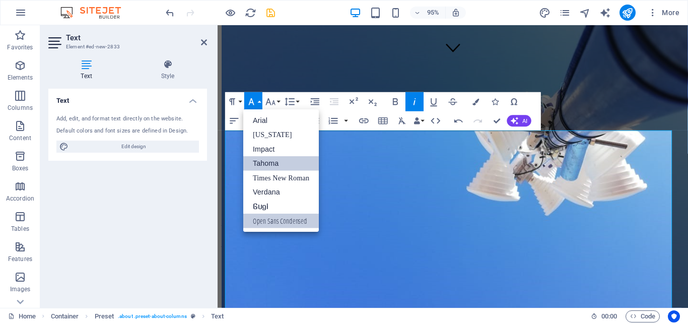
click at [271, 165] on link "Tahoma" at bounding box center [281, 163] width 76 height 15
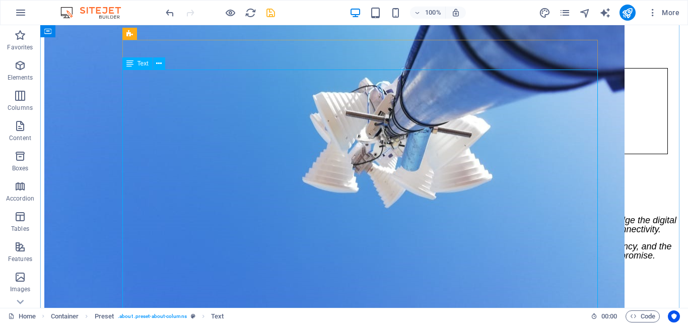
scroll to position [257, 0]
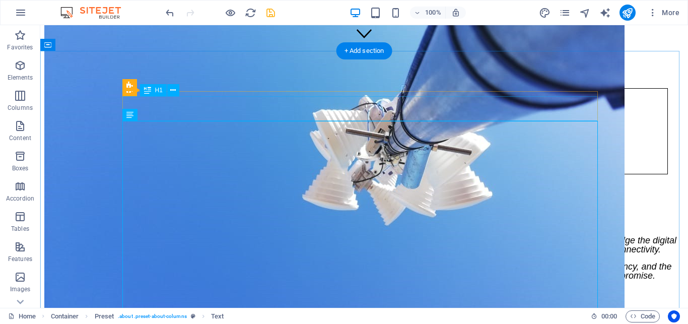
click at [355, 206] on div "About us" at bounding box center [364, 215] width 640 height 19
click at [184, 190] on div at bounding box center [364, 192] width 640 height 5
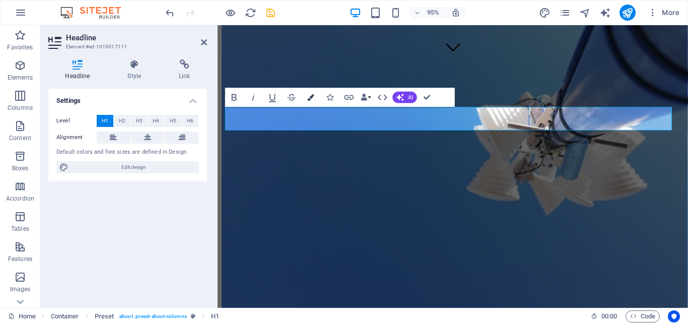
click at [306, 99] on button "Colors" at bounding box center [311, 97] width 18 height 19
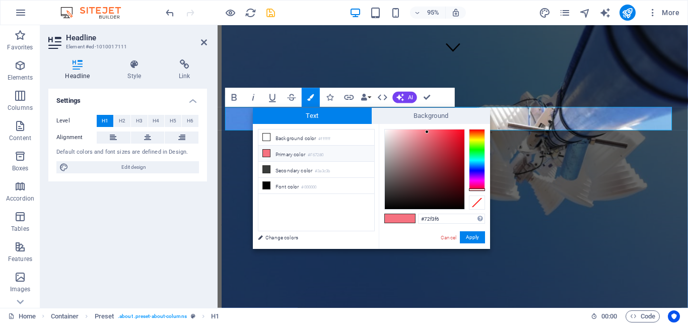
click at [477, 160] on div at bounding box center [477, 160] width 16 height 62
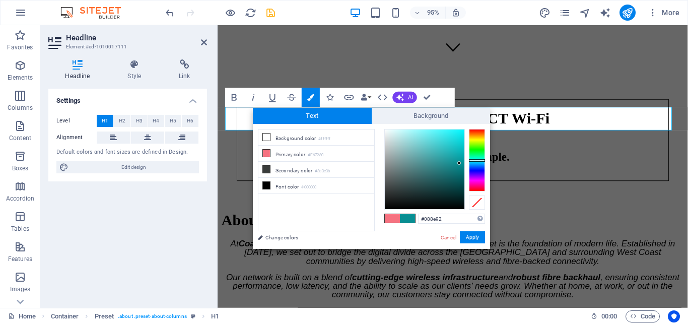
type input "#078e92"
drag, startPoint x: 441, startPoint y: 144, endPoint x: 460, endPoint y: 163, distance: 27.1
click at [460, 163] on div at bounding box center [425, 169] width 80 height 80
drag, startPoint x: 467, startPoint y: 233, endPoint x: 257, endPoint y: 220, distance: 210.0
click at [467, 234] on button "Apply" at bounding box center [472, 237] width 25 height 12
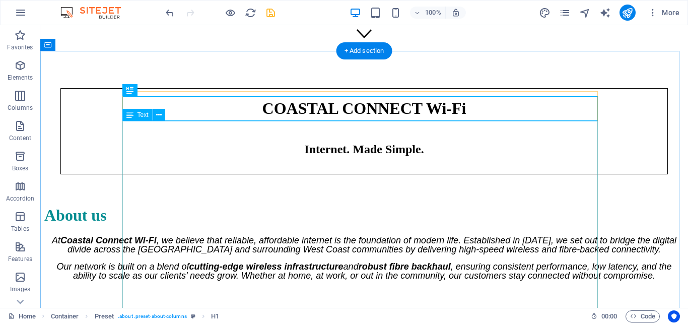
click at [374, 236] on div "At Coastal Connect Wi-Fi , we believe that reliable, affordable internet is the…" at bounding box center [364, 258] width 640 height 44
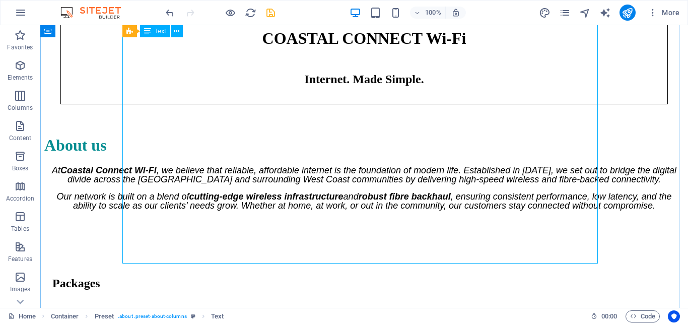
scroll to position [308, 0]
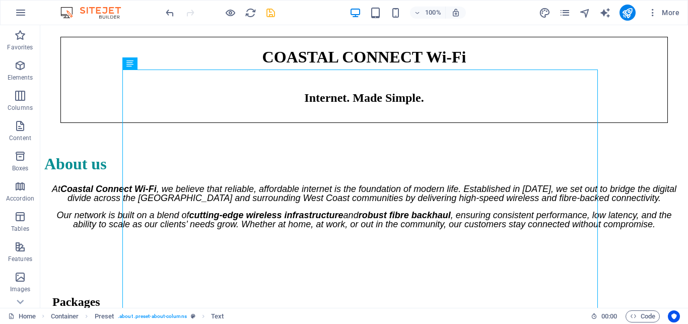
click at [267, 18] on icon "save" at bounding box center [271, 13] width 12 height 12
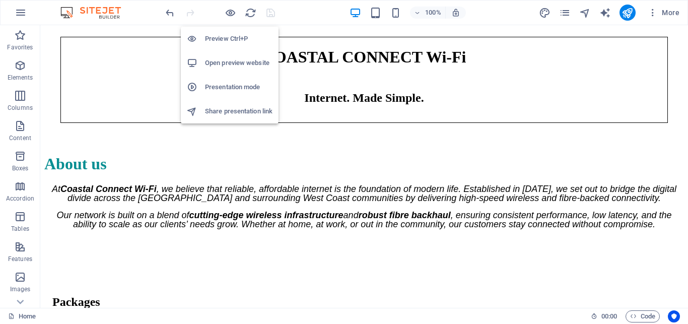
click at [230, 60] on h6 "Open preview website" at bounding box center [239, 63] width 68 height 12
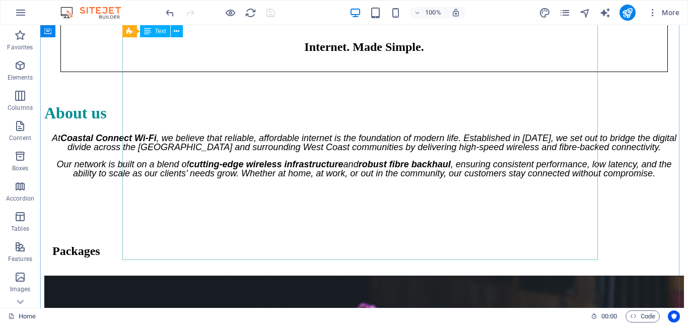
scroll to position [360, 0]
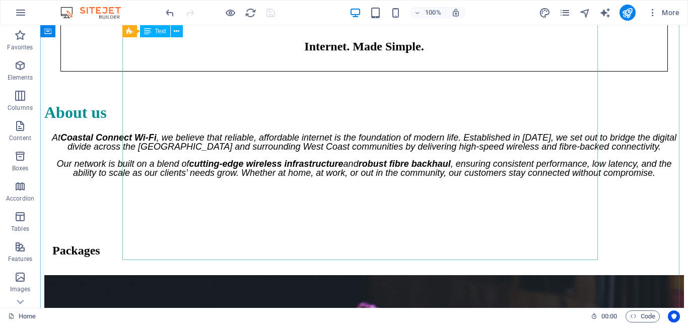
click at [294, 161] on div "At Coastal Connect Wi-Fi , we believe that reliable, affordable internet is the…" at bounding box center [364, 155] width 640 height 44
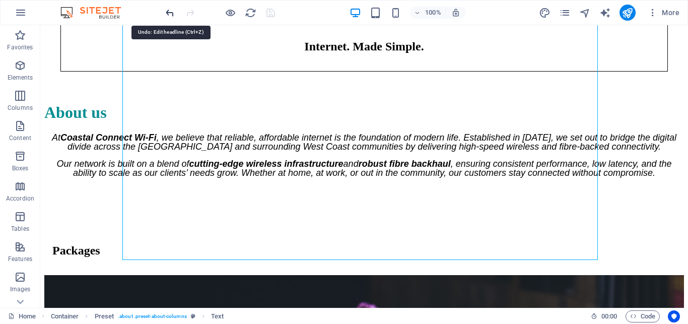
click at [172, 8] on icon "undo" at bounding box center [170, 13] width 12 height 12
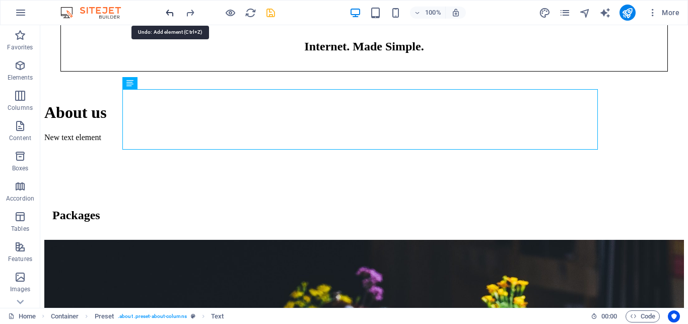
scroll to position [199, 0]
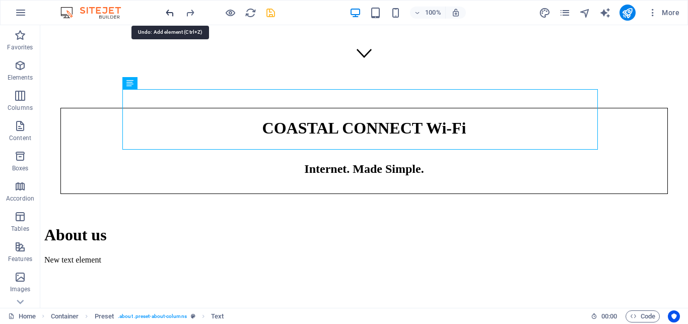
click at [172, 8] on icon "undo" at bounding box center [170, 13] width 12 height 12
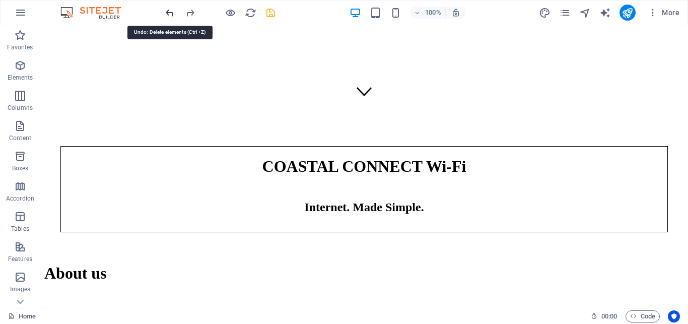
click at [171, 11] on icon "undo" at bounding box center [170, 13] width 12 height 12
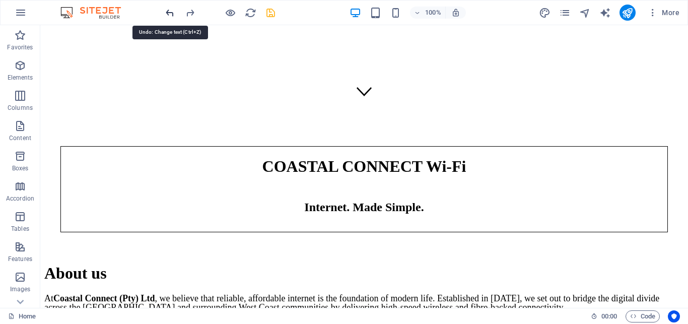
click at [171, 11] on icon "undo" at bounding box center [170, 13] width 12 height 12
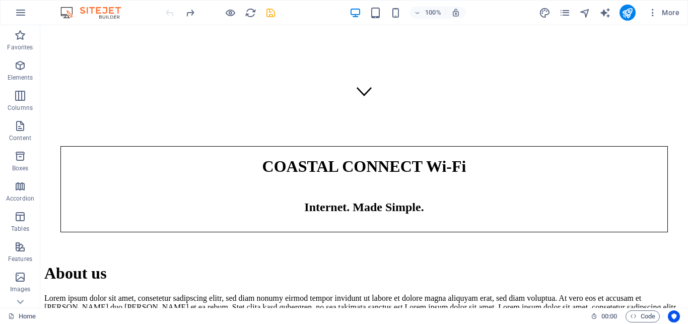
click at [171, 11] on div at bounding box center [220, 13] width 113 height 16
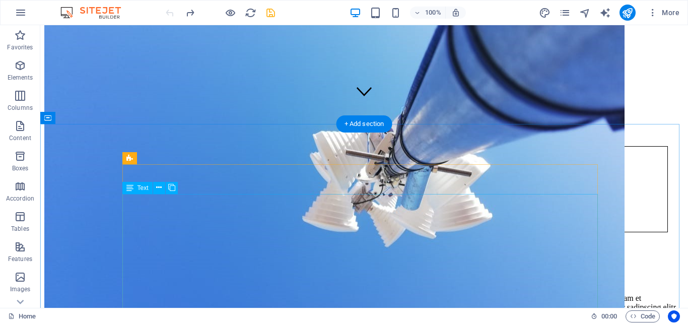
scroll to position [0, 0]
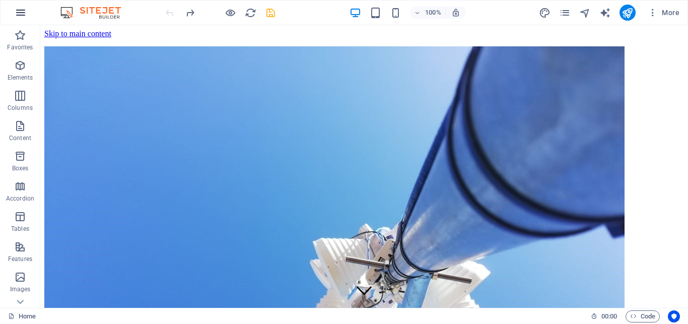
click at [24, 11] on icon "button" at bounding box center [21, 13] width 12 height 12
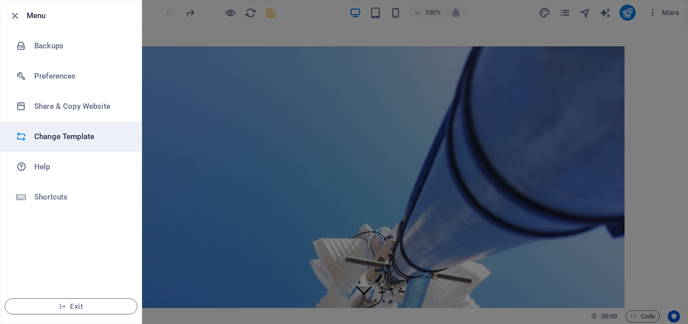
click at [55, 144] on li "Change Template" at bounding box center [71, 136] width 141 height 30
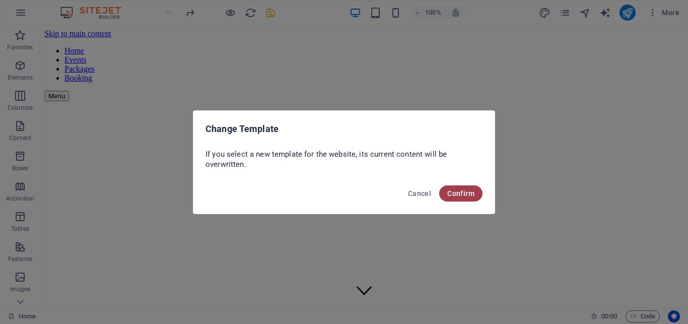
click at [471, 196] on span "Confirm" at bounding box center [460, 193] width 27 height 8
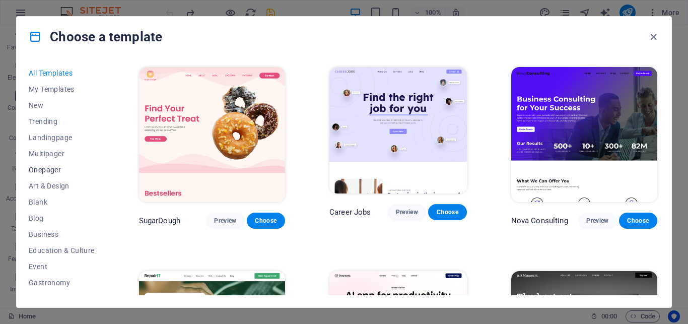
click at [52, 166] on span "Onepager" at bounding box center [62, 170] width 66 height 8
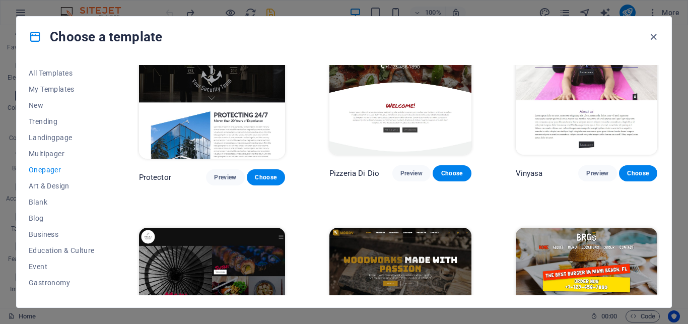
scroll to position [1723, 0]
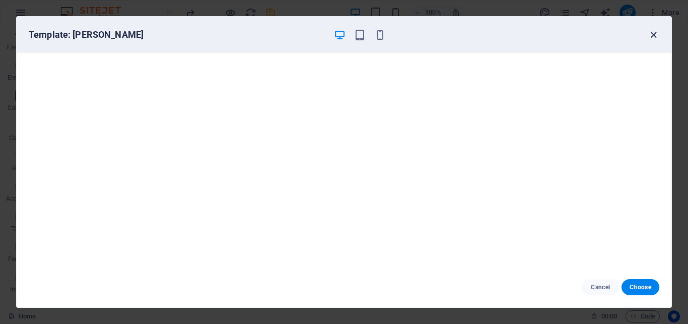
click at [652, 35] on icon "button" at bounding box center [654, 35] width 12 height 12
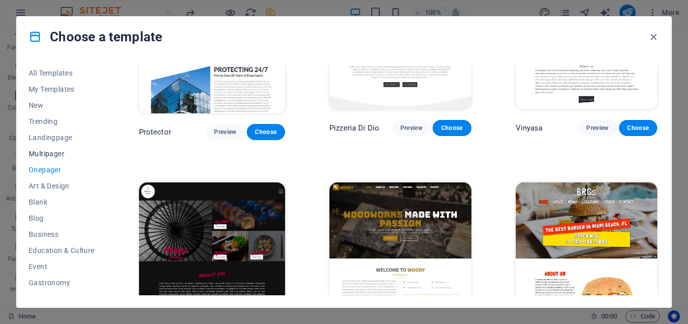
drag, startPoint x: 57, startPoint y: 149, endPoint x: 71, endPoint y: 156, distance: 14.6
click at [57, 149] on button "Multipager" at bounding box center [62, 154] width 66 height 16
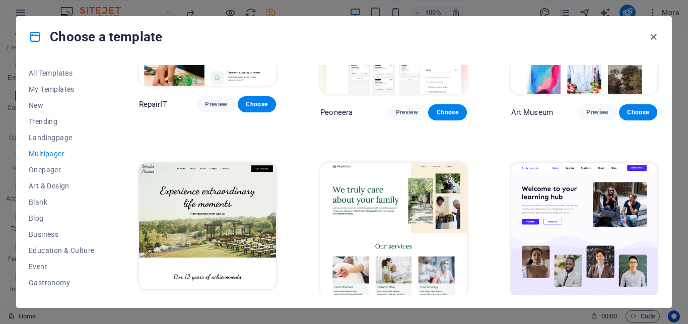
scroll to position [317, 0]
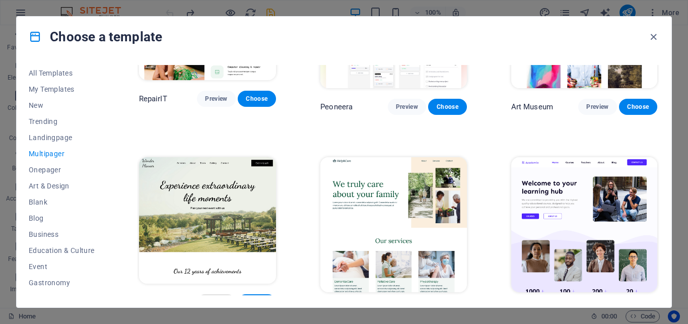
click at [222, 298] on span "Preview" at bounding box center [216, 302] width 22 height 8
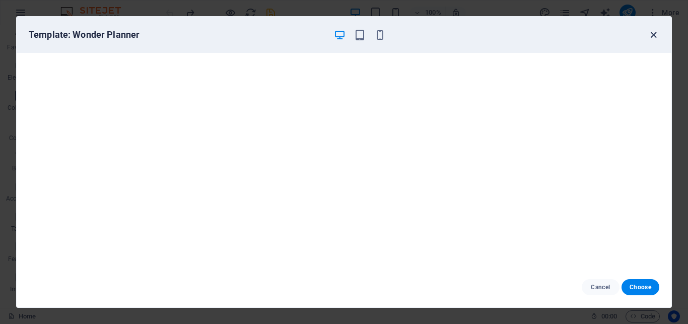
click at [655, 33] on icon "button" at bounding box center [654, 35] width 12 height 12
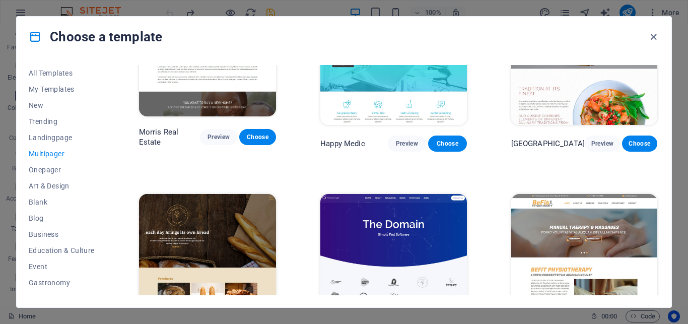
scroll to position [2720, 0]
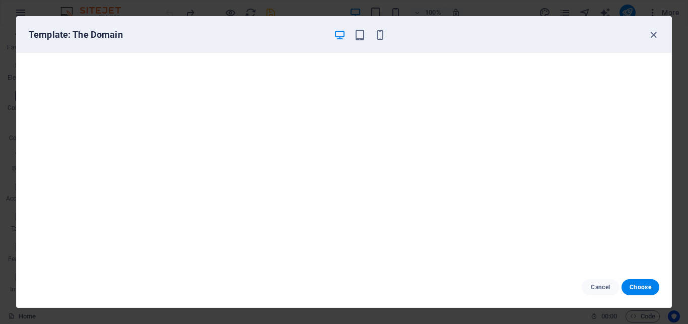
click at [653, 34] on icon "button" at bounding box center [654, 35] width 12 height 12
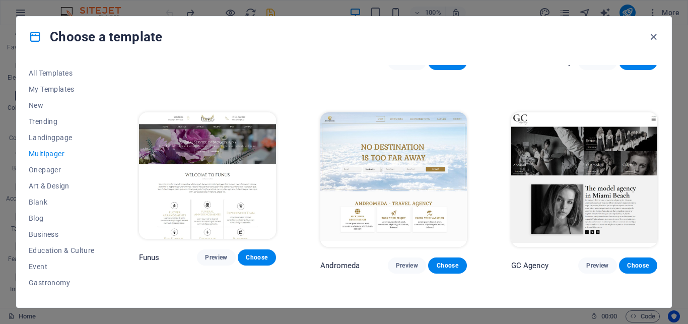
scroll to position [3718, 0]
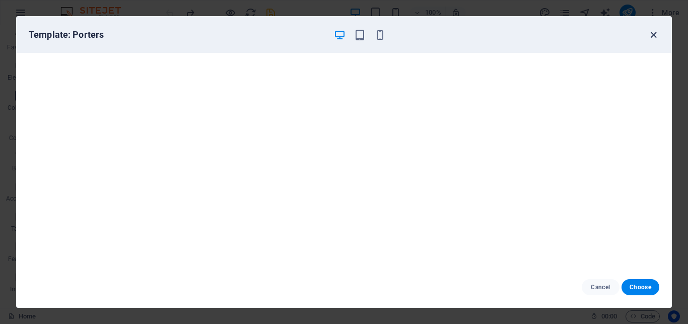
click at [655, 34] on icon "button" at bounding box center [654, 35] width 12 height 12
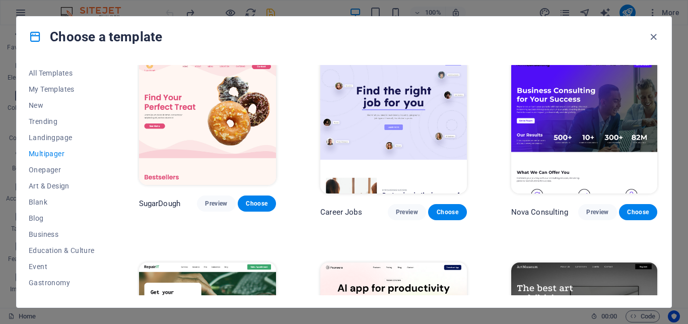
scroll to position [0, 0]
